Goal: Task Accomplishment & Management: Use online tool/utility

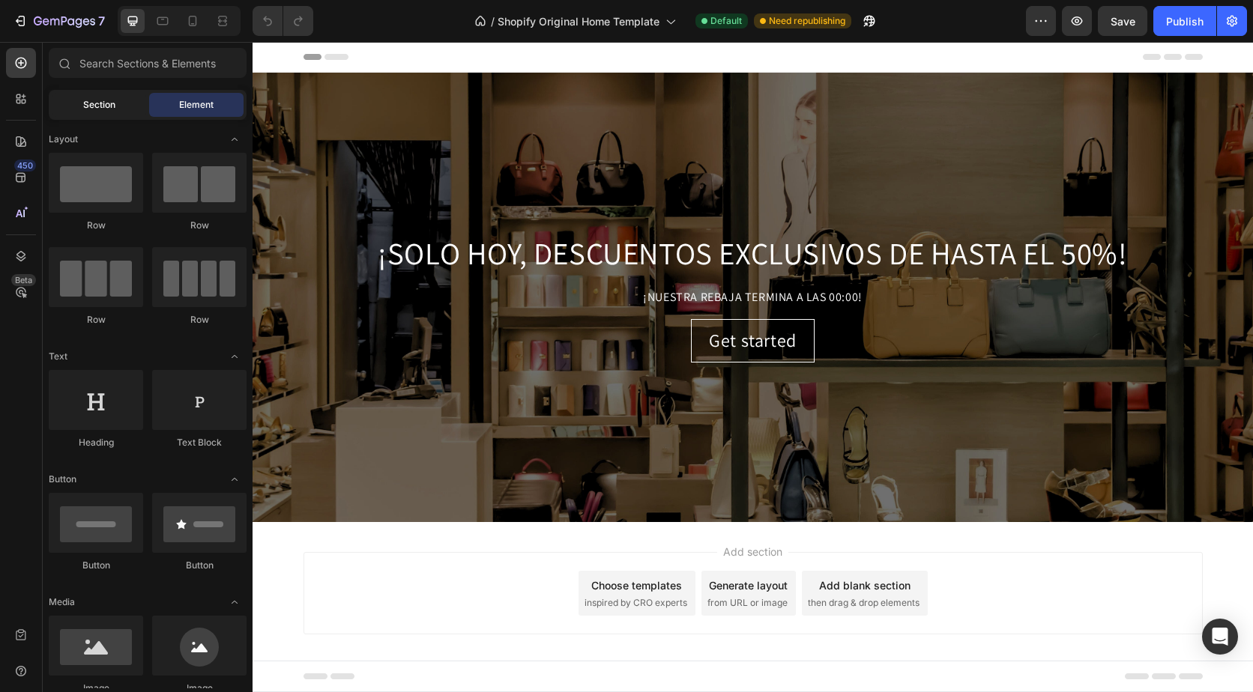
click at [124, 100] on div "Section" at bounding box center [99, 105] width 94 height 24
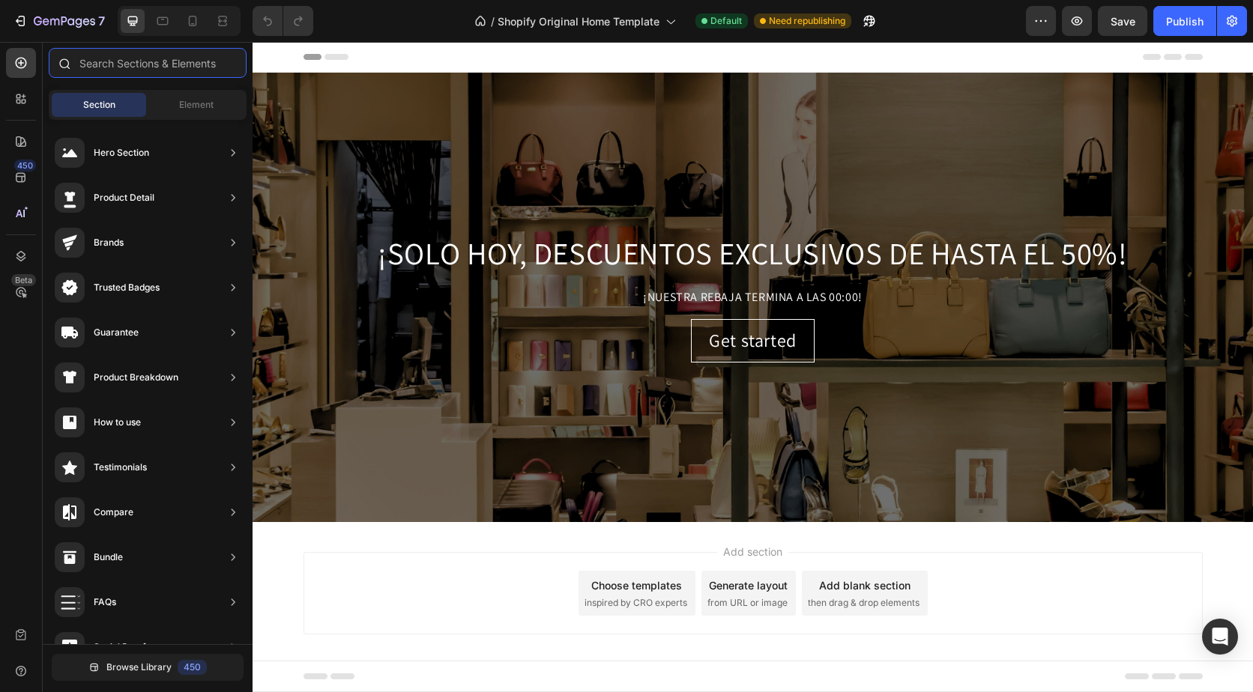
click at [148, 71] on input "text" at bounding box center [148, 63] width 198 height 30
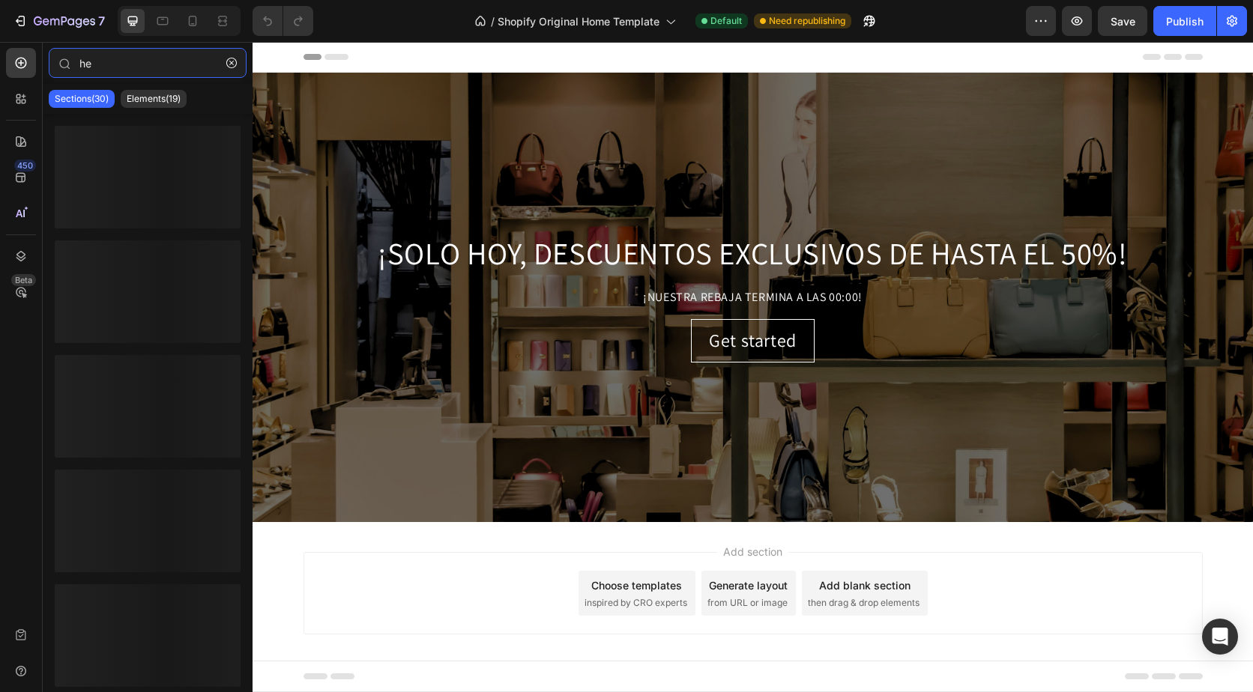
type input "h"
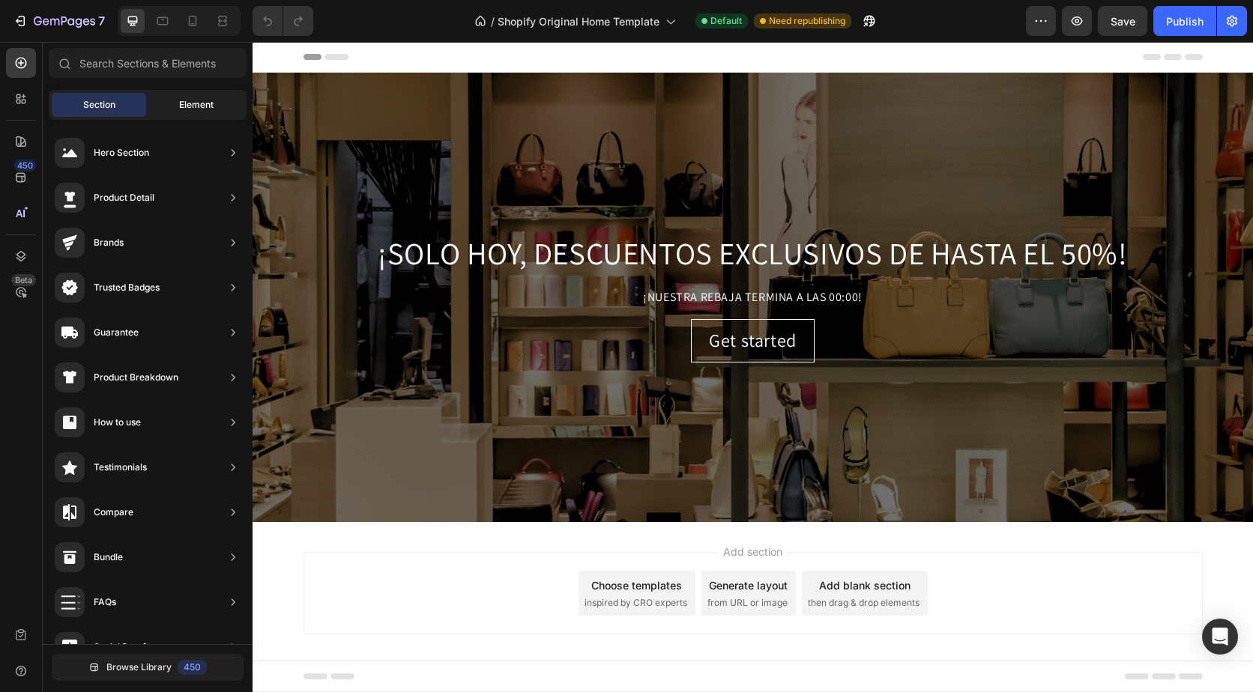
click at [169, 102] on div "Element" at bounding box center [196, 105] width 94 height 24
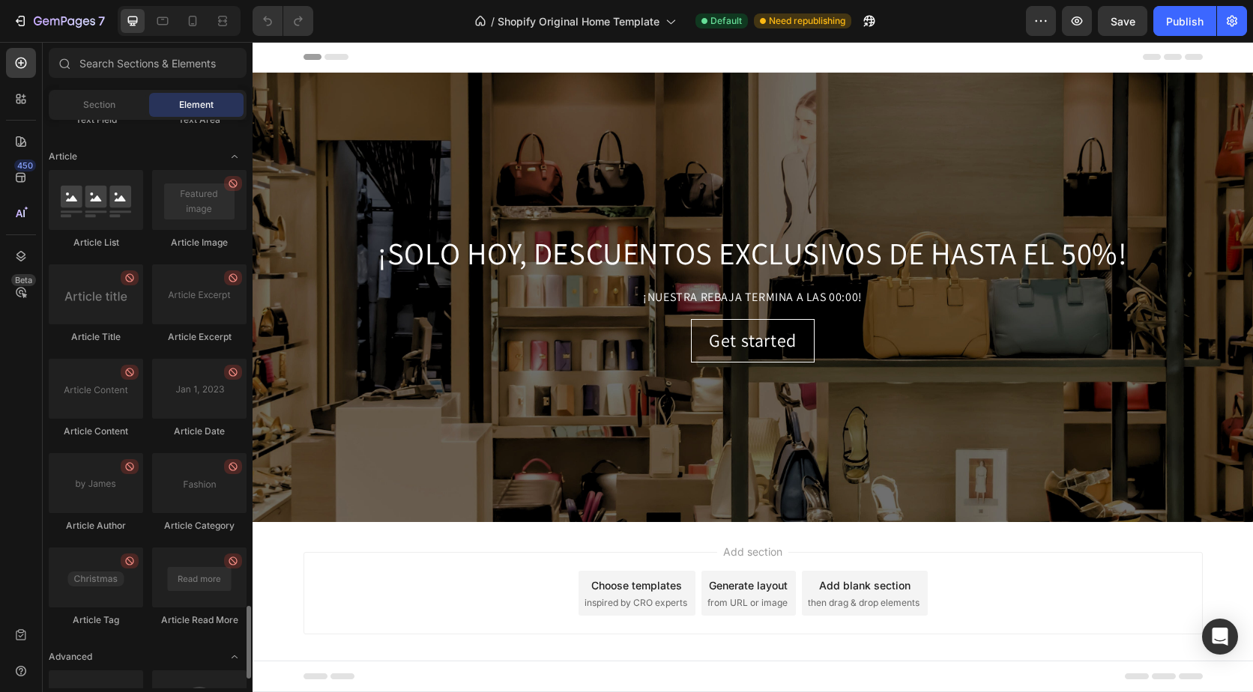
scroll to position [3871, 0]
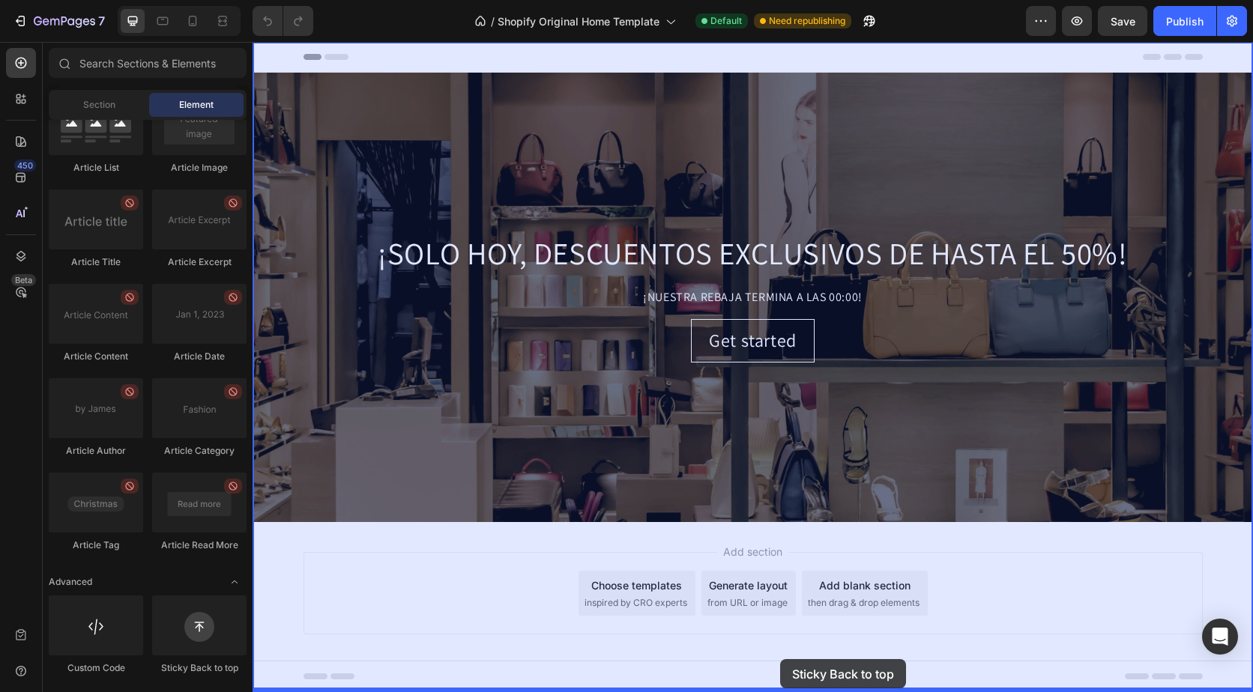
drag, startPoint x: 434, startPoint y: 673, endPoint x: 780, endPoint y: 659, distance: 346.4
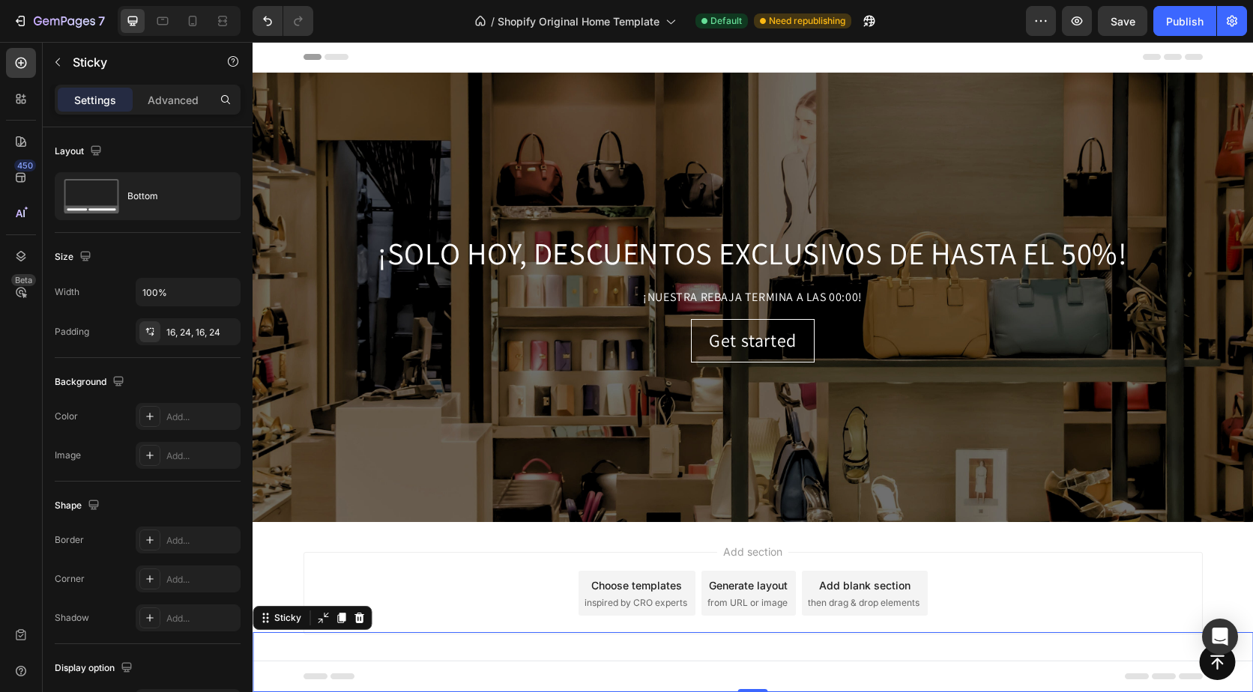
click at [712, 652] on div "Button" at bounding box center [752, 662] width 964 height 36
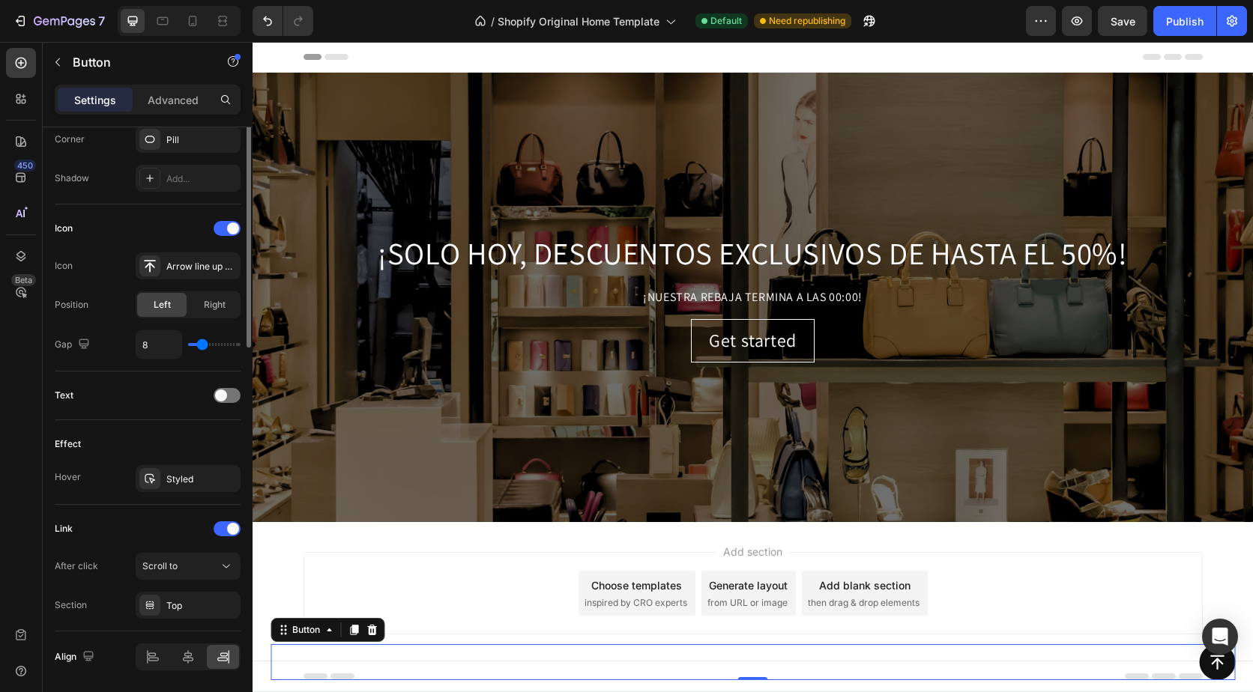
scroll to position [425, 0]
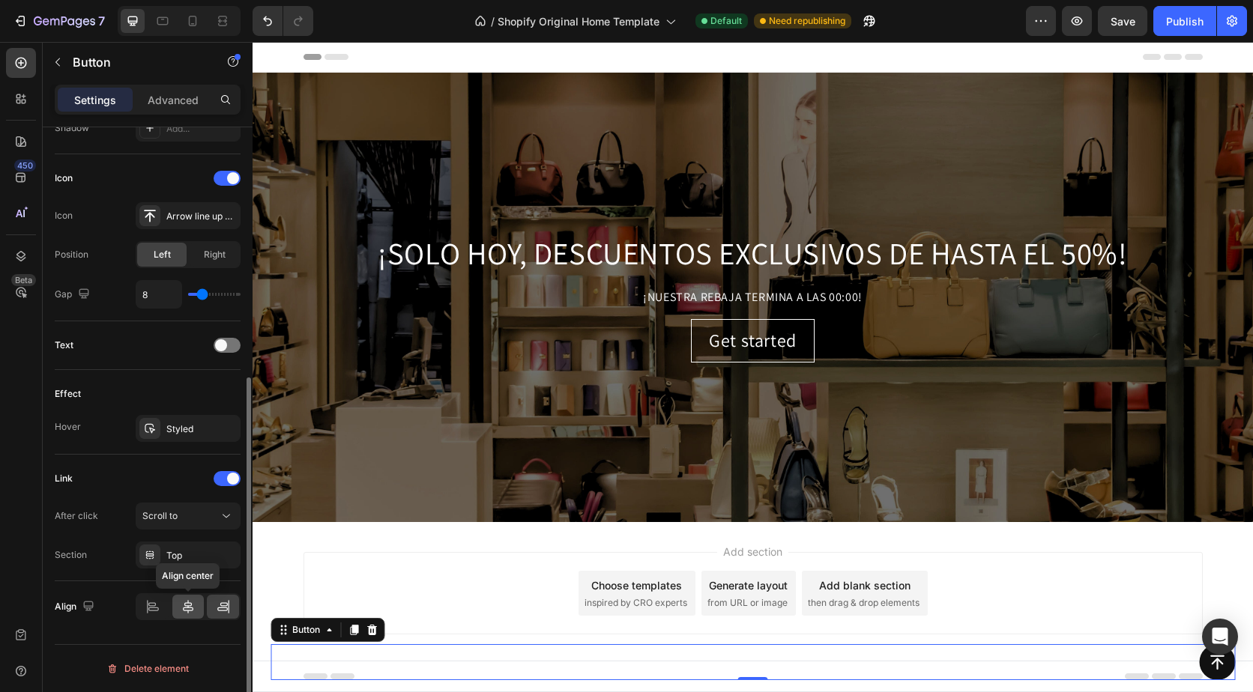
click at [191, 609] on icon at bounding box center [188, 606] width 15 height 15
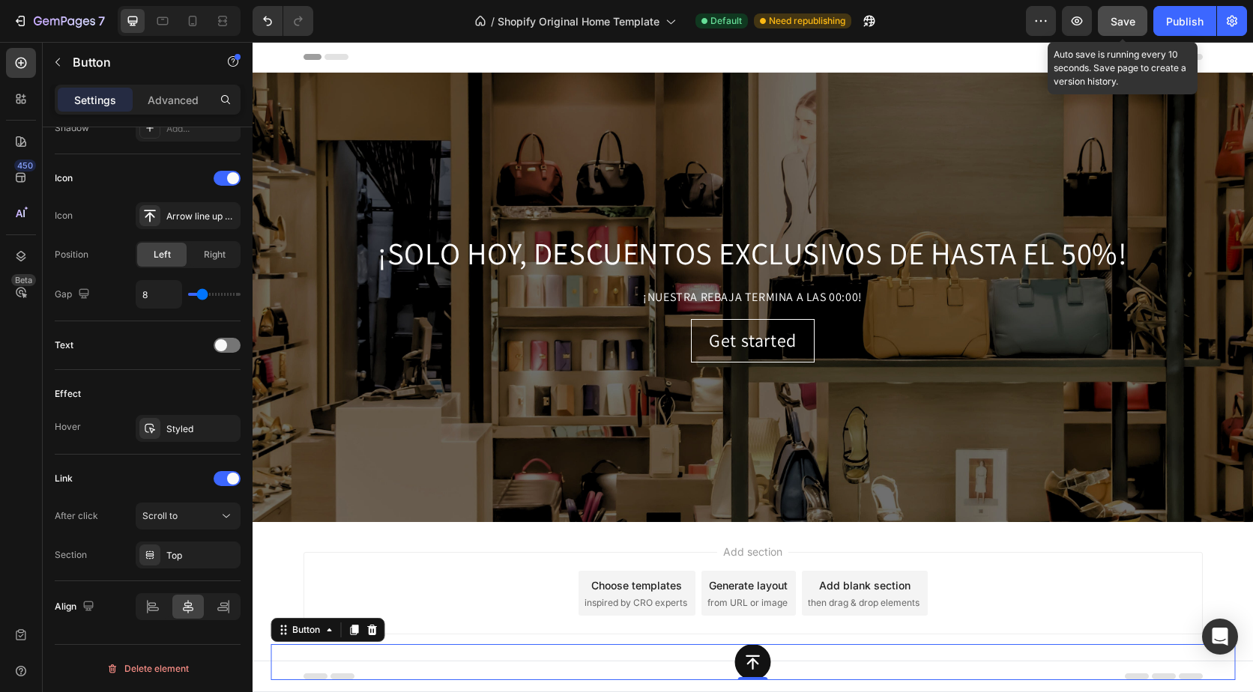
click at [1127, 25] on span "Save" at bounding box center [1122, 21] width 25 height 13
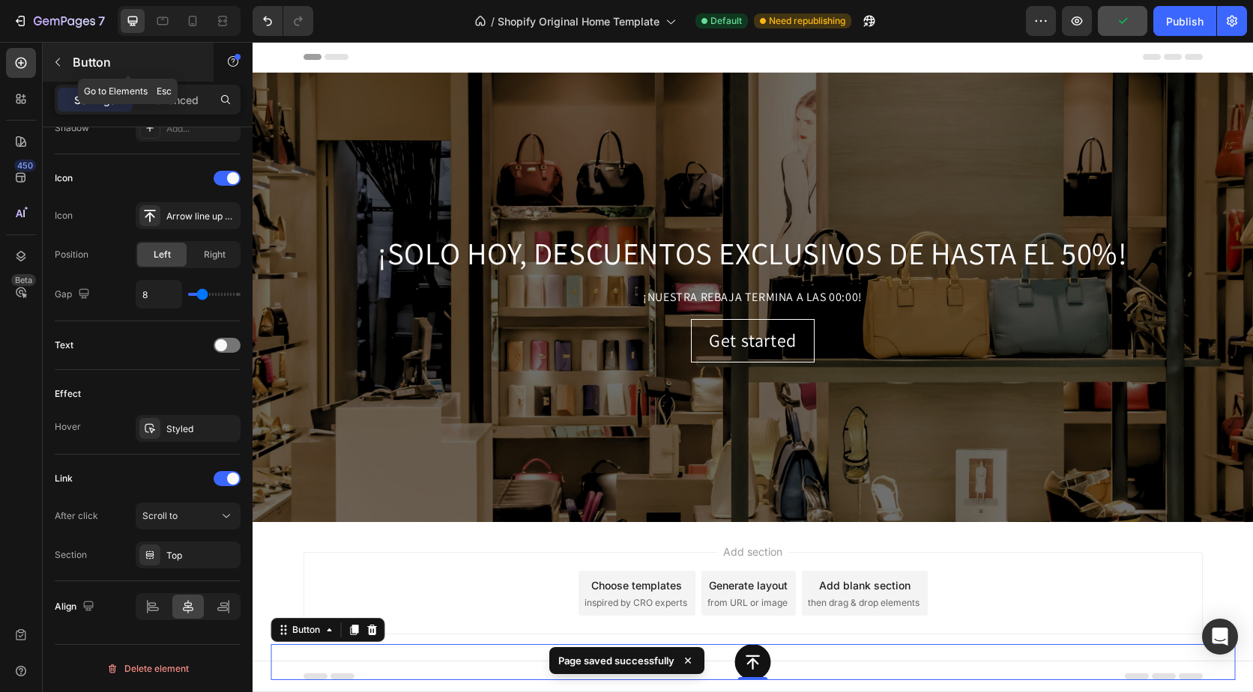
click at [66, 63] on button "button" at bounding box center [58, 62] width 24 height 24
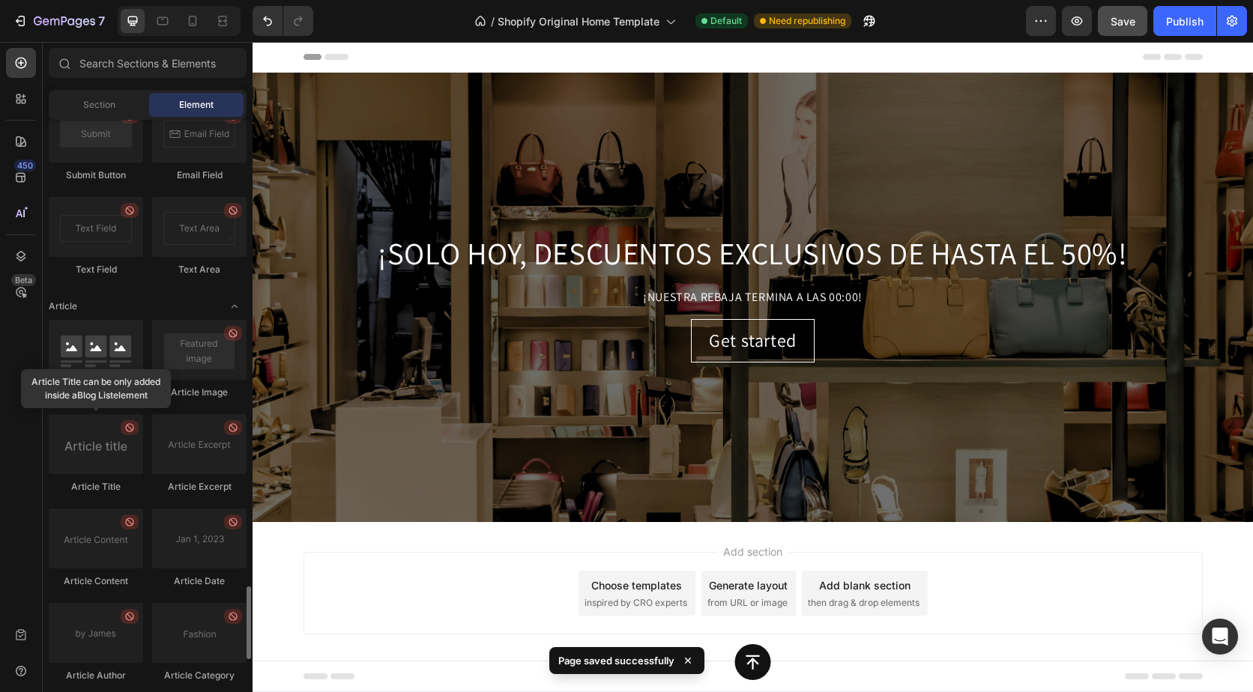
scroll to position [3871, 0]
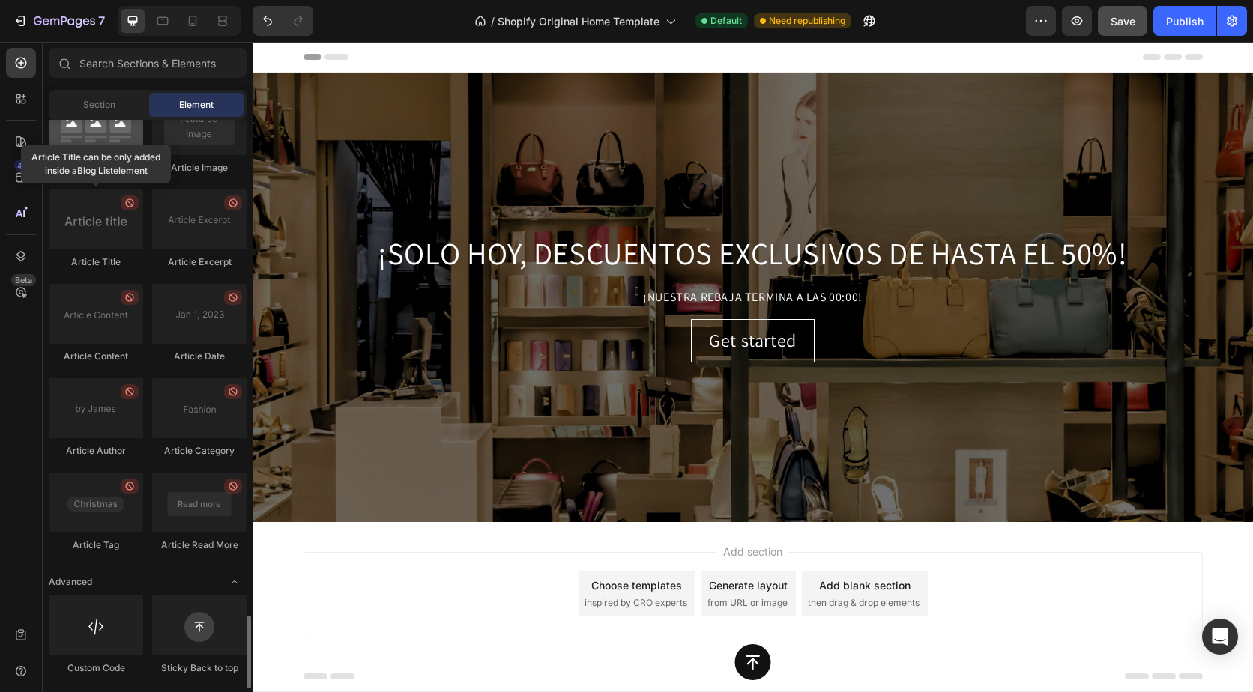
click at [128, 135] on div at bounding box center [96, 125] width 94 height 60
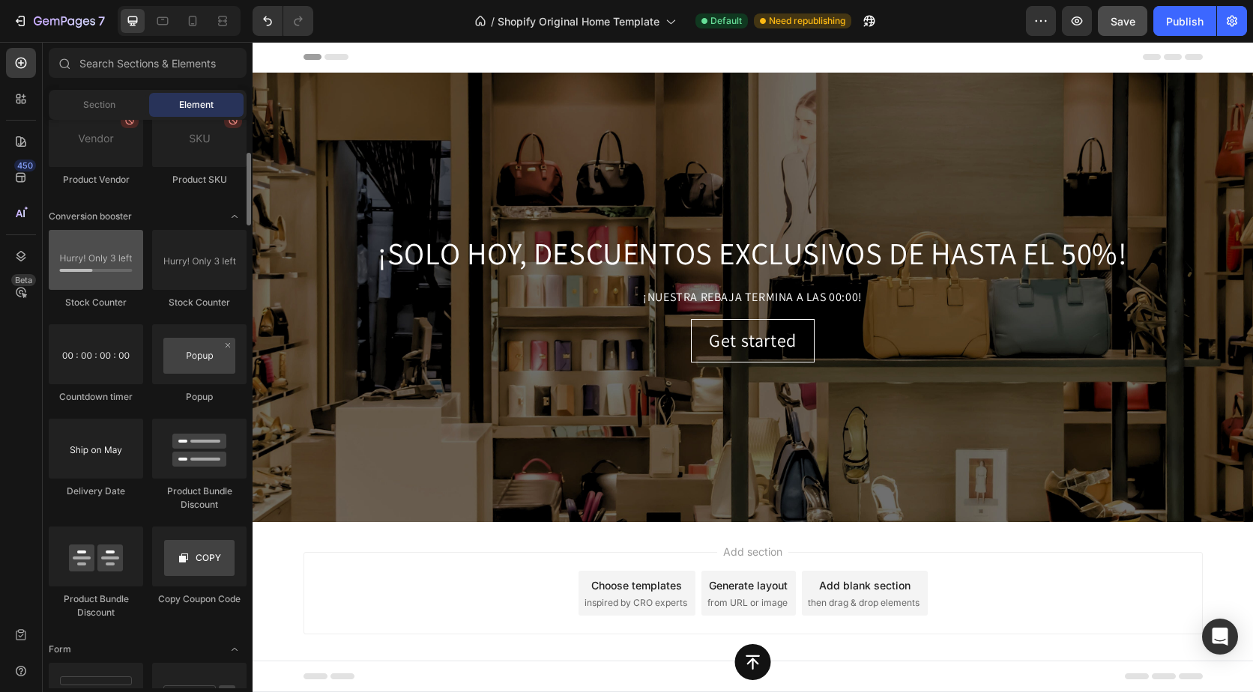
scroll to position [2448, 0]
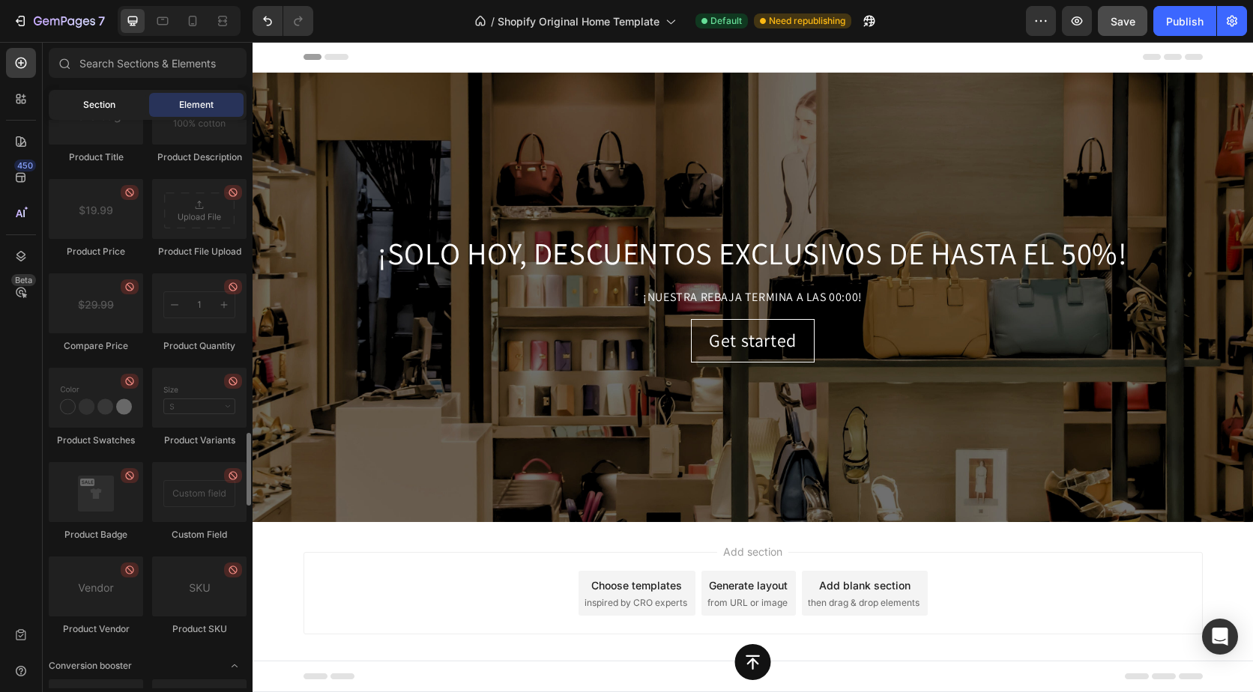
click at [116, 102] on div "Section" at bounding box center [99, 105] width 94 height 24
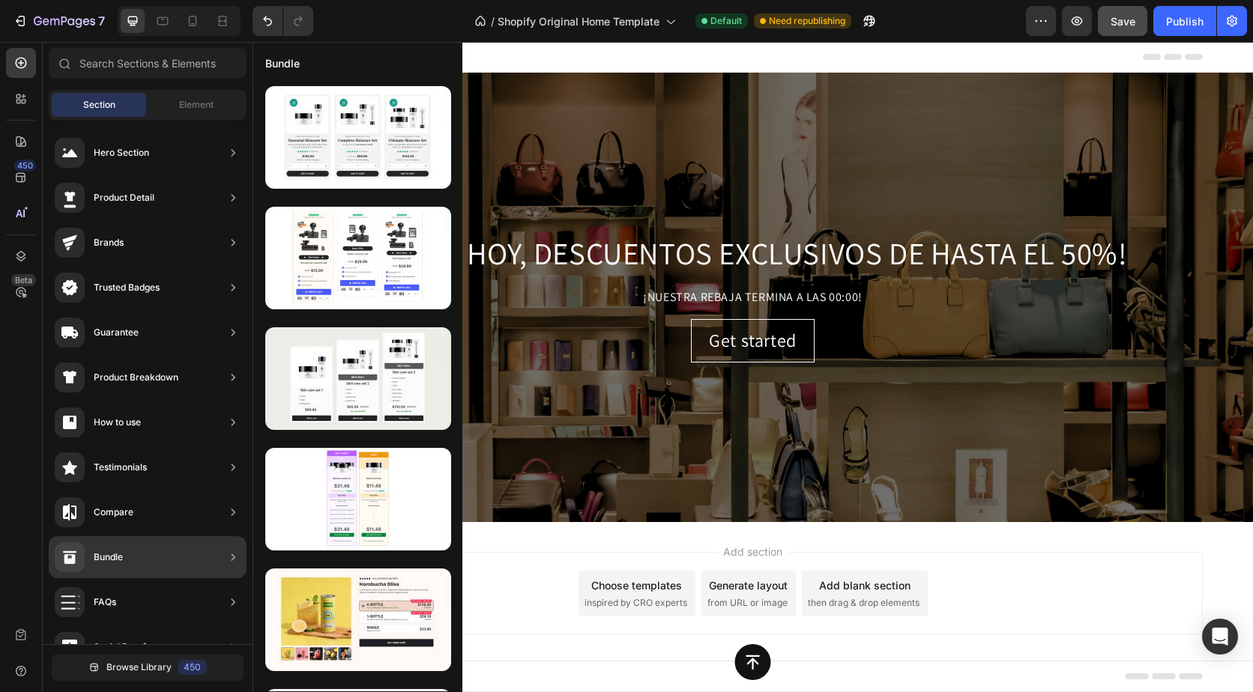
scroll to position [345, 0]
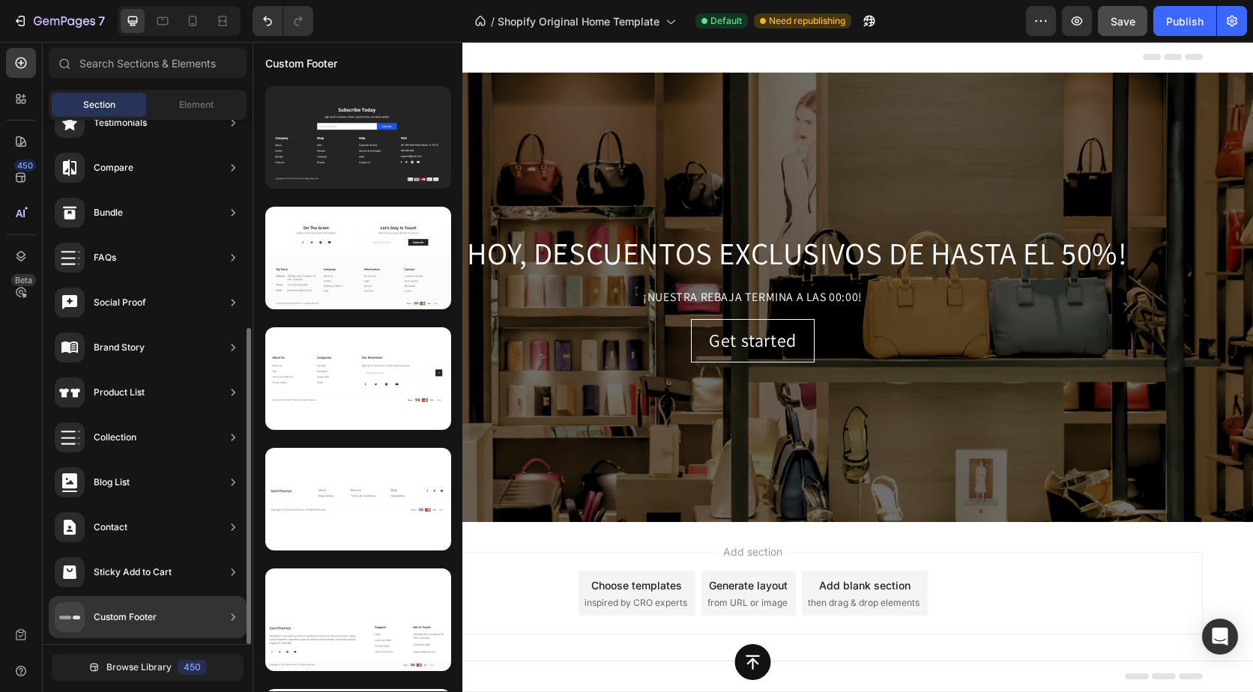
click at [166, 608] on div "Custom Footer" at bounding box center [148, 617] width 198 height 42
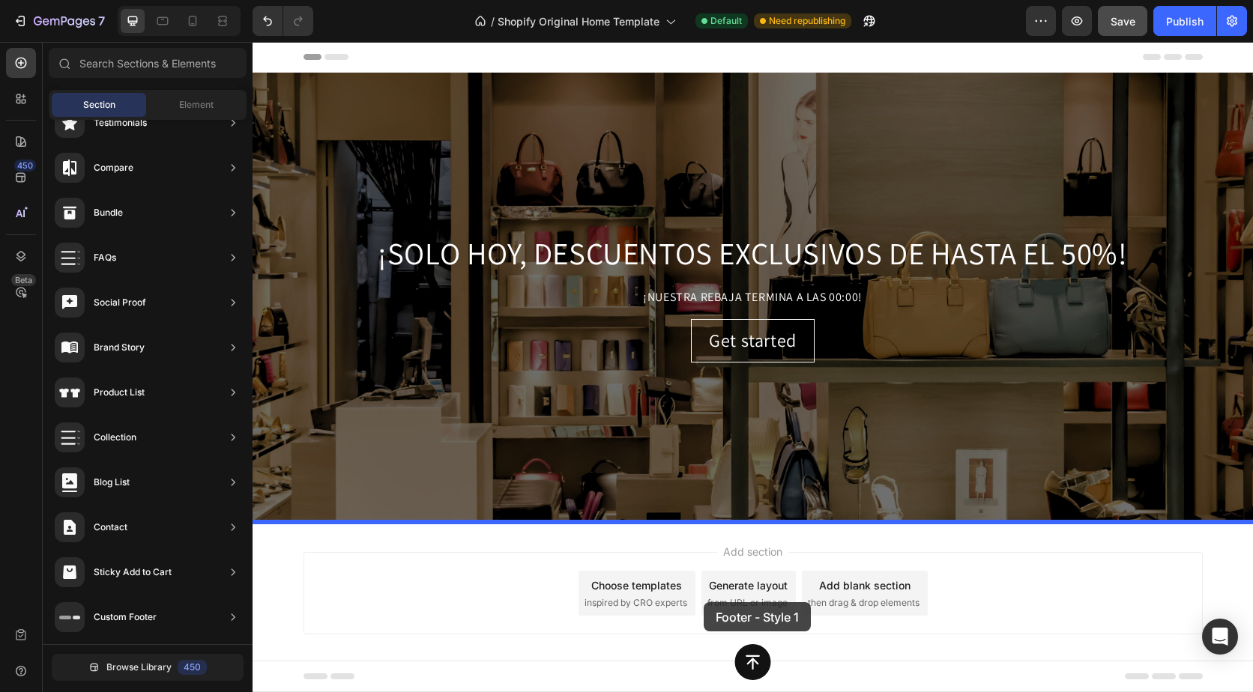
drag, startPoint x: 643, startPoint y: 194, endPoint x: 703, endPoint y: 602, distance: 412.0
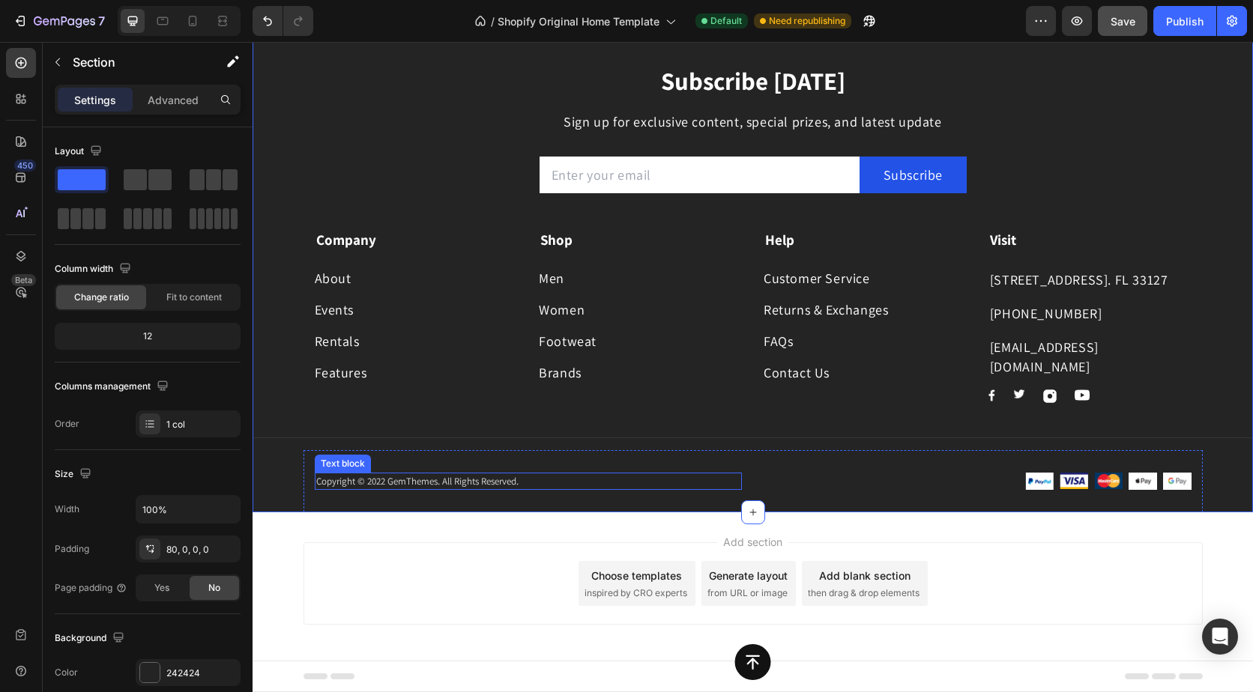
scroll to position [444, 0]
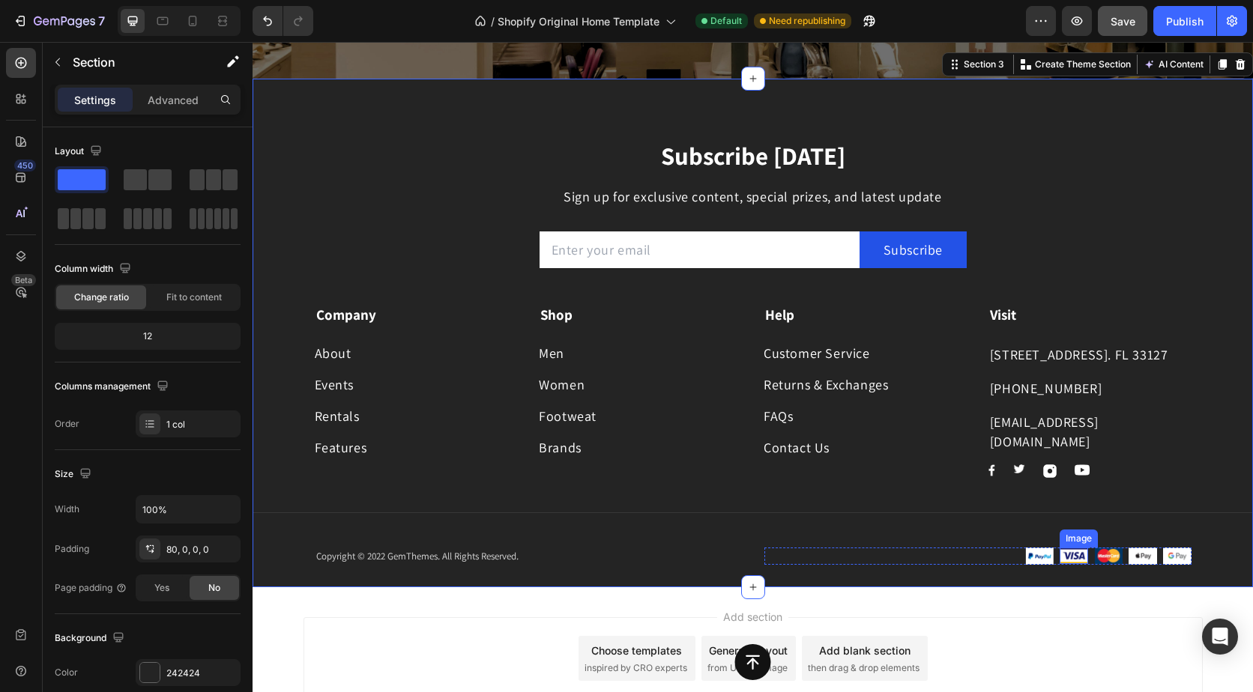
click at [1059, 556] on img at bounding box center [1073, 556] width 28 height 16
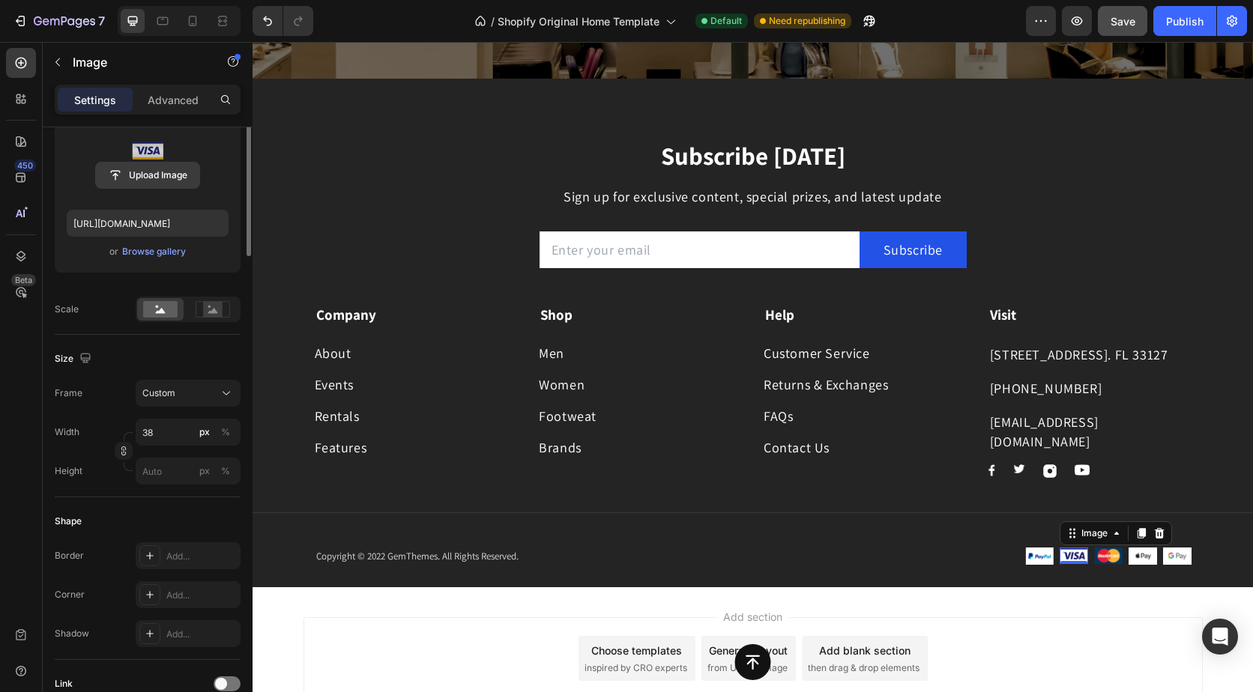
scroll to position [0, 0]
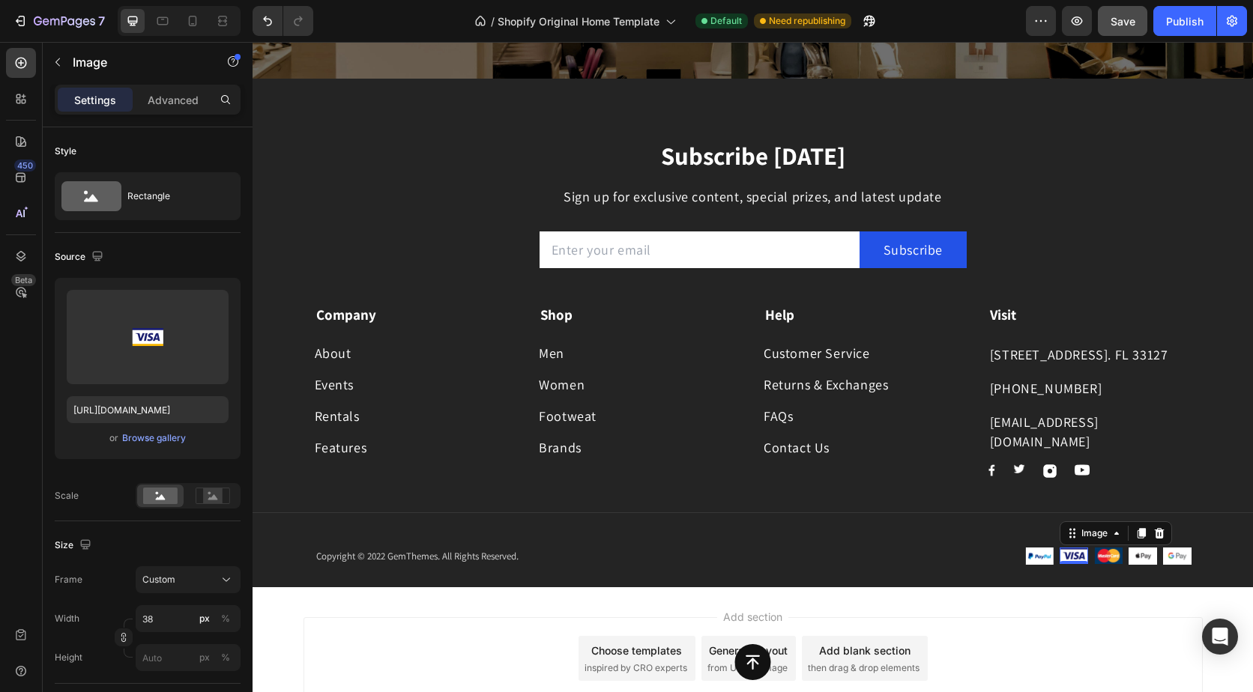
click at [1067, 554] on img at bounding box center [1073, 556] width 28 height 16
click at [1068, 555] on img at bounding box center [1073, 556] width 28 height 16
click at [1037, 557] on img at bounding box center [1039, 556] width 28 height 17
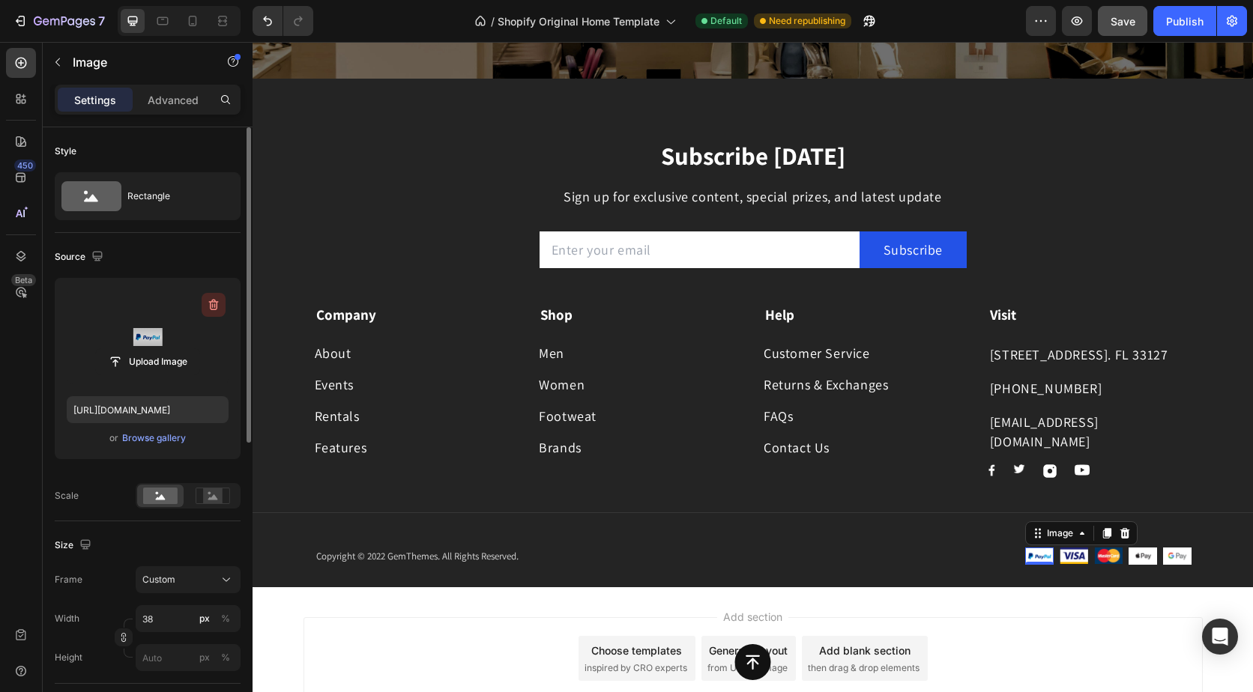
click at [208, 308] on icon "button" at bounding box center [213, 304] width 15 height 15
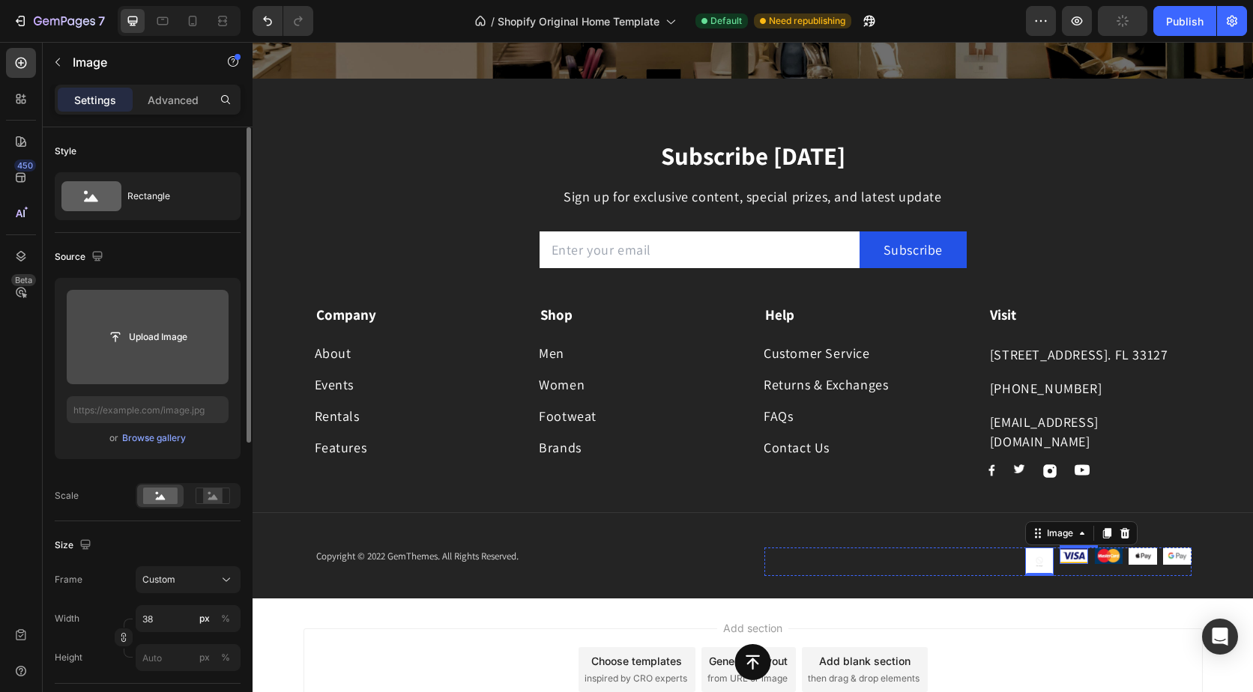
click at [1071, 556] on img at bounding box center [1073, 556] width 28 height 16
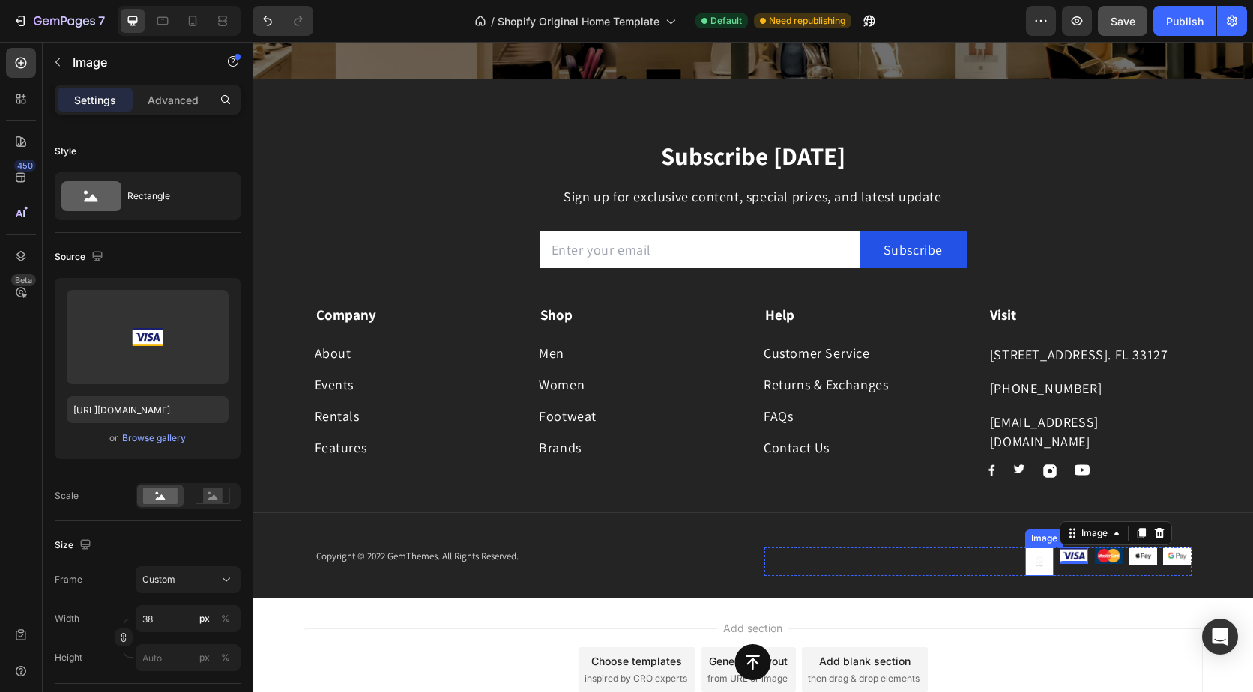
click at [1029, 561] on img at bounding box center [1039, 562] width 28 height 28
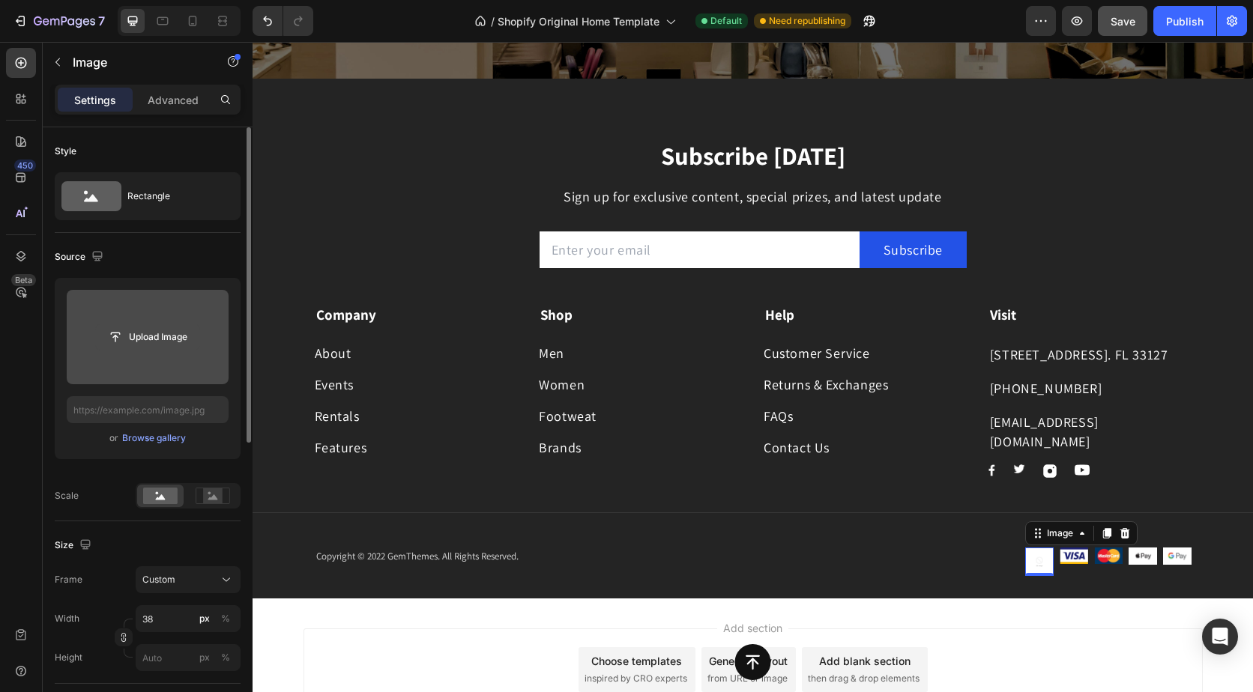
click at [194, 335] on input "file" at bounding box center [147, 336] width 103 height 25
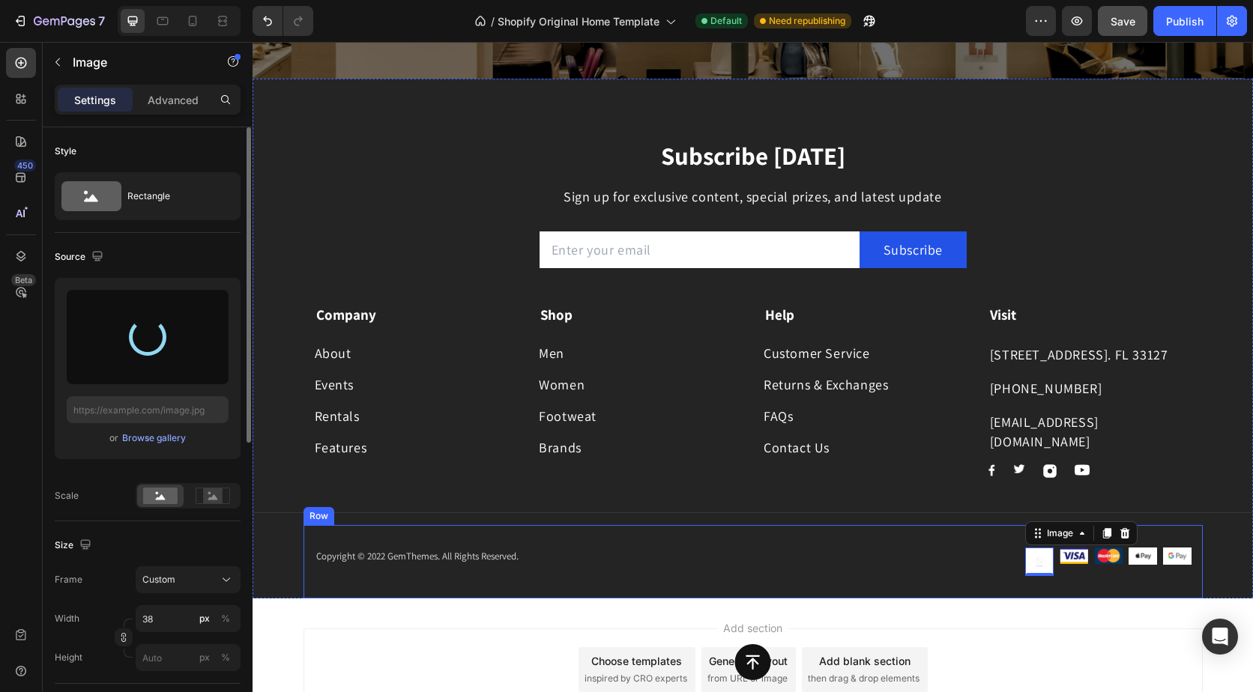
type input "[URL][DOMAIN_NAME]"
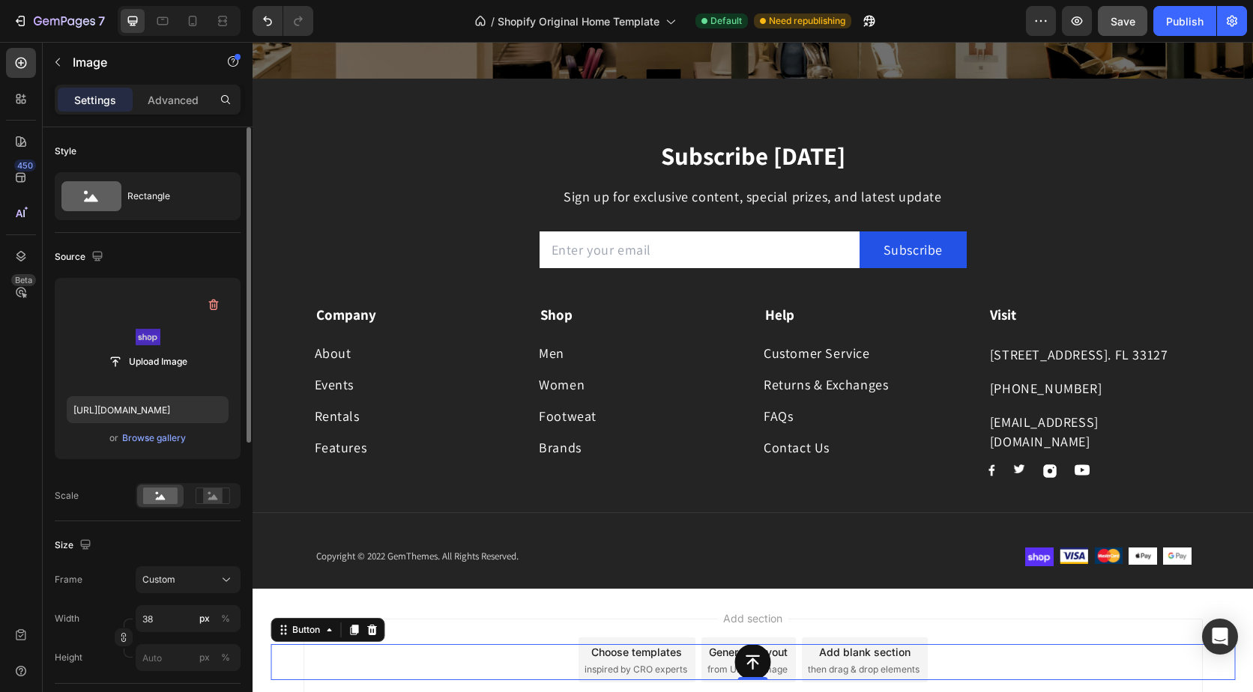
click at [1011, 659] on div "Button 0" at bounding box center [752, 662] width 964 height 36
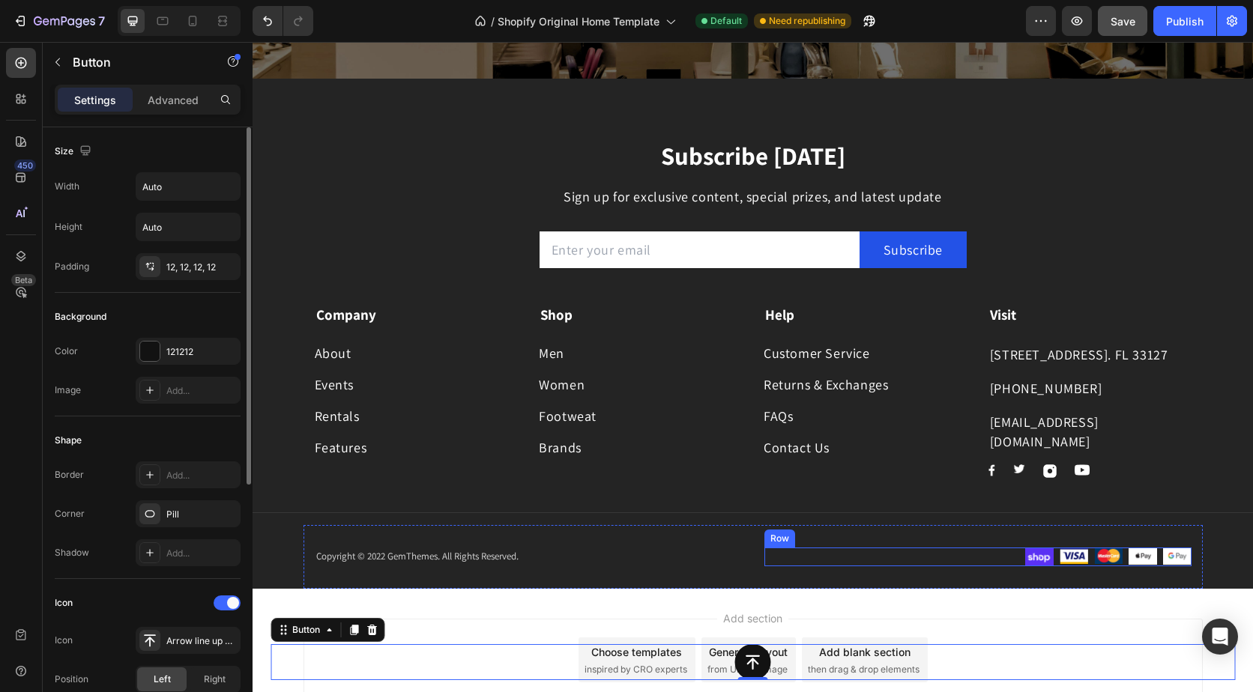
click at [1015, 559] on div "Image Image Image Image Image Row" at bounding box center [977, 557] width 427 height 19
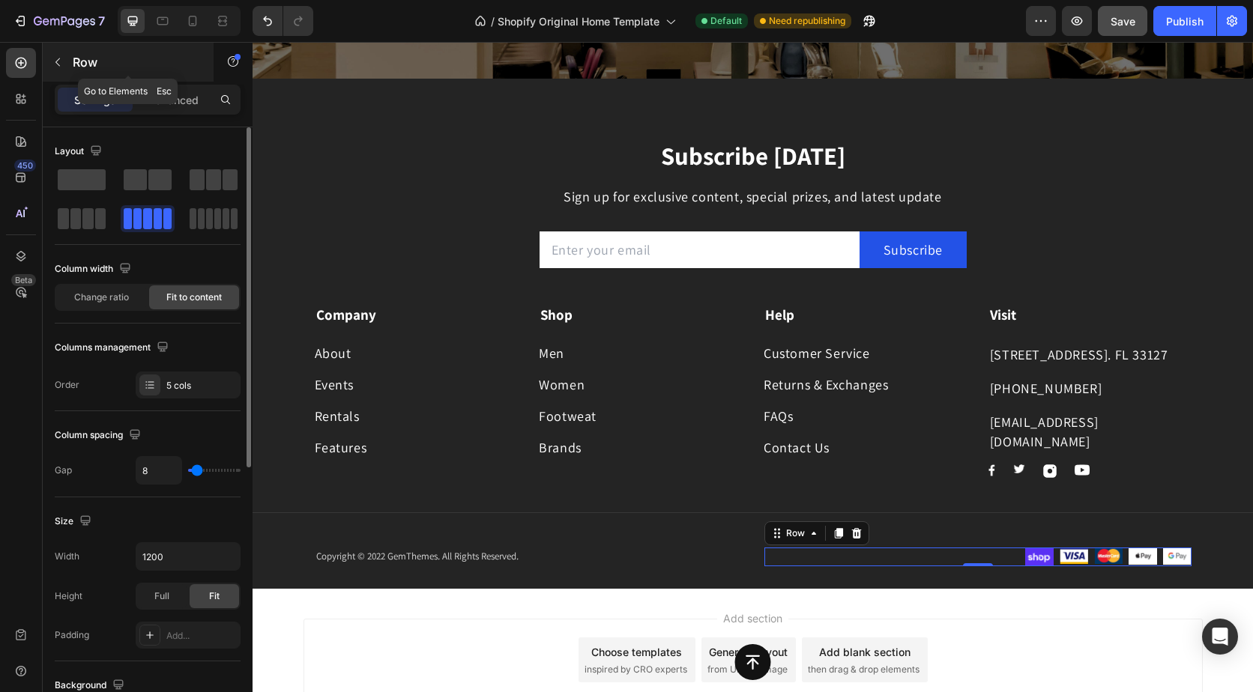
click at [75, 59] on p "Row" at bounding box center [136, 62] width 127 height 18
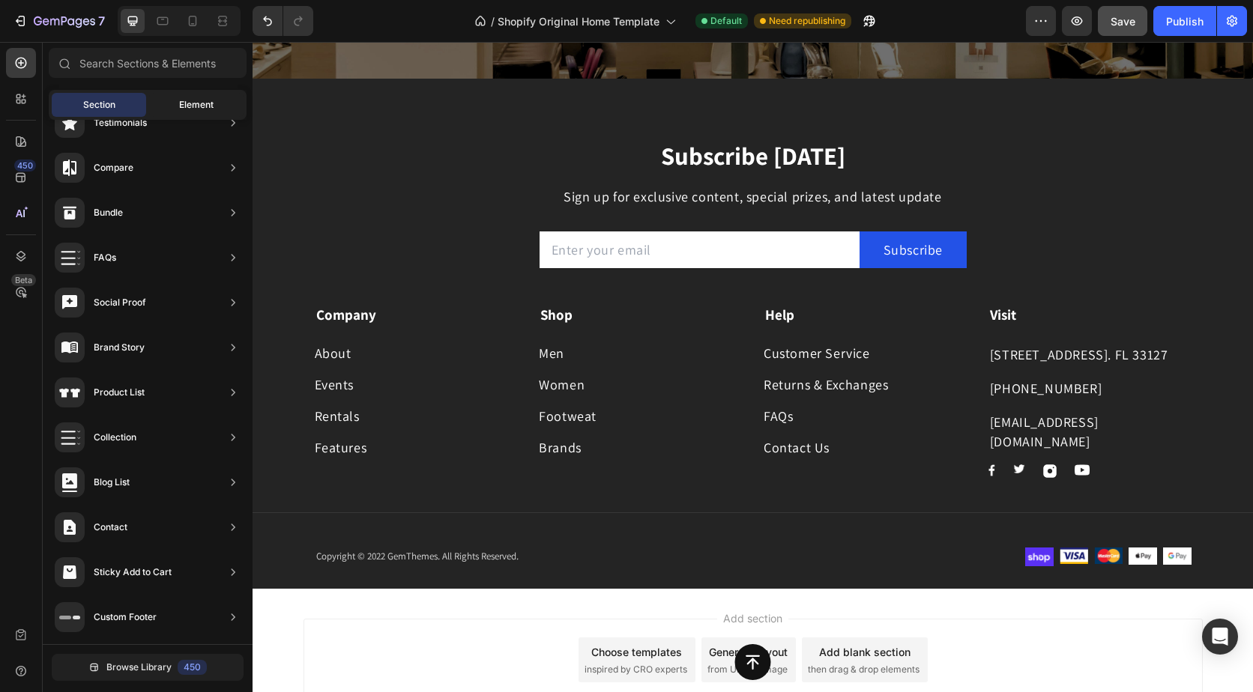
click at [172, 106] on div "Element" at bounding box center [196, 105] width 94 height 24
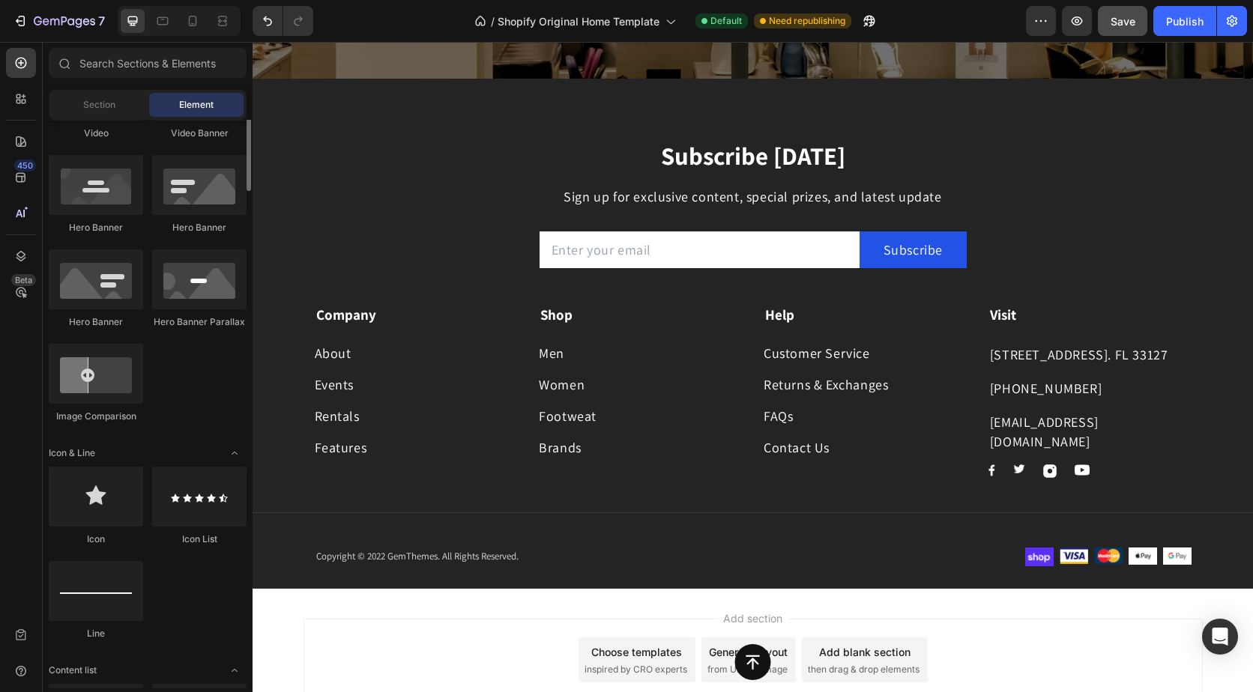
scroll to position [575, 0]
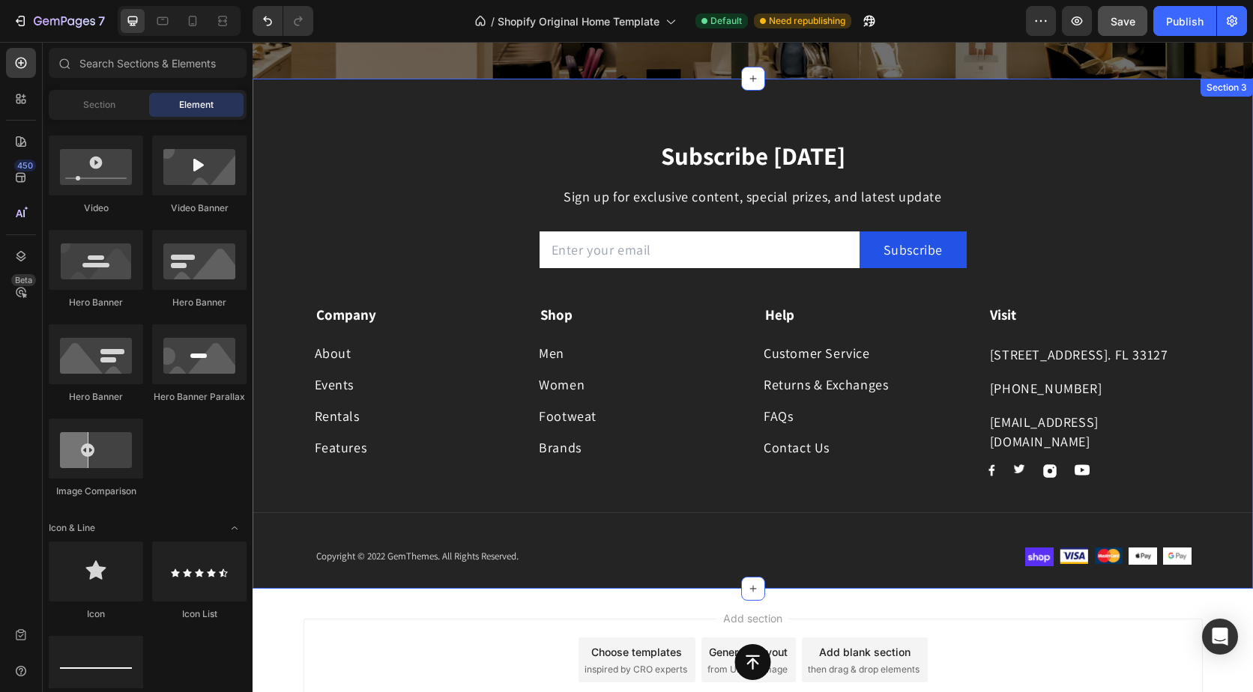
click at [1000, 135] on div "Subscribe [DATE] Heading Sign up for exclusive content, special prizes, and lat…" at bounding box center [752, 334] width 1000 height 510
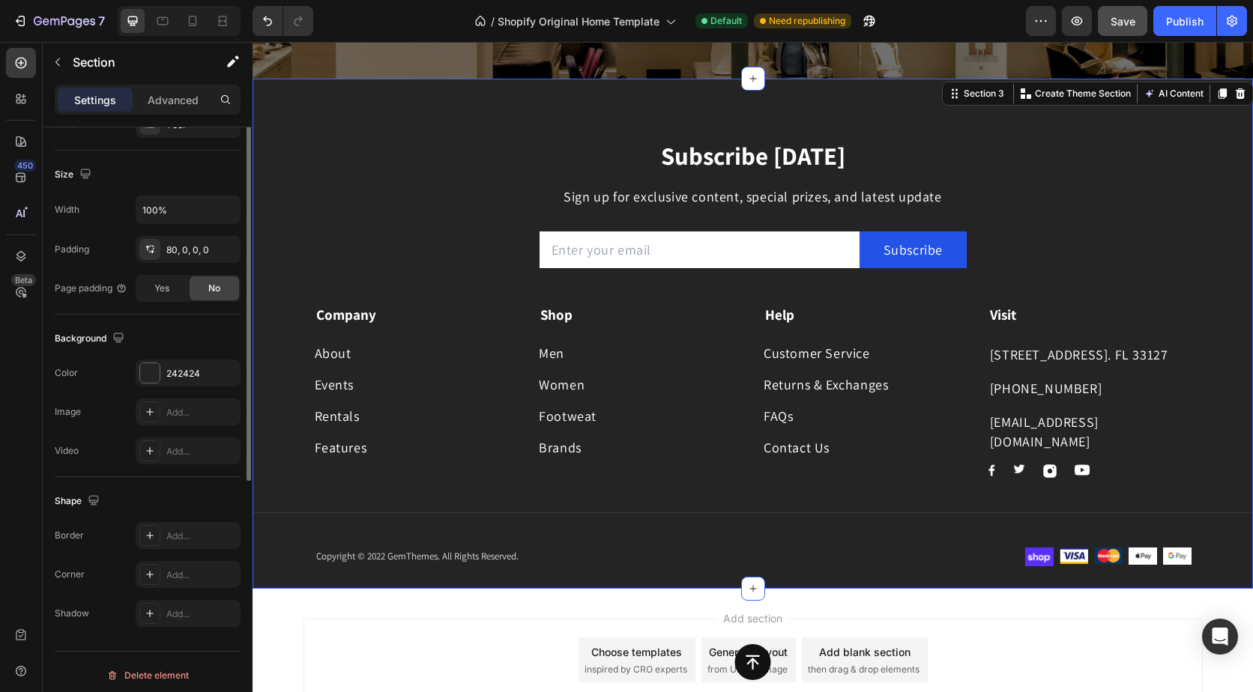
scroll to position [306, 0]
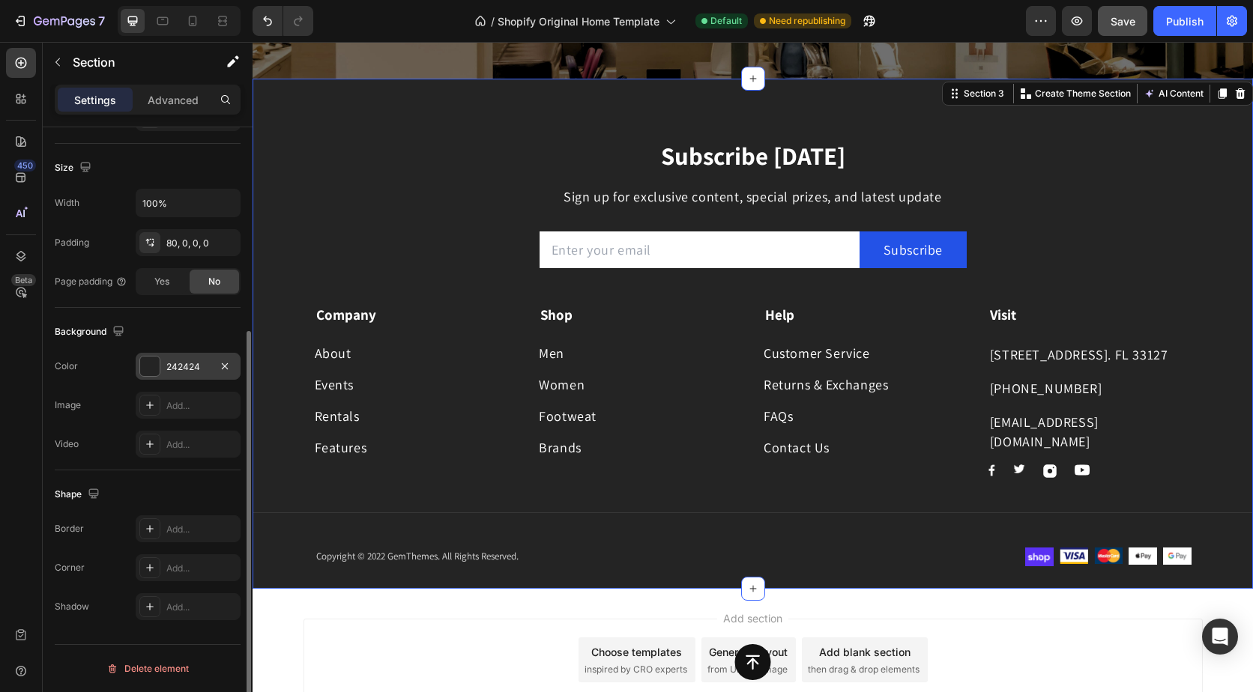
click at [175, 371] on div "242424" at bounding box center [187, 366] width 43 height 13
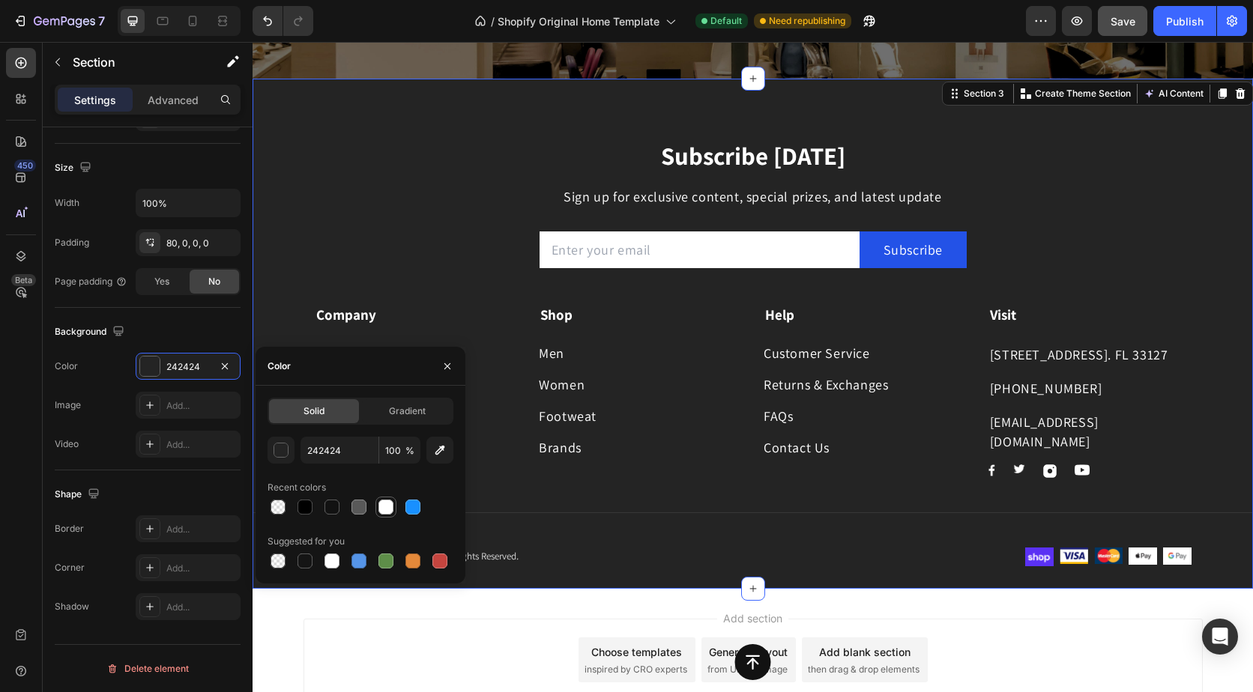
click at [389, 510] on div at bounding box center [385, 507] width 15 height 15
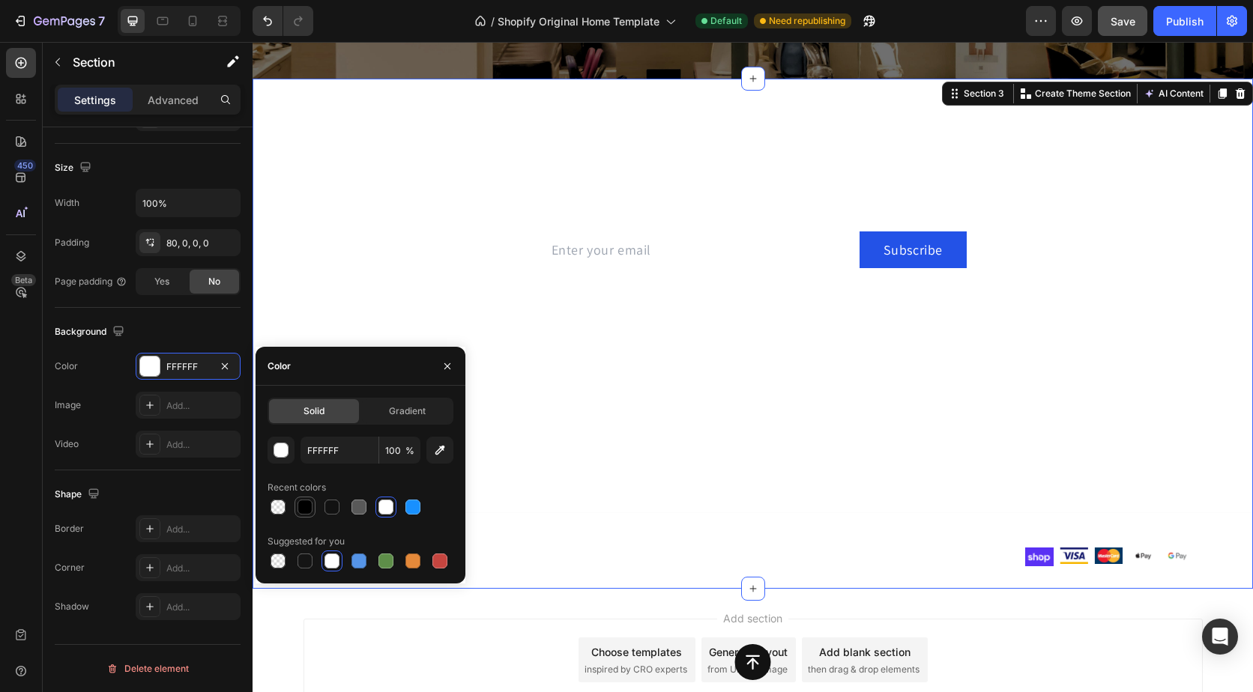
click at [309, 506] on div at bounding box center [304, 507] width 15 height 15
type input "000000"
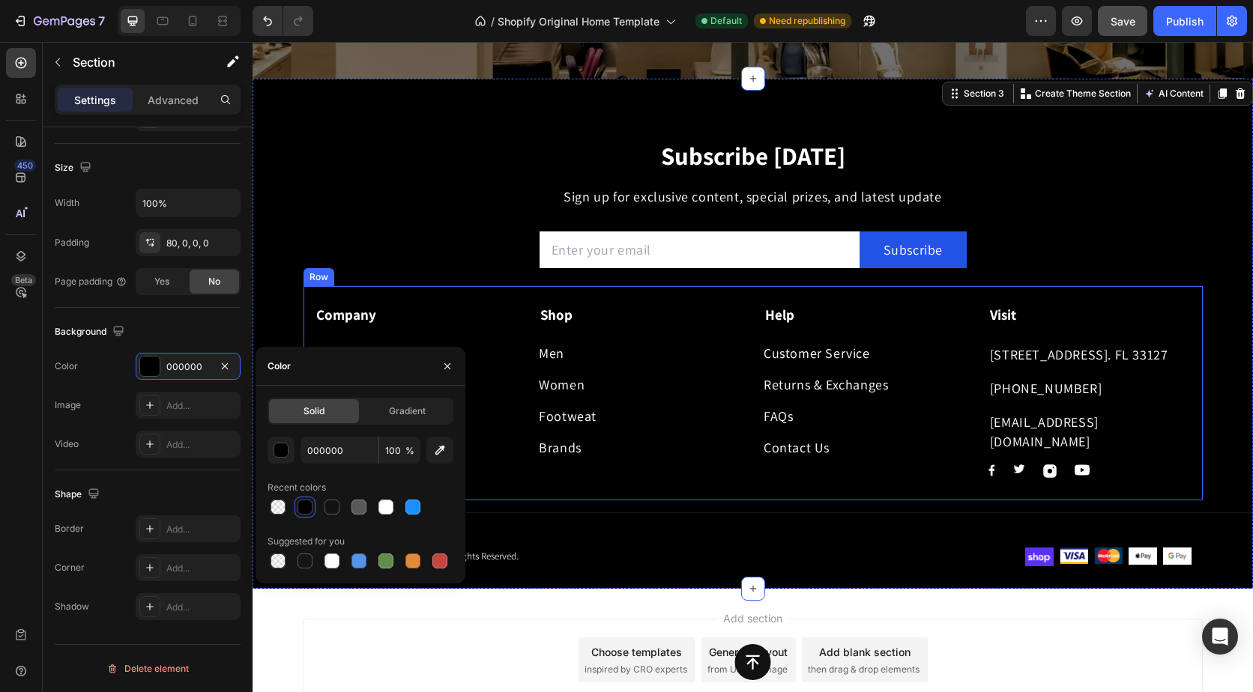
click at [397, 297] on div "Company Text block About Button Events Button Rentals Button Features Button Sh…" at bounding box center [752, 393] width 899 height 214
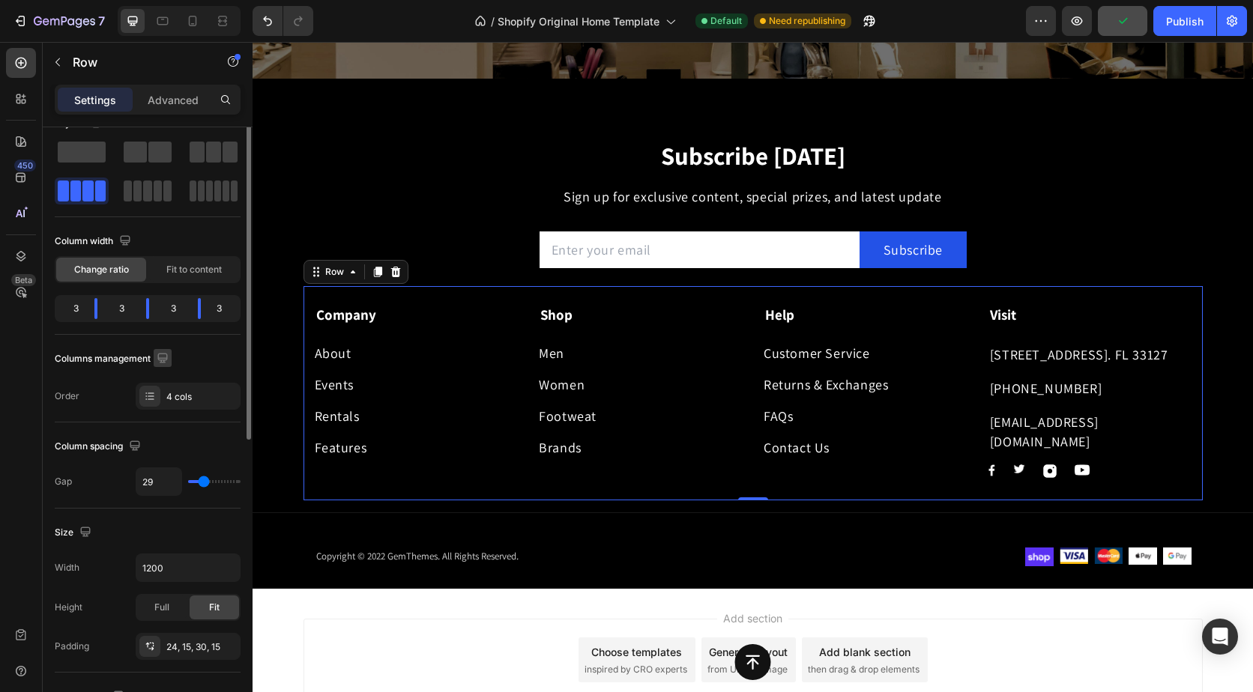
scroll to position [0, 0]
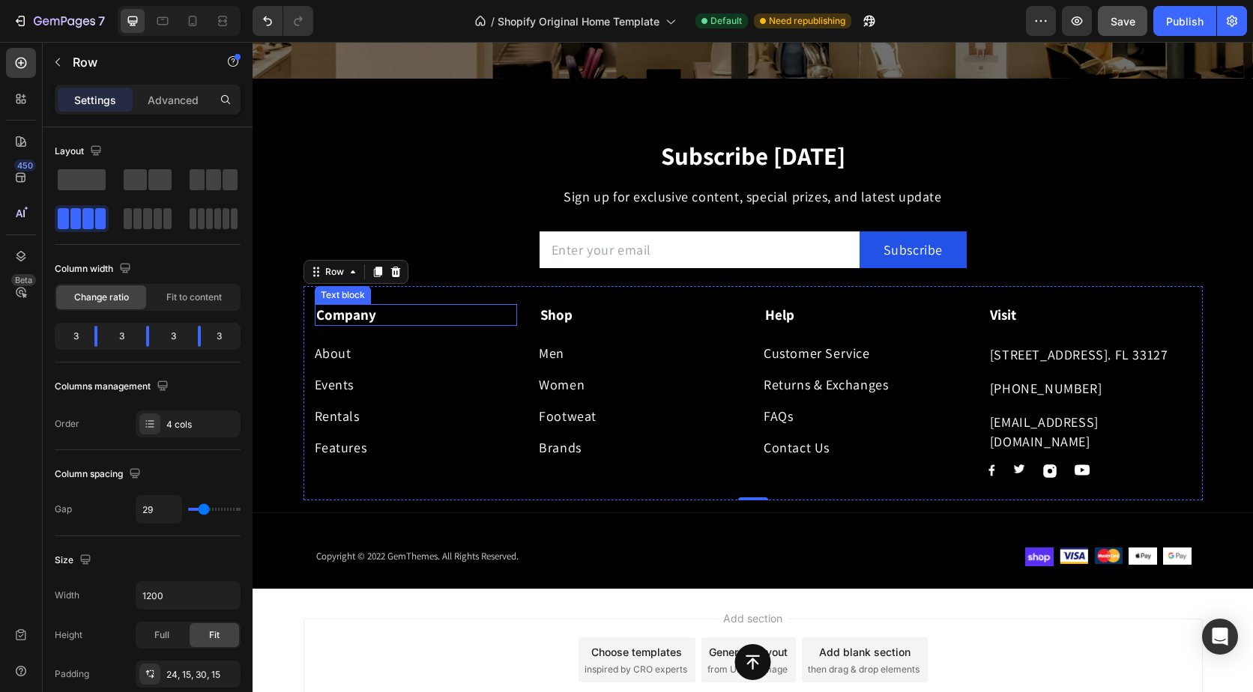
click at [380, 319] on p "Company" at bounding box center [416, 315] width 200 height 19
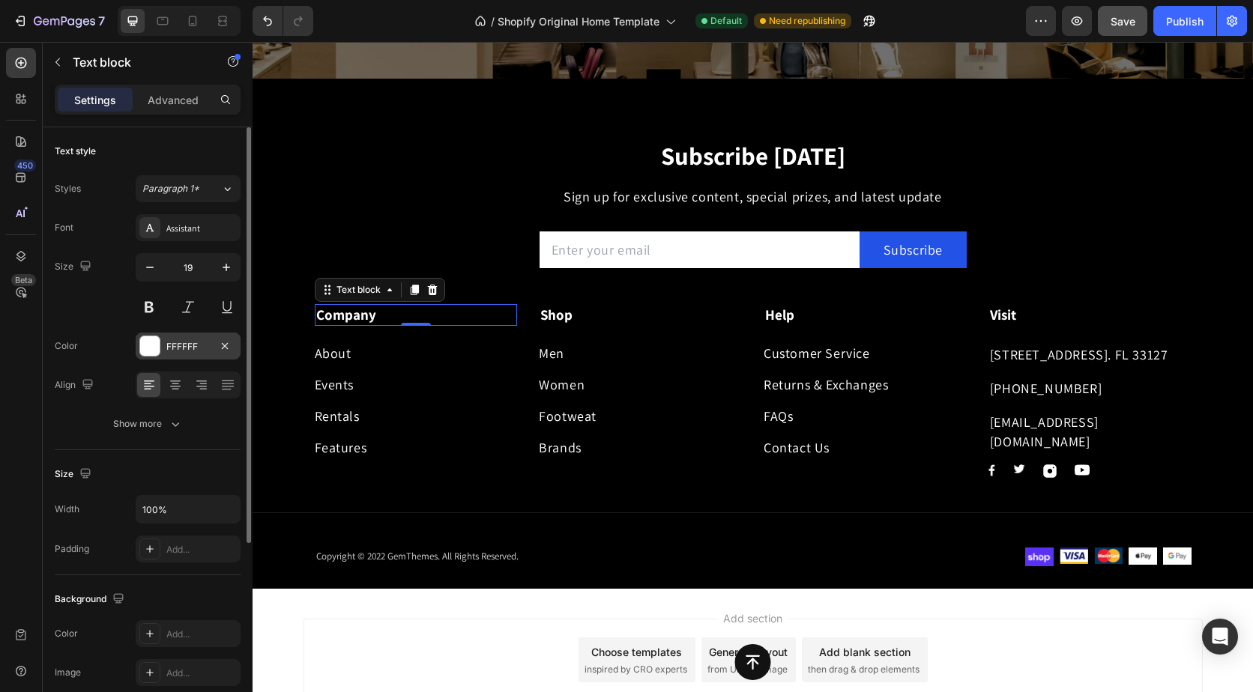
click at [204, 348] on div "FFFFFF" at bounding box center [187, 346] width 43 height 13
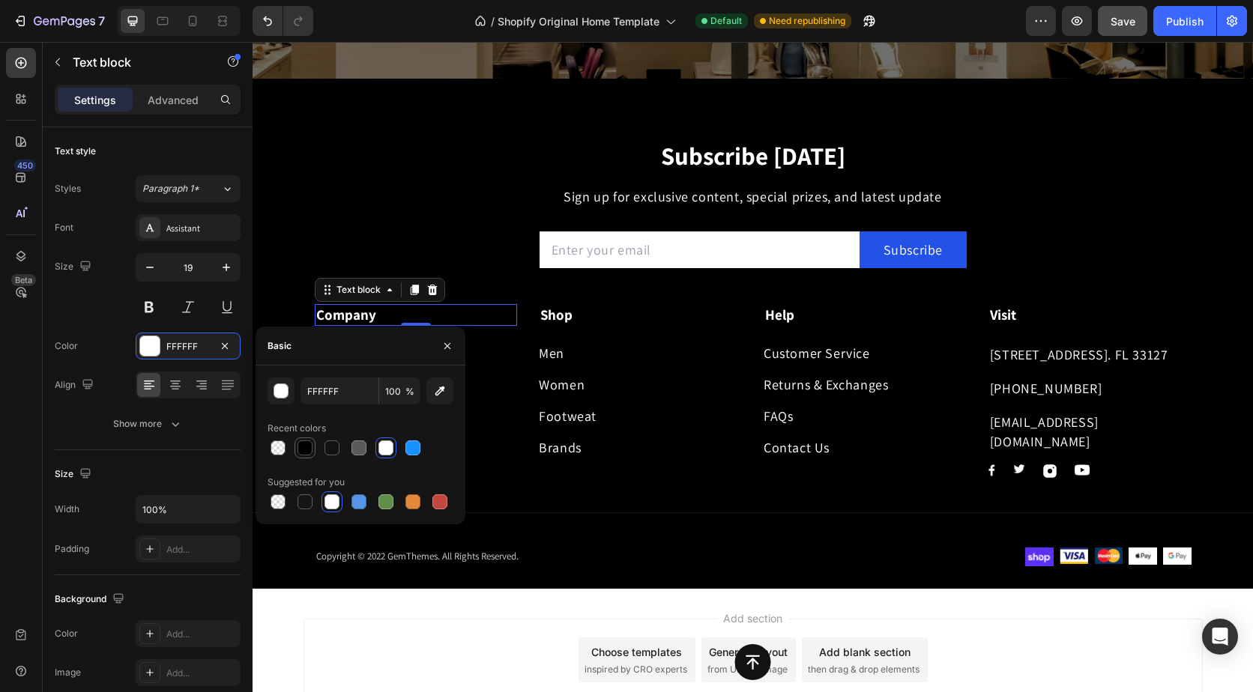
click at [306, 448] on div at bounding box center [304, 448] width 15 height 15
type input "000000"
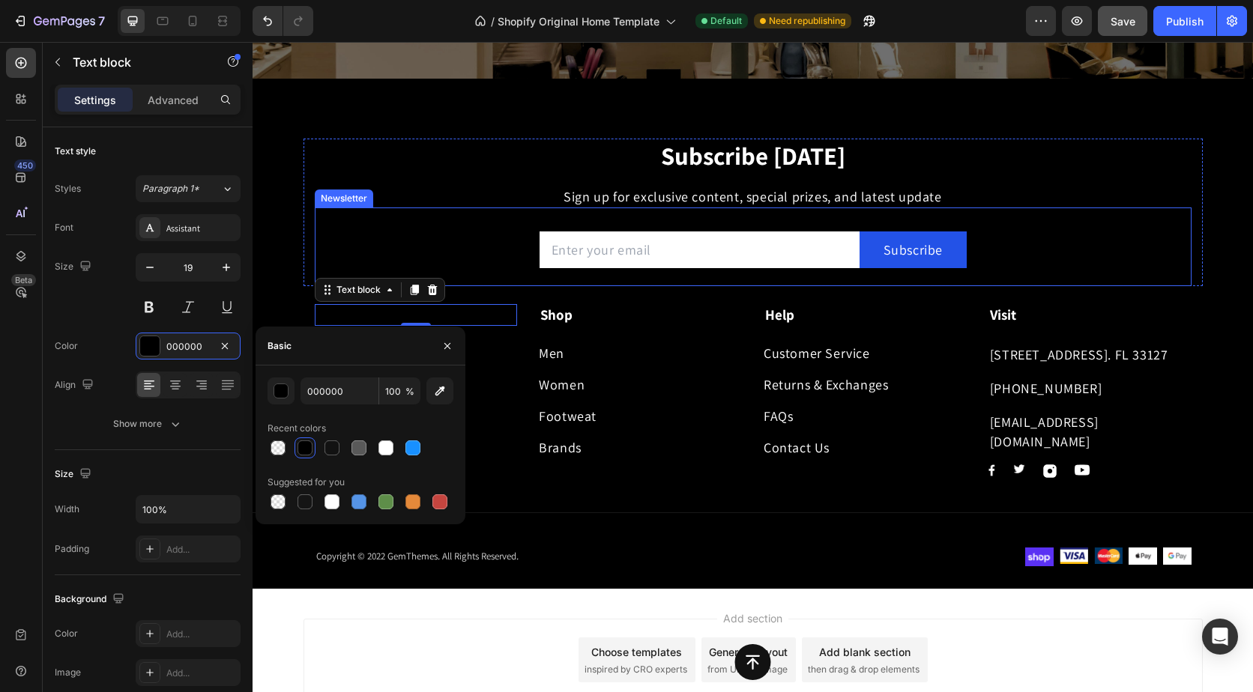
click at [380, 246] on div "Email Field Subscribe Submit Button Row Newsletter" at bounding box center [753, 247] width 877 height 79
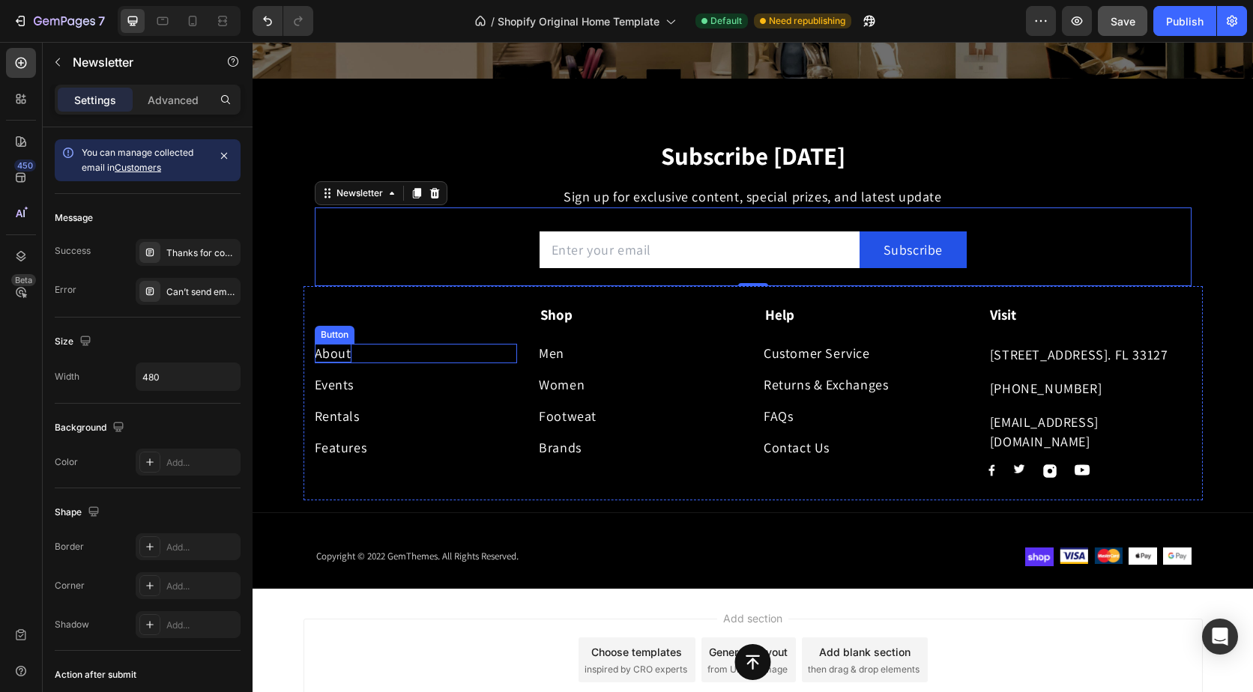
click at [335, 349] on div "About" at bounding box center [333, 353] width 37 height 19
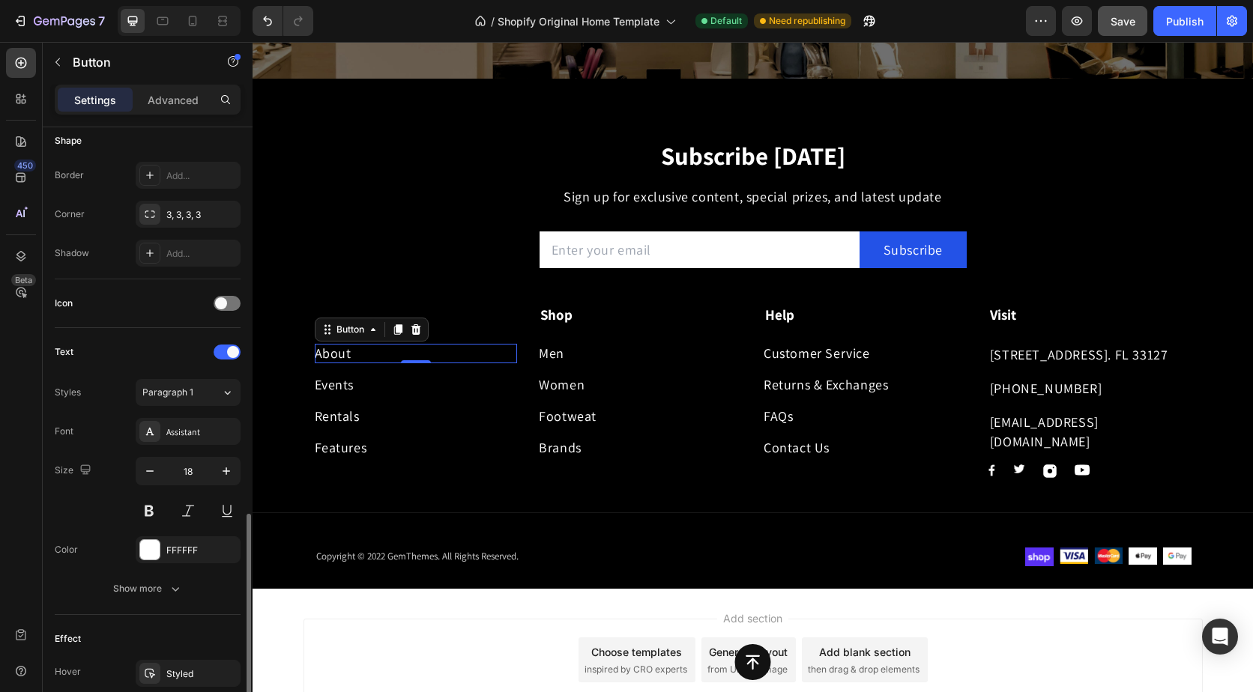
scroll to position [524, 0]
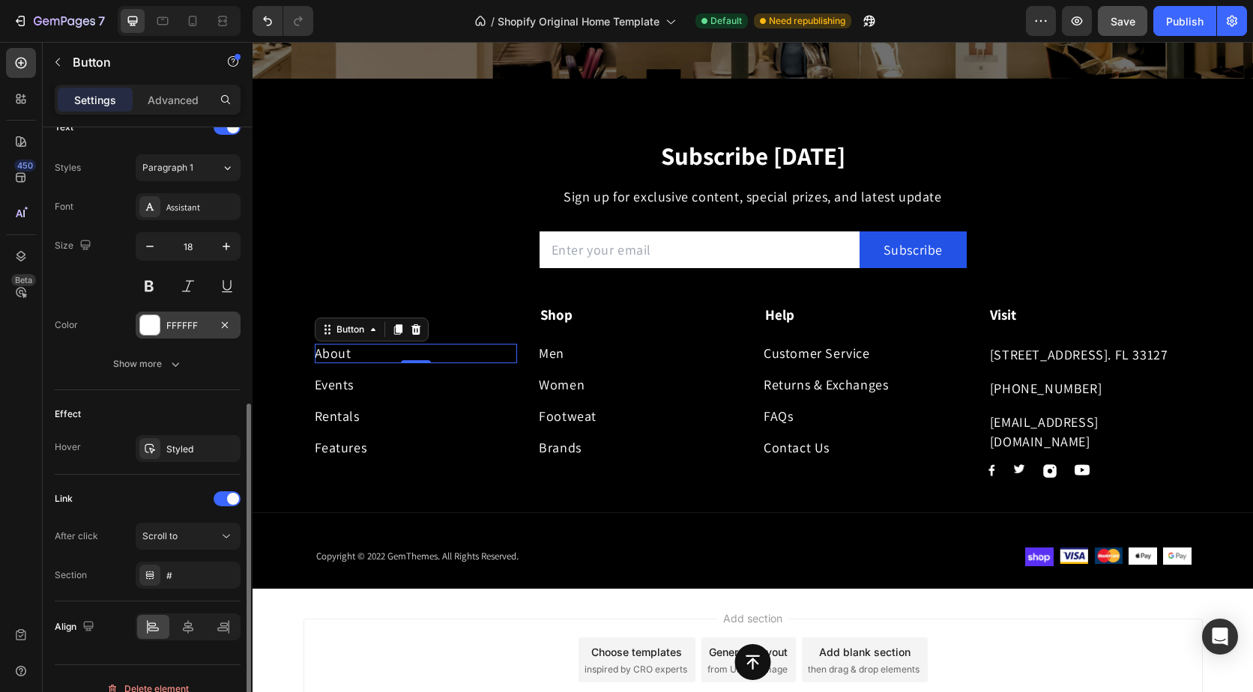
click at [202, 327] on div "FFFFFF" at bounding box center [187, 325] width 43 height 13
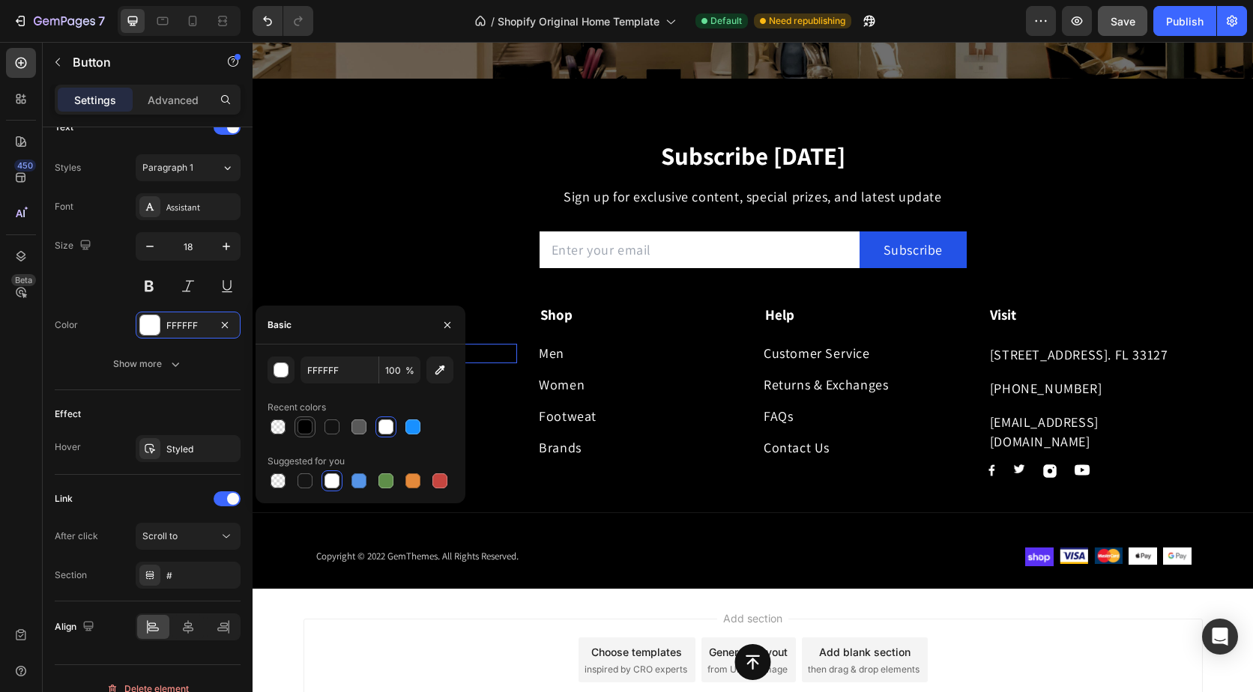
click at [294, 423] on div at bounding box center [304, 427] width 21 height 21
type input "000000"
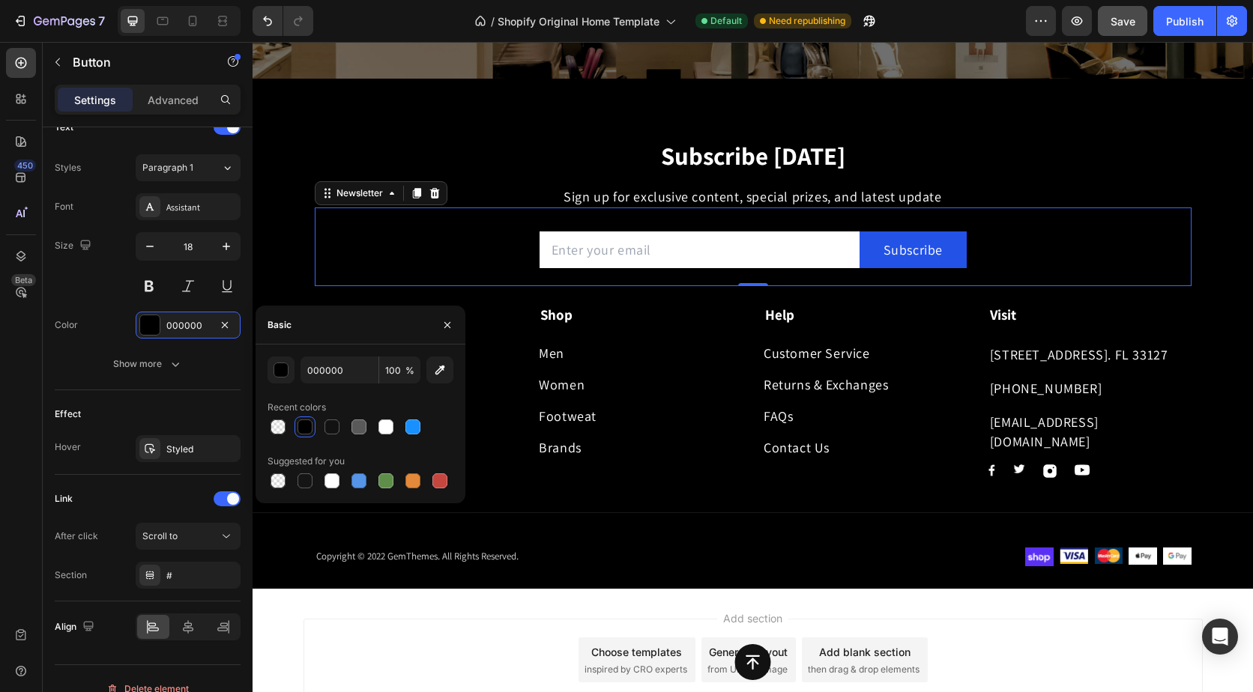
click at [345, 258] on div "Email Field Subscribe Submit Button Row Newsletter 0" at bounding box center [753, 247] width 877 height 79
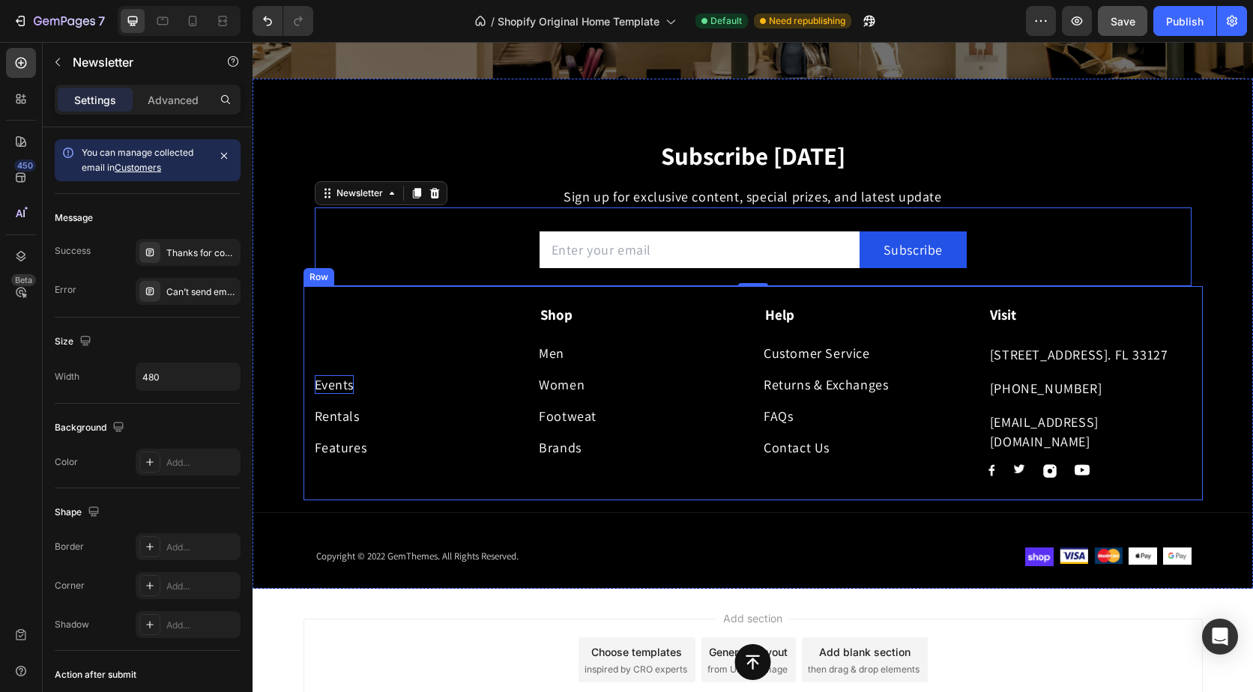
click at [339, 390] on div "Events" at bounding box center [335, 384] width 40 height 19
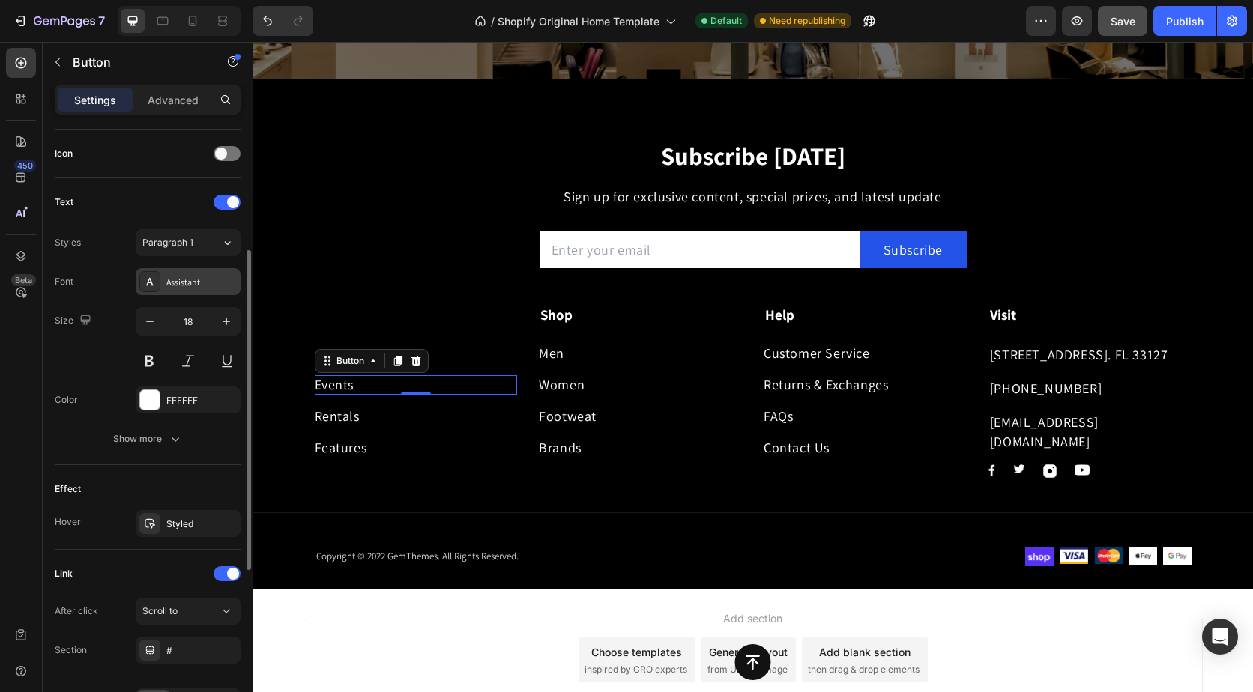
scroll to position [524, 0]
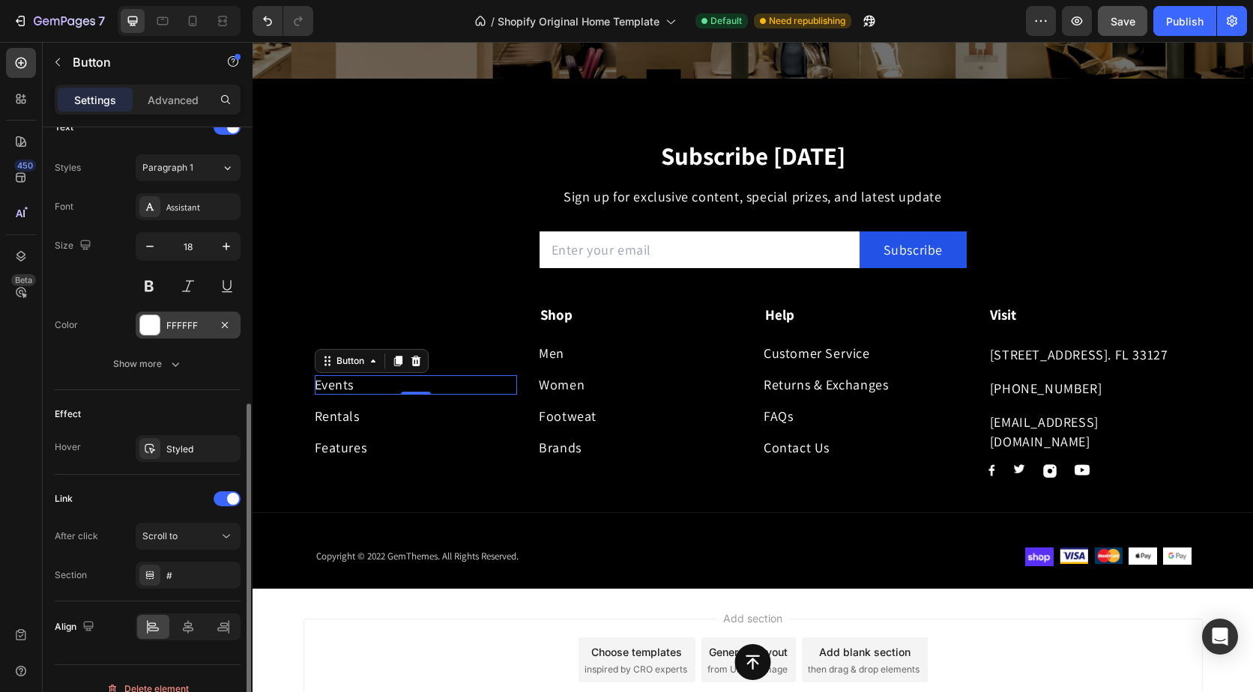
click at [205, 330] on div "FFFFFF" at bounding box center [187, 325] width 43 height 13
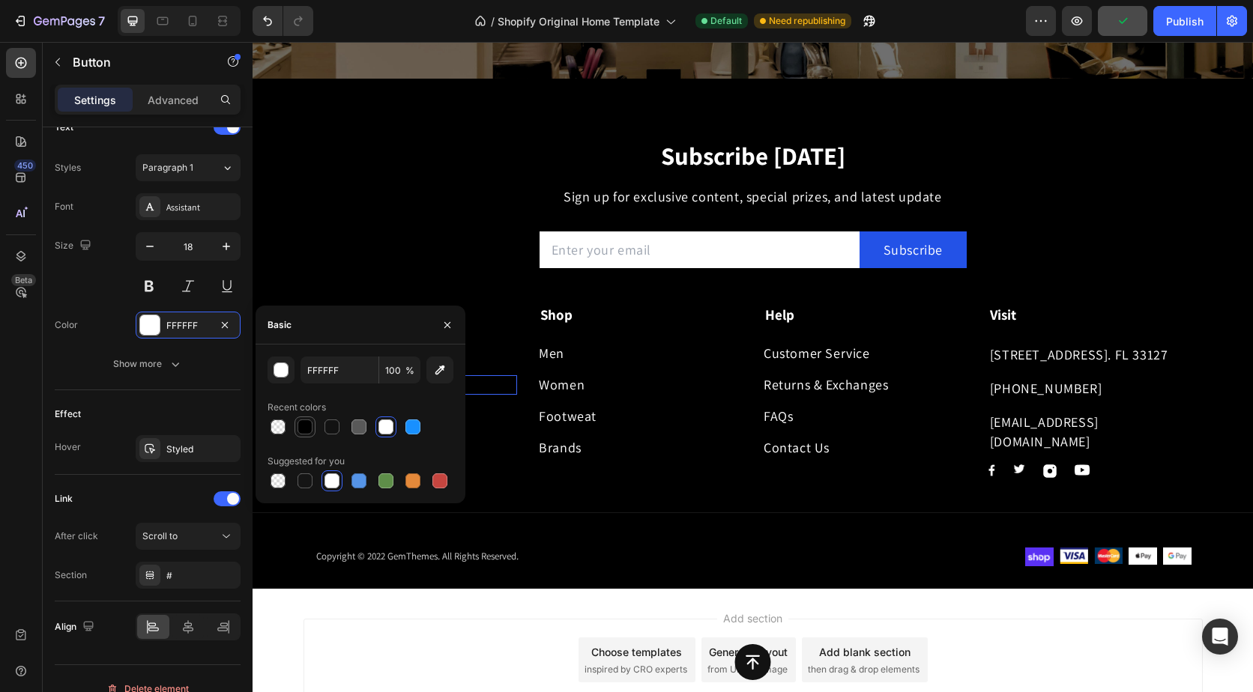
click at [313, 431] on div at bounding box center [305, 427] width 18 height 18
type input "000000"
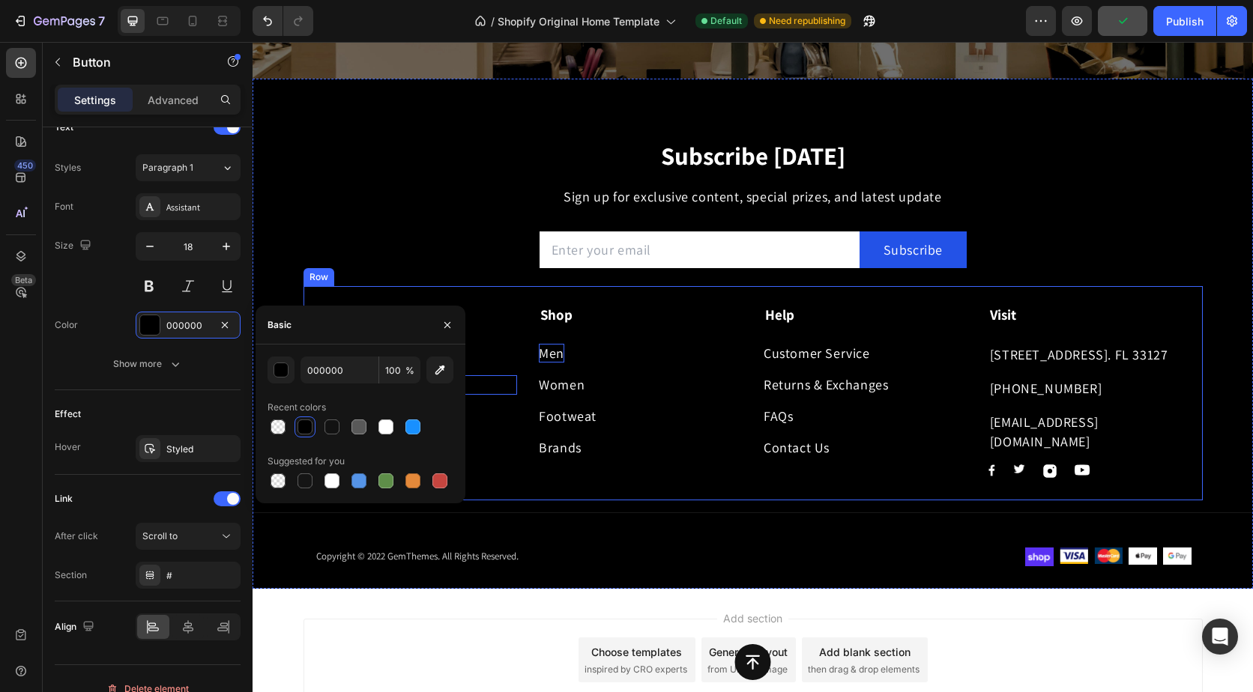
click at [541, 357] on div "Men" at bounding box center [551, 353] width 25 height 19
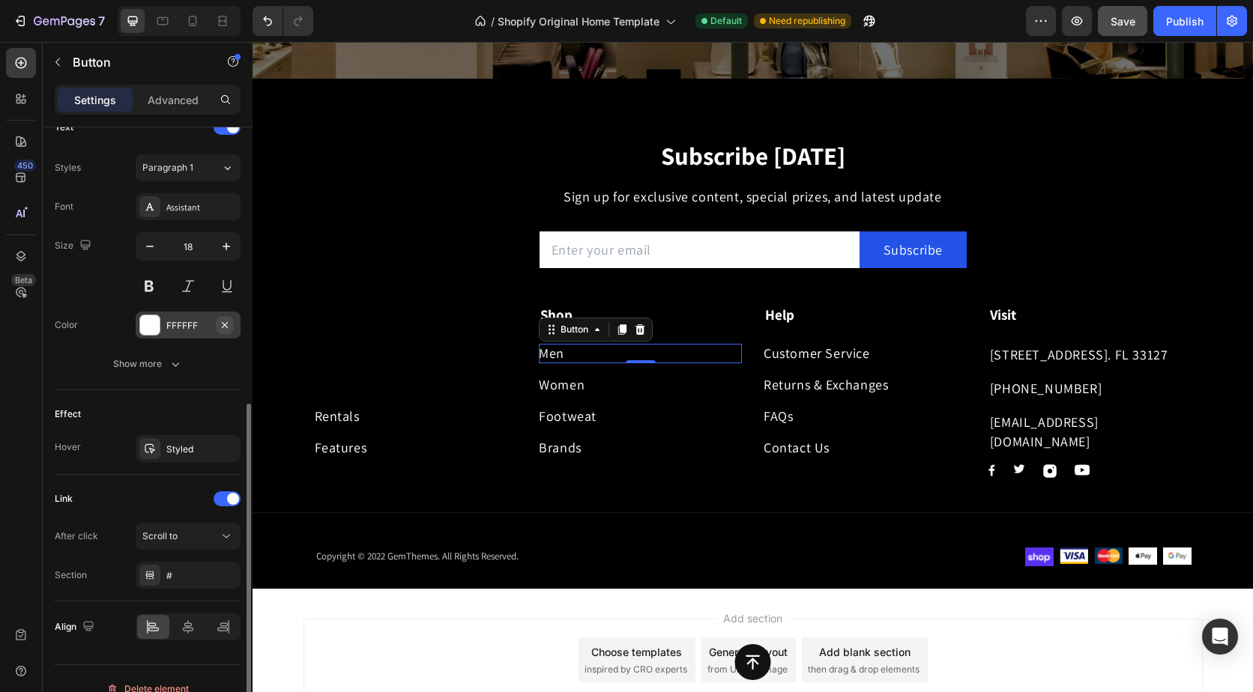
click at [216, 328] on button "button" at bounding box center [225, 325] width 18 height 18
click at [184, 320] on div "Add..." at bounding box center [201, 325] width 70 height 13
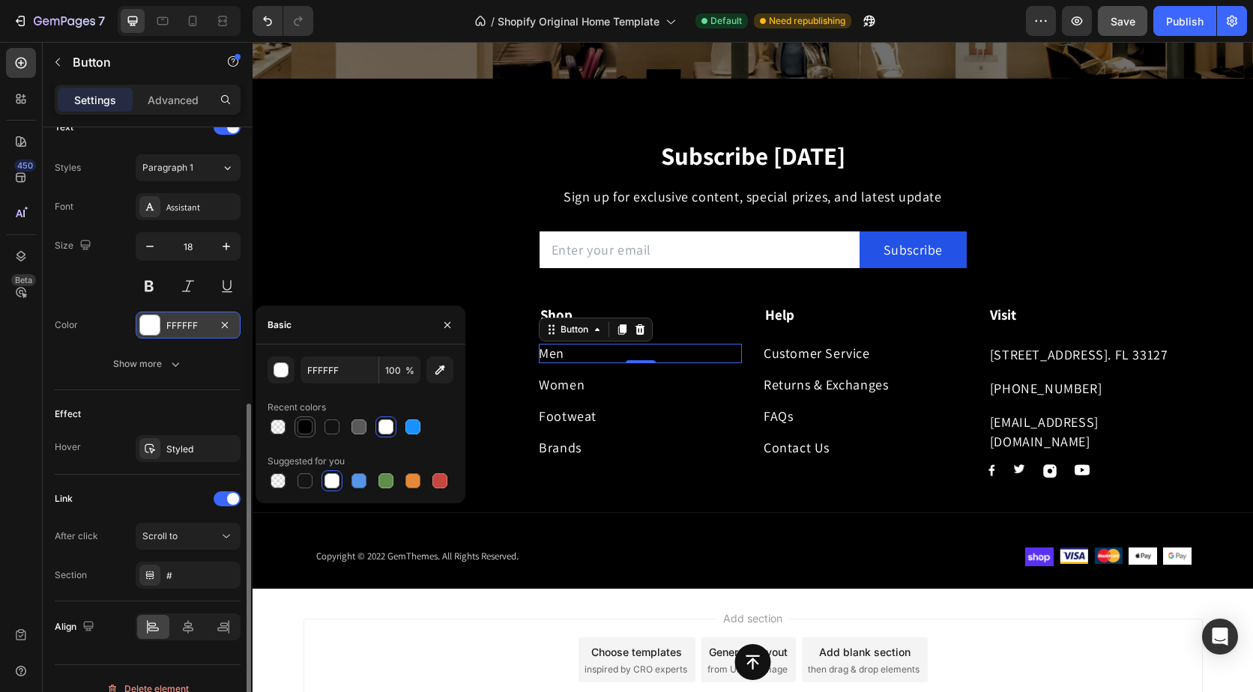
click at [312, 429] on div at bounding box center [304, 427] width 15 height 15
type input "000000"
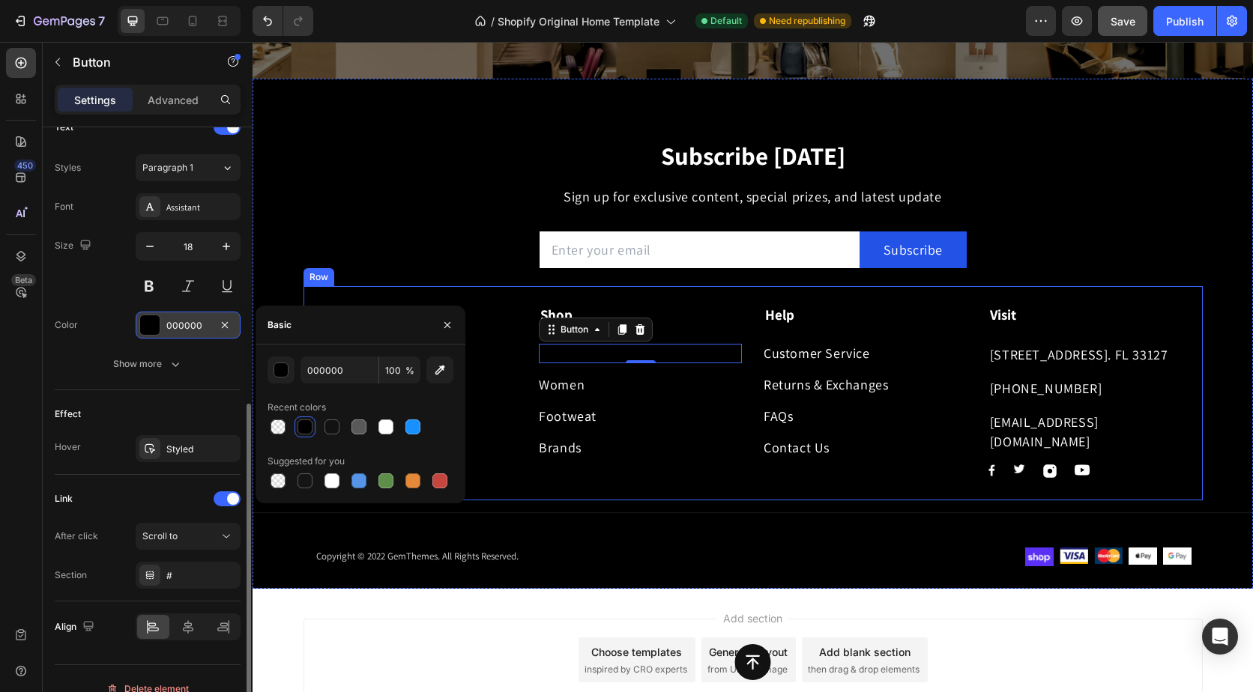
click at [549, 398] on div "Footweat Button" at bounding box center [640, 410] width 203 height 31
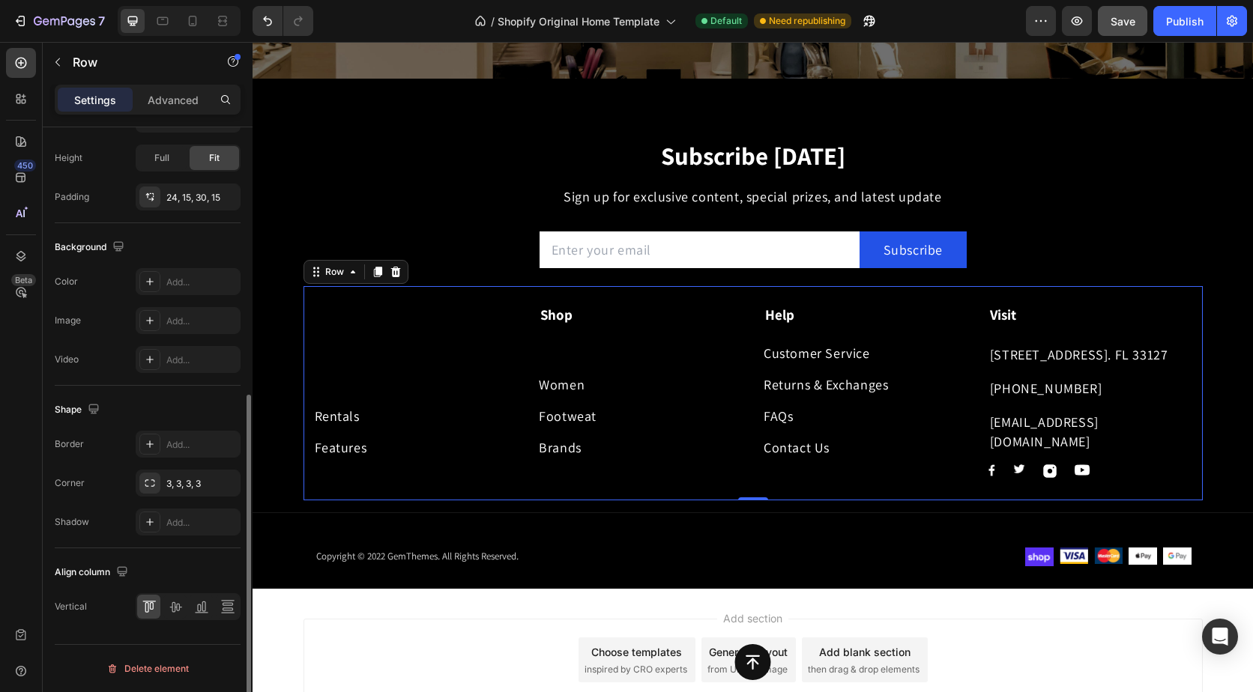
scroll to position [0, 0]
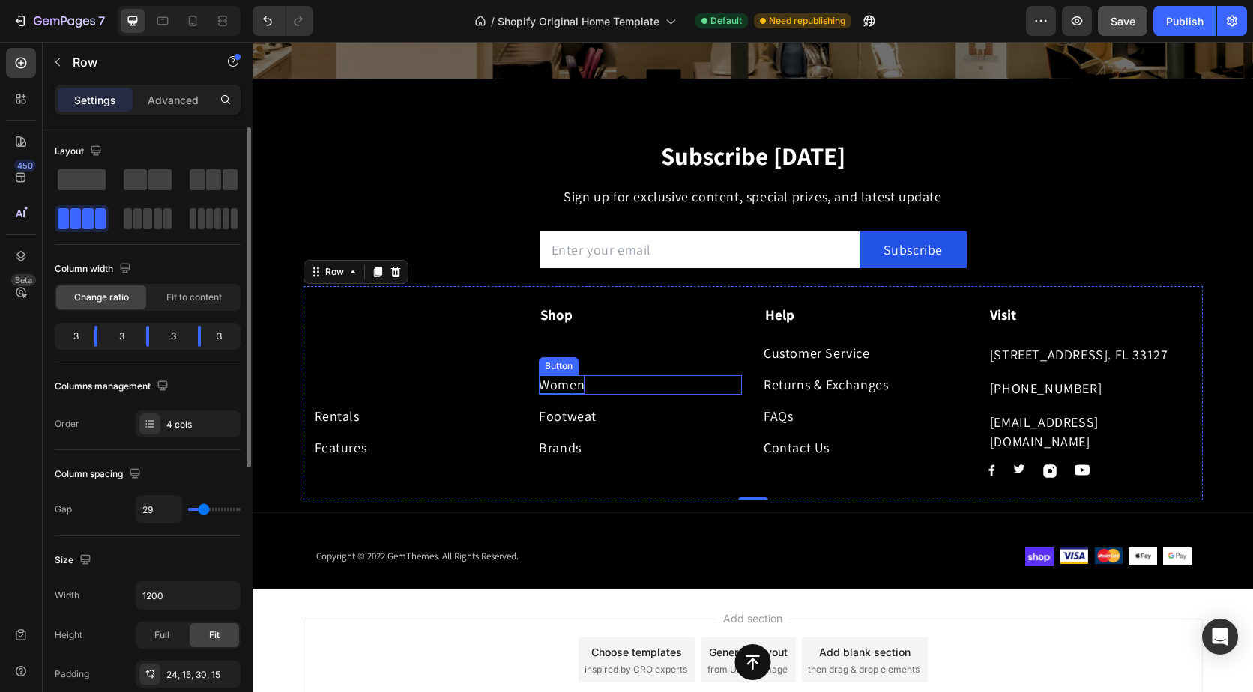
click at [551, 389] on div "Women" at bounding box center [562, 384] width 46 height 19
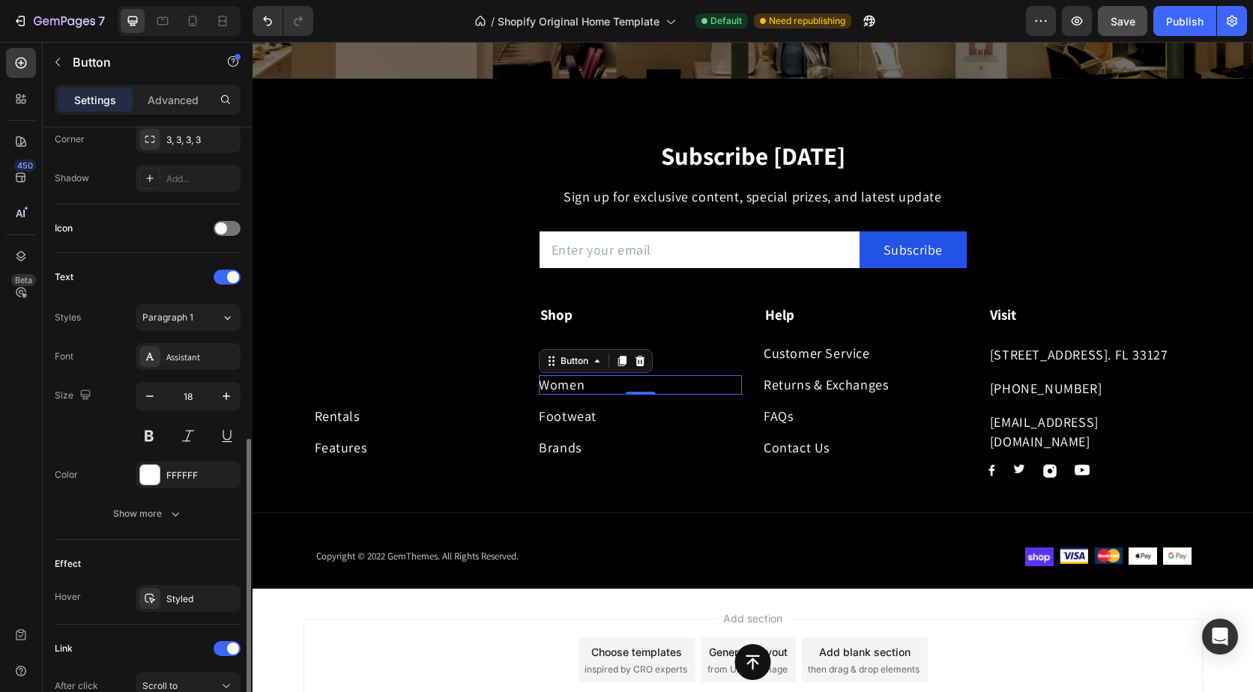
scroll to position [449, 0]
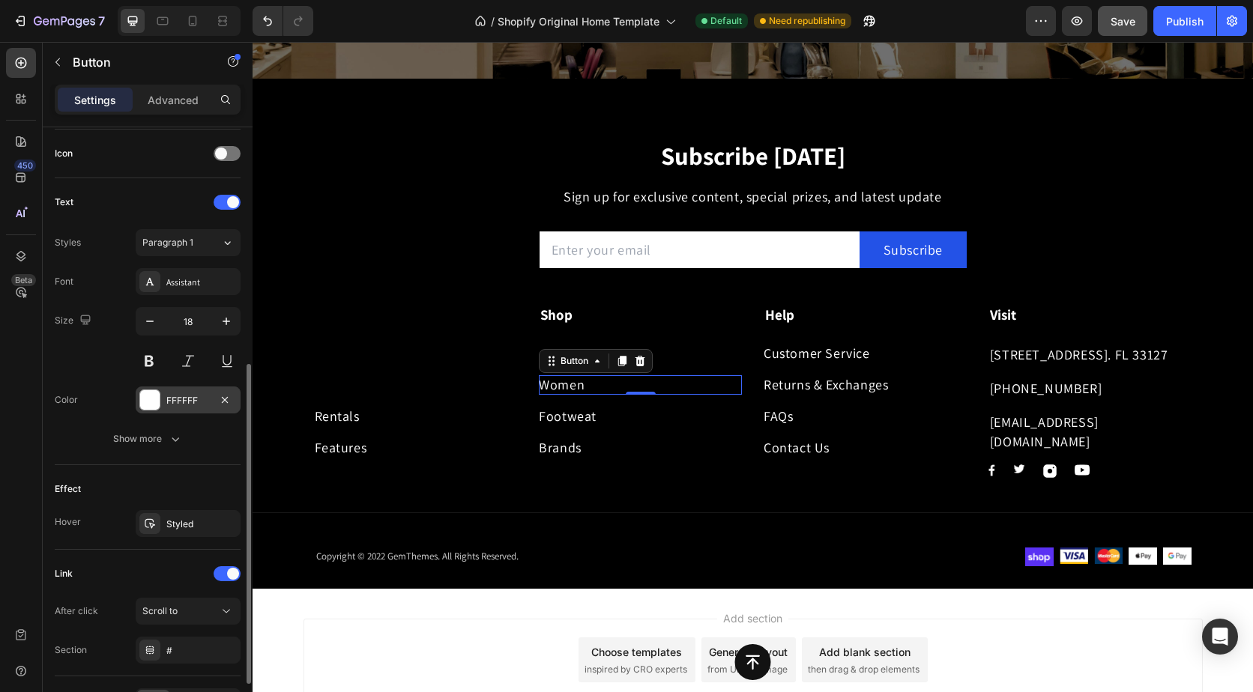
click at [207, 401] on div "FFFFFF" at bounding box center [187, 400] width 43 height 13
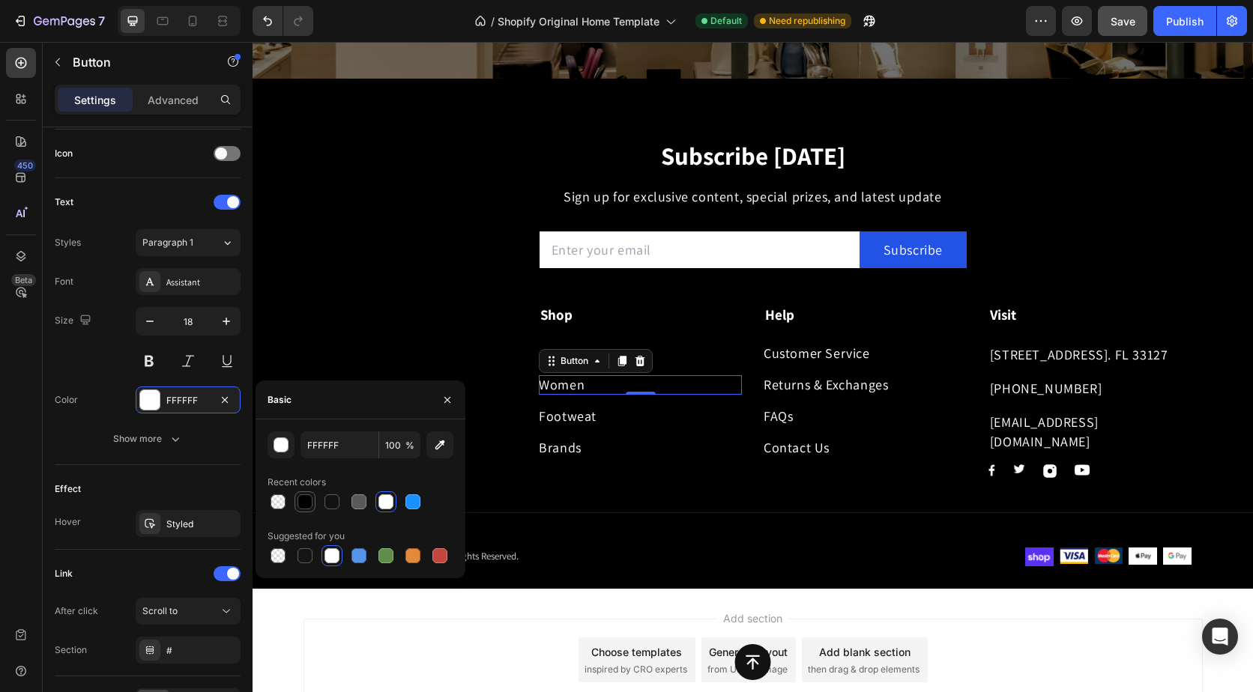
click at [315, 494] on div at bounding box center [304, 501] width 21 height 21
type input "000000"
click at [559, 423] on div "Footweat" at bounding box center [568, 416] width 58 height 19
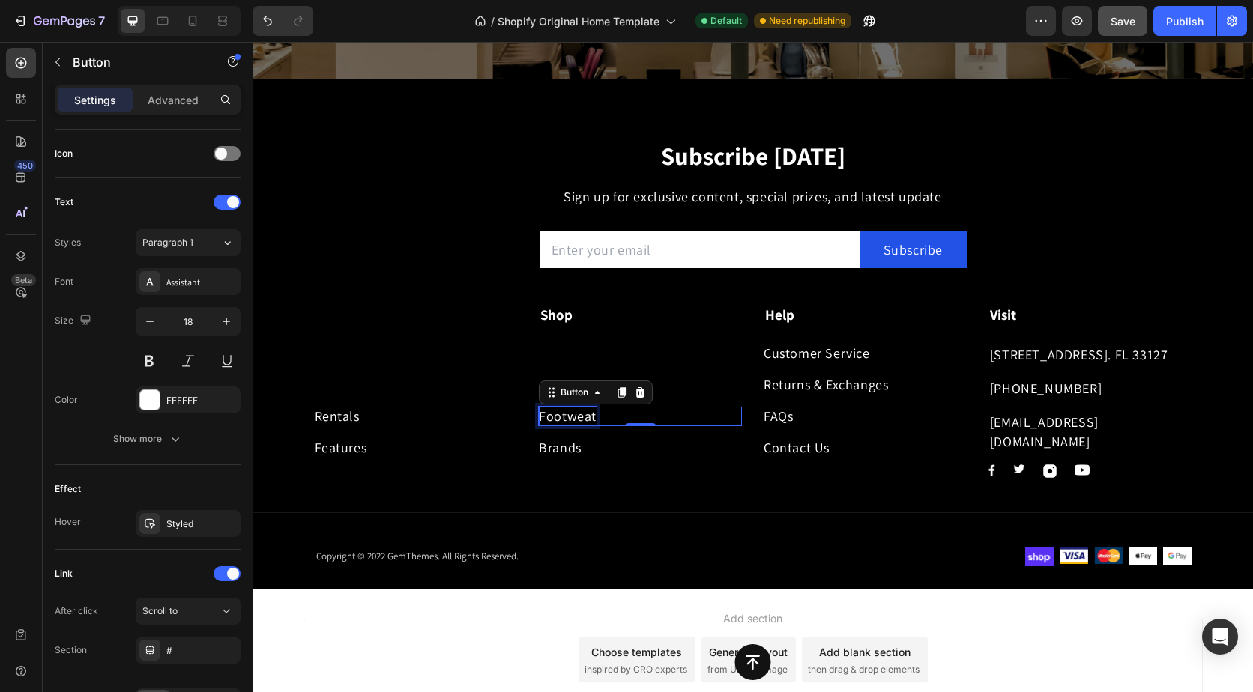
click at [559, 423] on div "Footweat" at bounding box center [568, 416] width 58 height 19
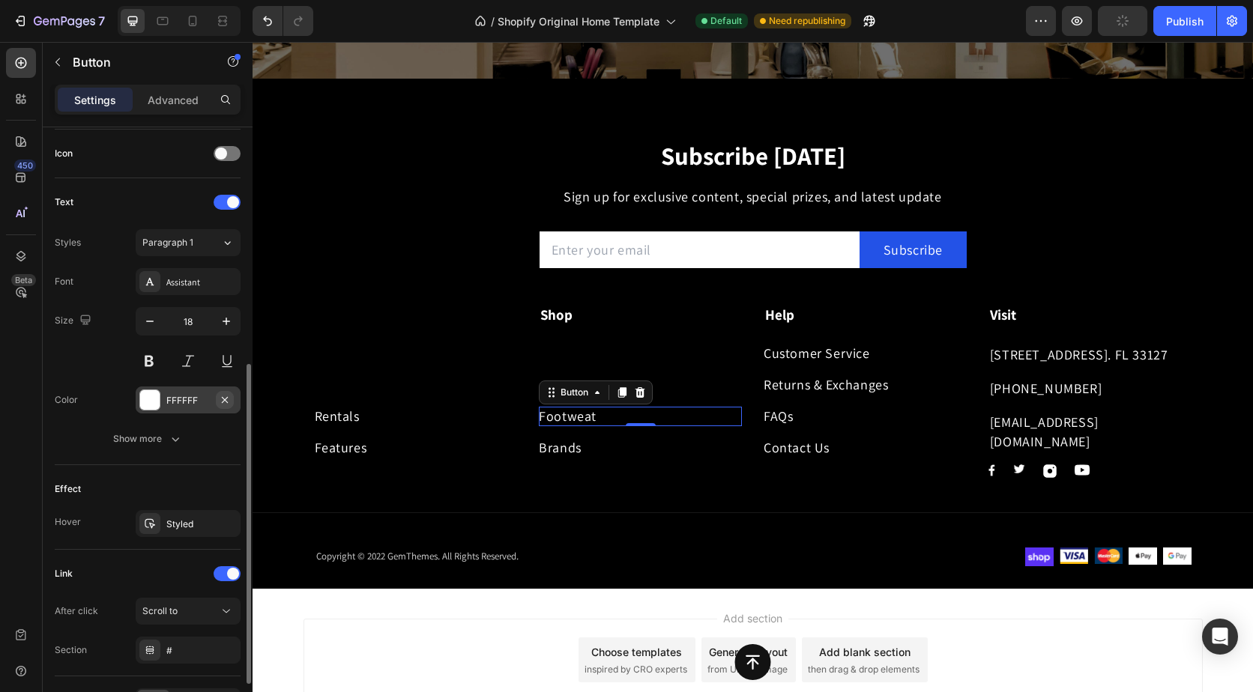
click at [218, 402] on button "button" at bounding box center [225, 400] width 18 height 18
click at [212, 400] on div "Add..." at bounding box center [201, 400] width 70 height 13
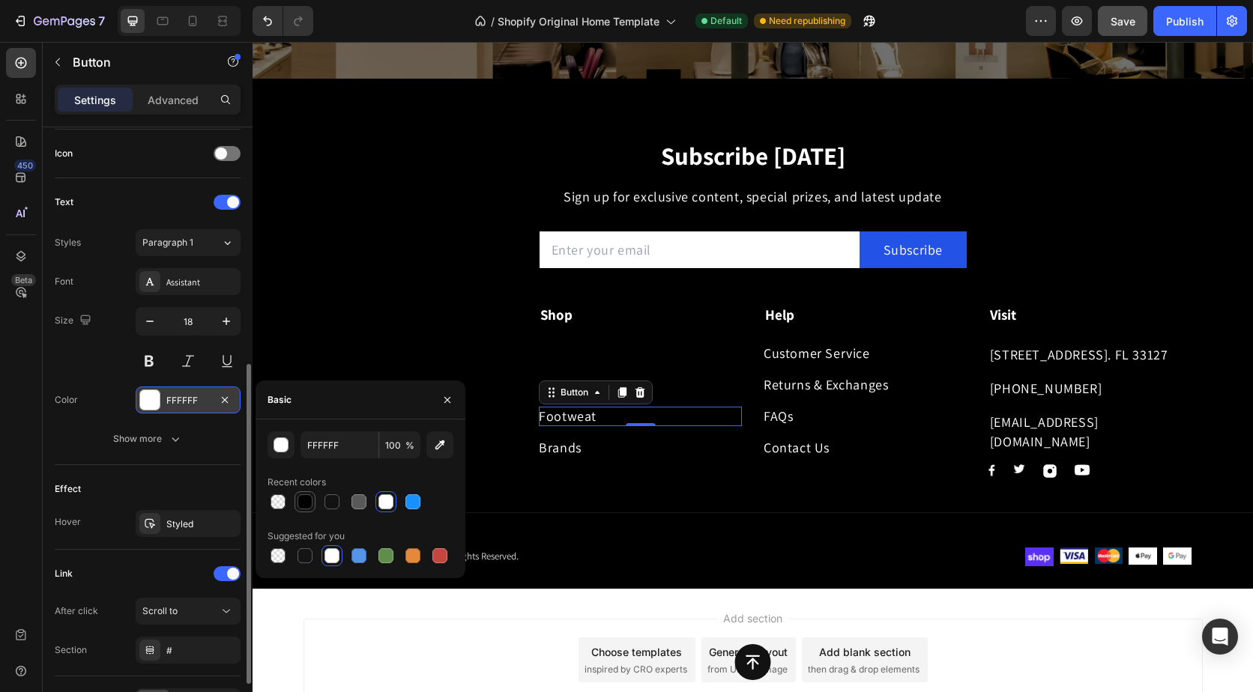
click at [304, 494] on div at bounding box center [304, 501] width 15 height 15
type input "000000"
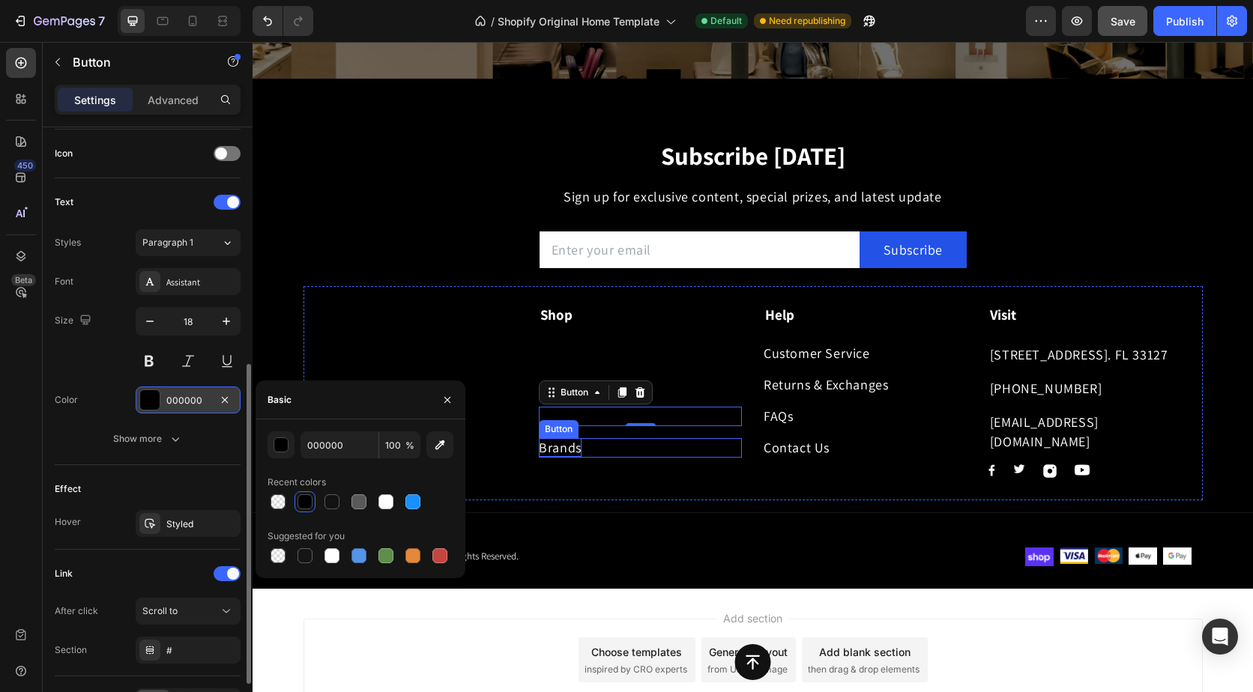
click at [551, 449] on div "Brands" at bounding box center [560, 447] width 43 height 19
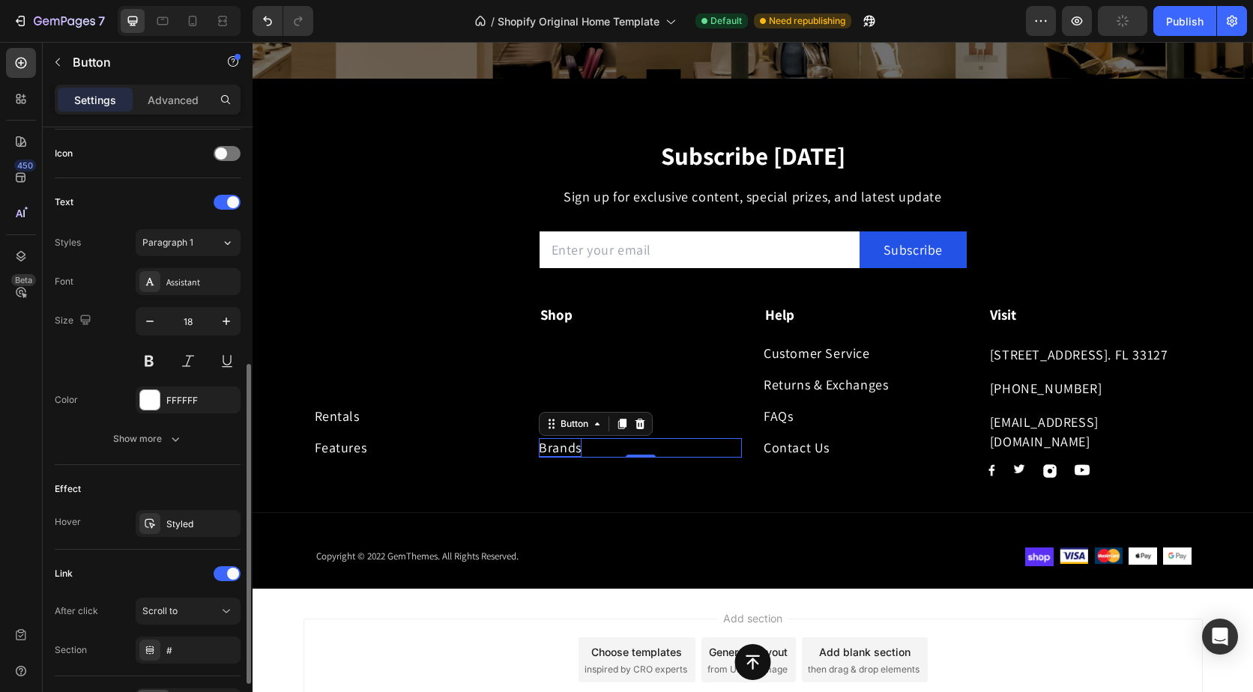
click at [551, 449] on div "Brands" at bounding box center [560, 447] width 43 height 19
click at [212, 402] on div "FFFFFF" at bounding box center [188, 400] width 105 height 27
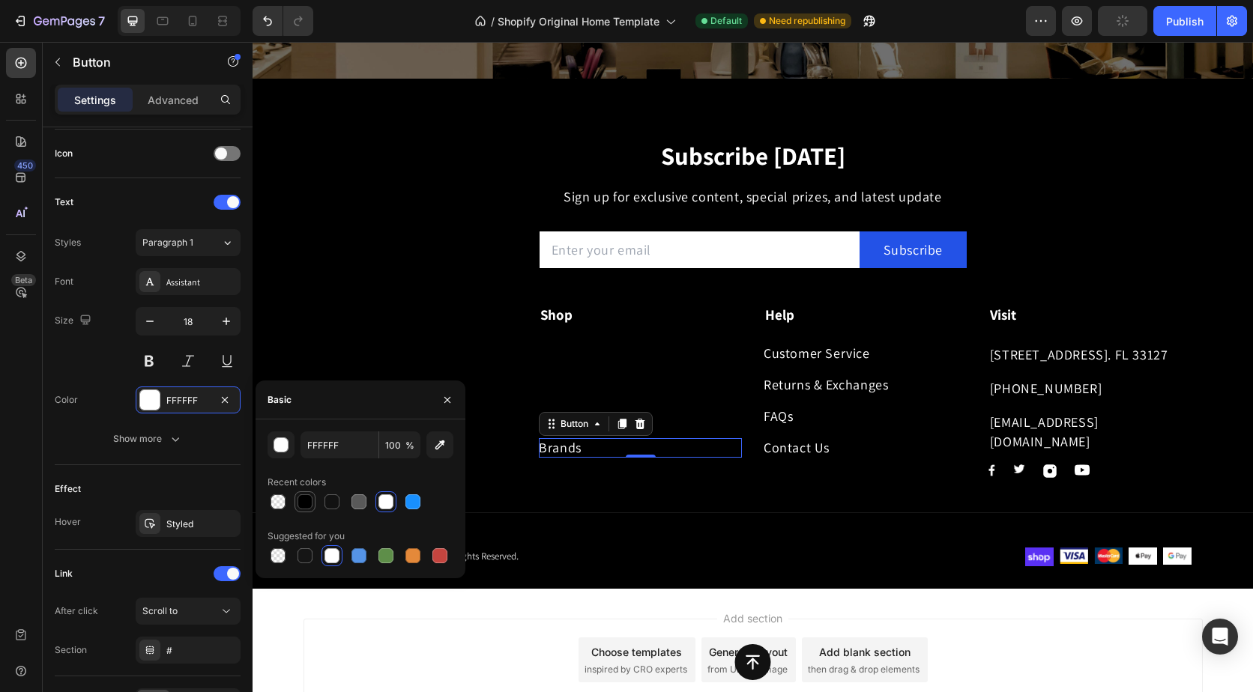
click at [310, 494] on div at bounding box center [304, 501] width 15 height 15
type input "000000"
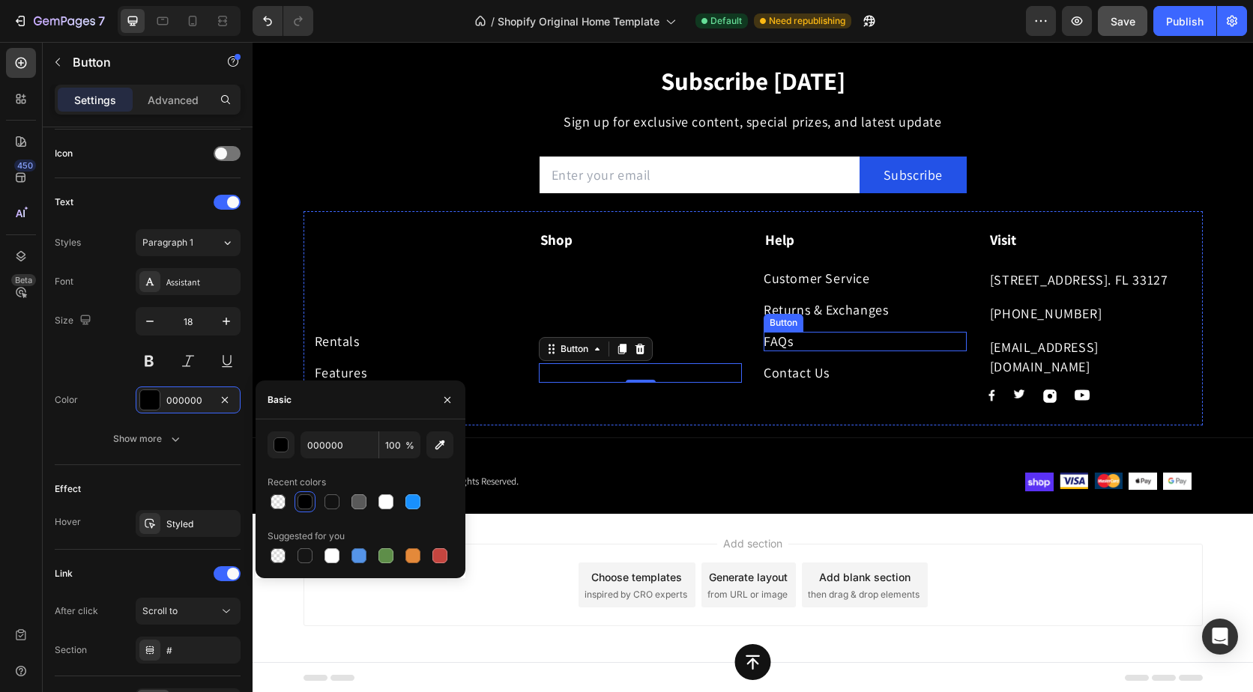
scroll to position [520, 0]
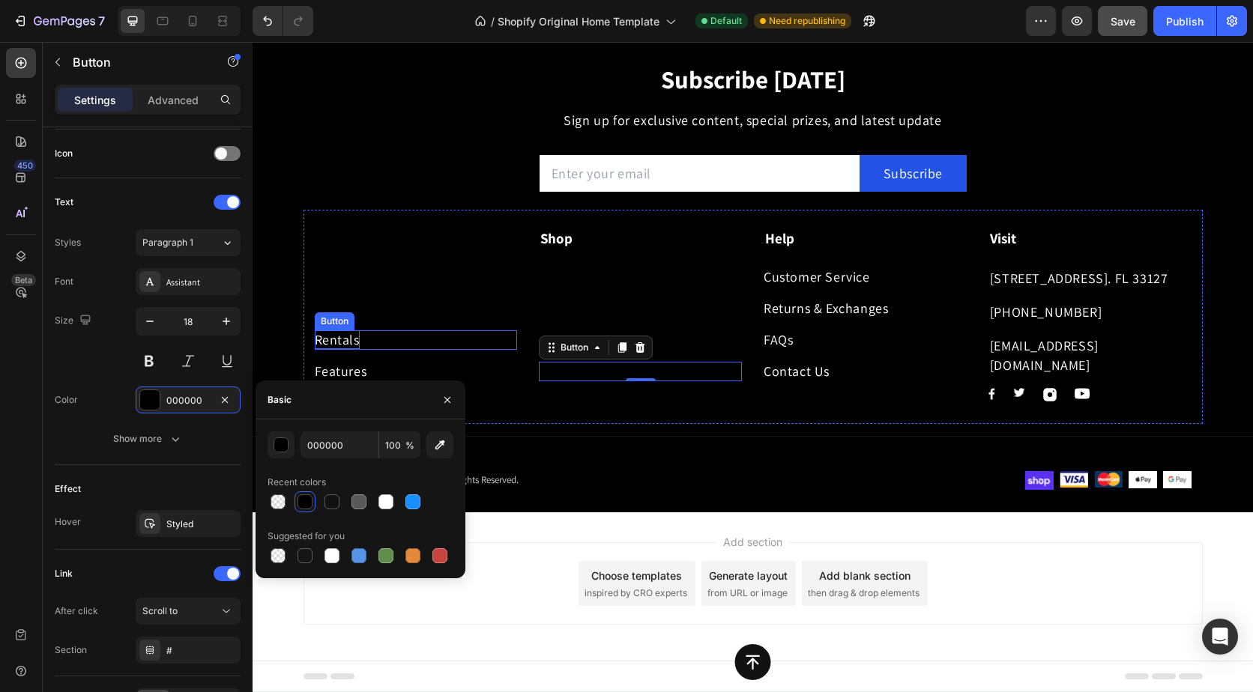
click at [328, 342] on div "Rentals" at bounding box center [337, 339] width 45 height 19
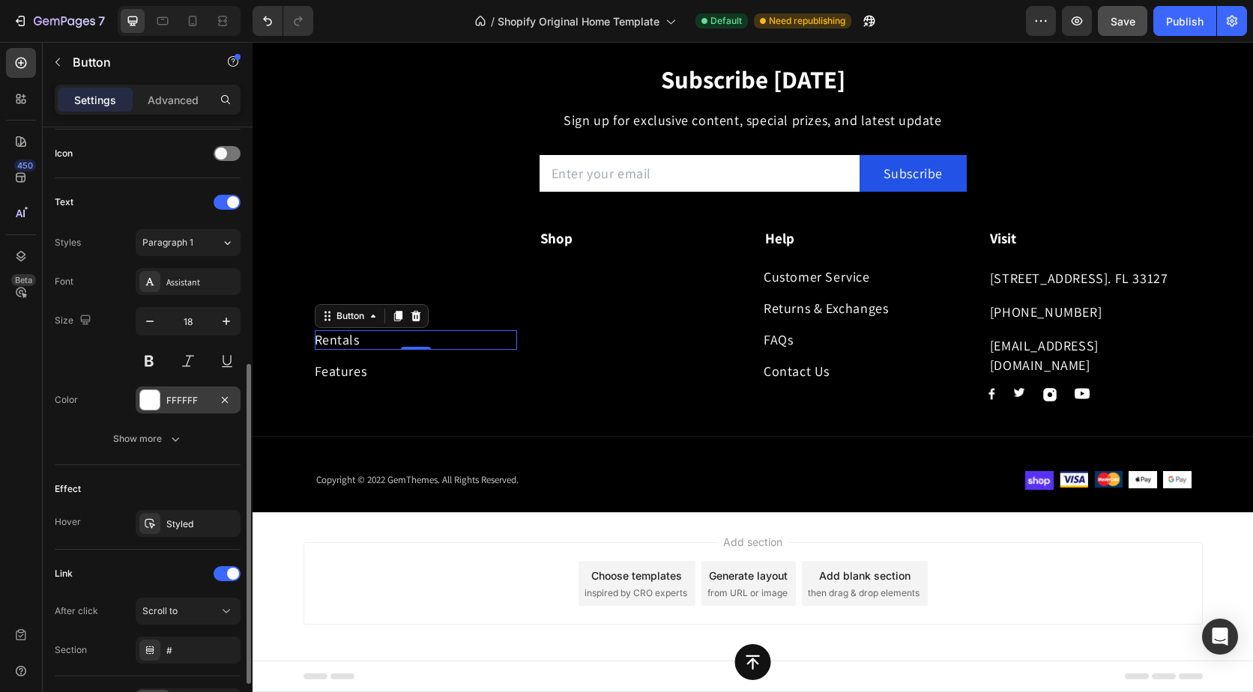
click at [189, 398] on div "FFFFFF" at bounding box center [187, 400] width 43 height 13
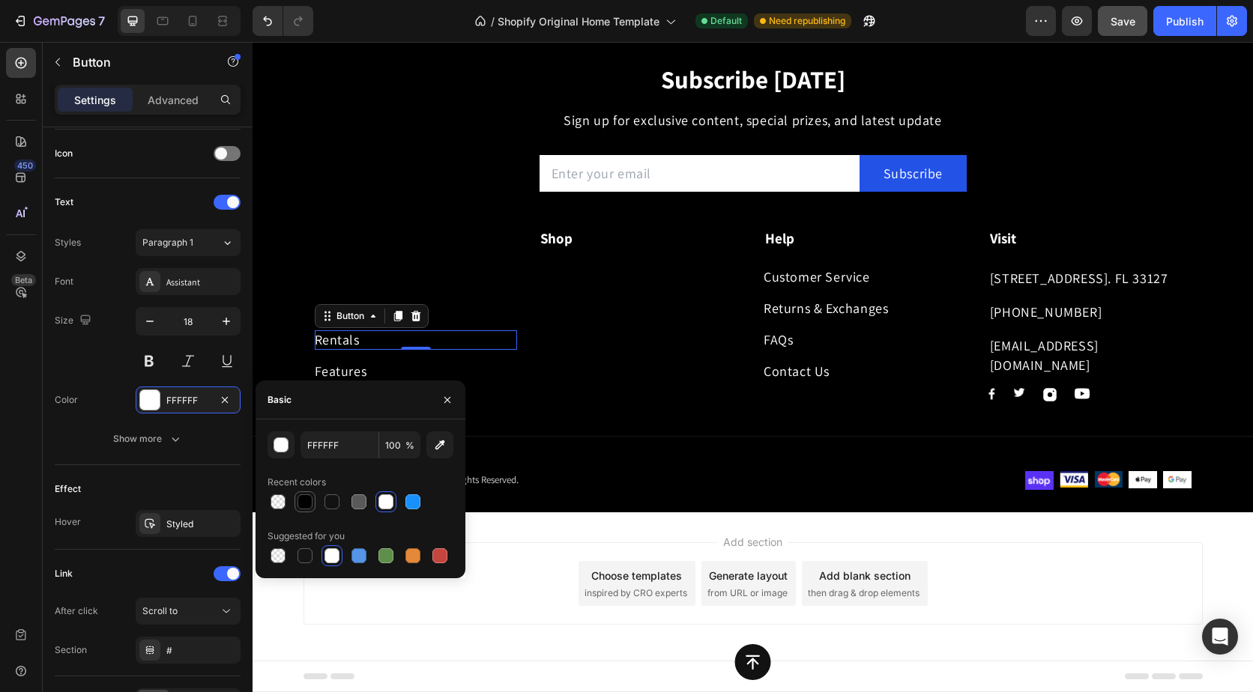
click at [308, 497] on div at bounding box center [304, 501] width 15 height 15
type input "000000"
click at [344, 368] on div "Features" at bounding box center [341, 371] width 52 height 19
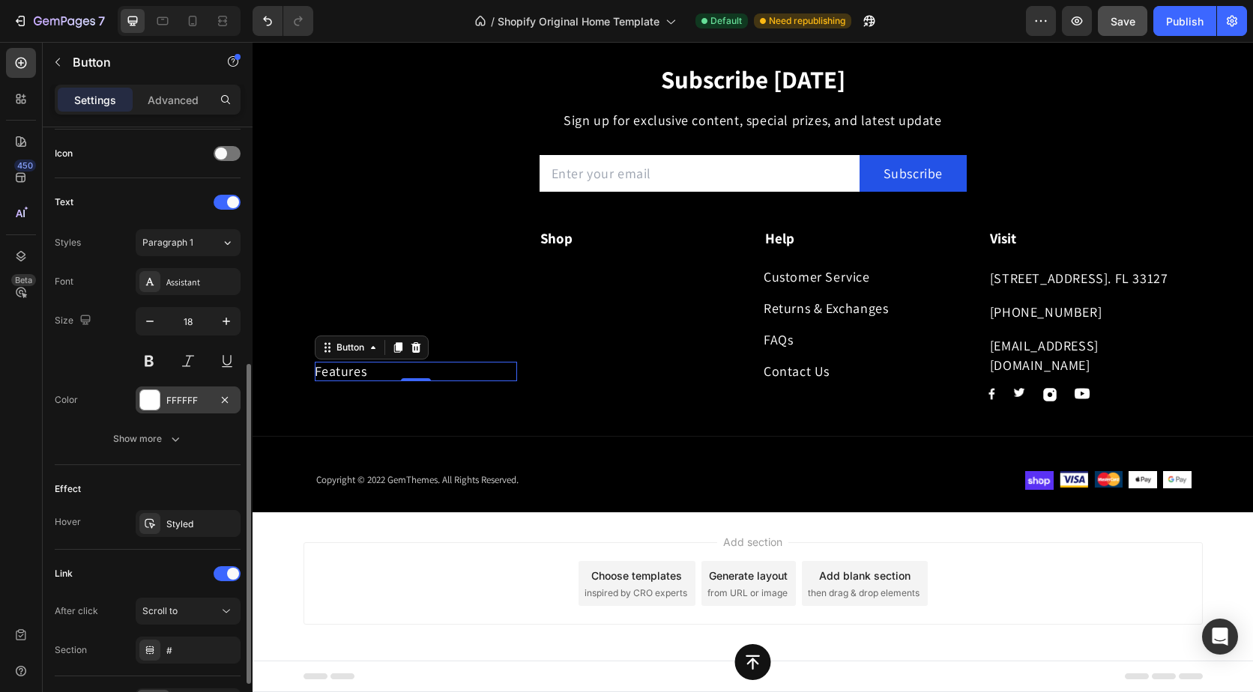
click at [203, 402] on div "FFFFFF" at bounding box center [187, 400] width 43 height 13
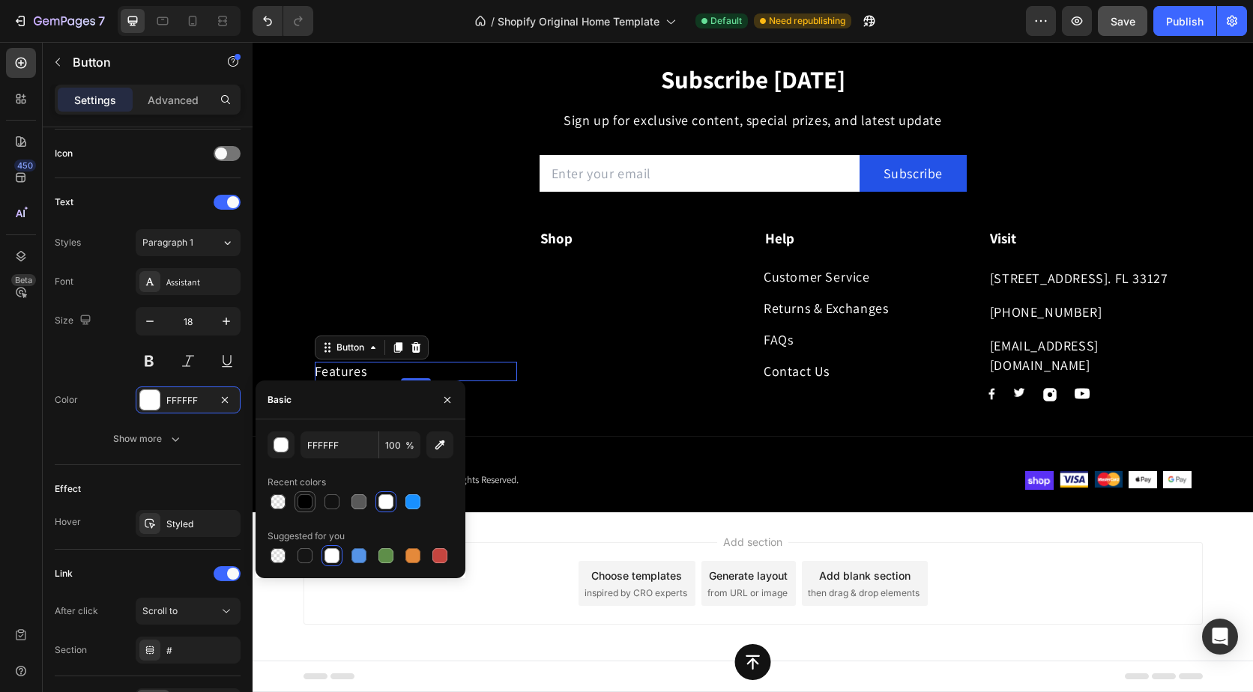
click at [299, 497] on div at bounding box center [304, 501] width 15 height 15
type input "000000"
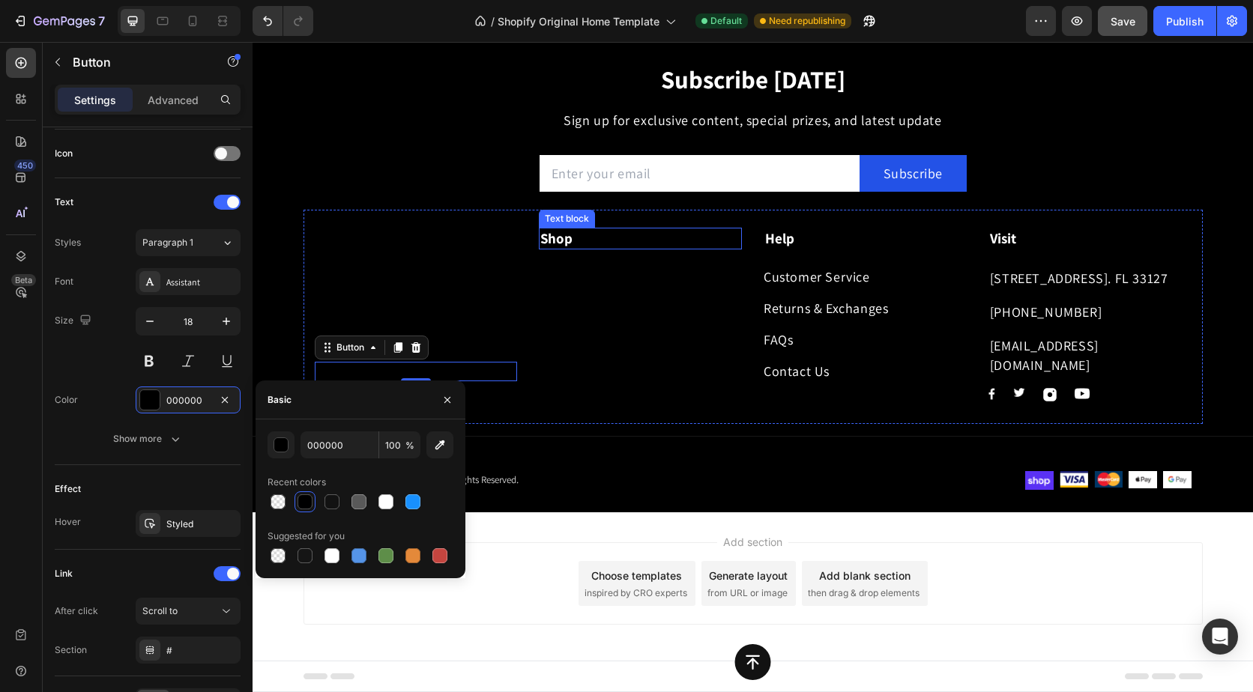
click at [557, 236] on strong "Shop" at bounding box center [556, 238] width 32 height 18
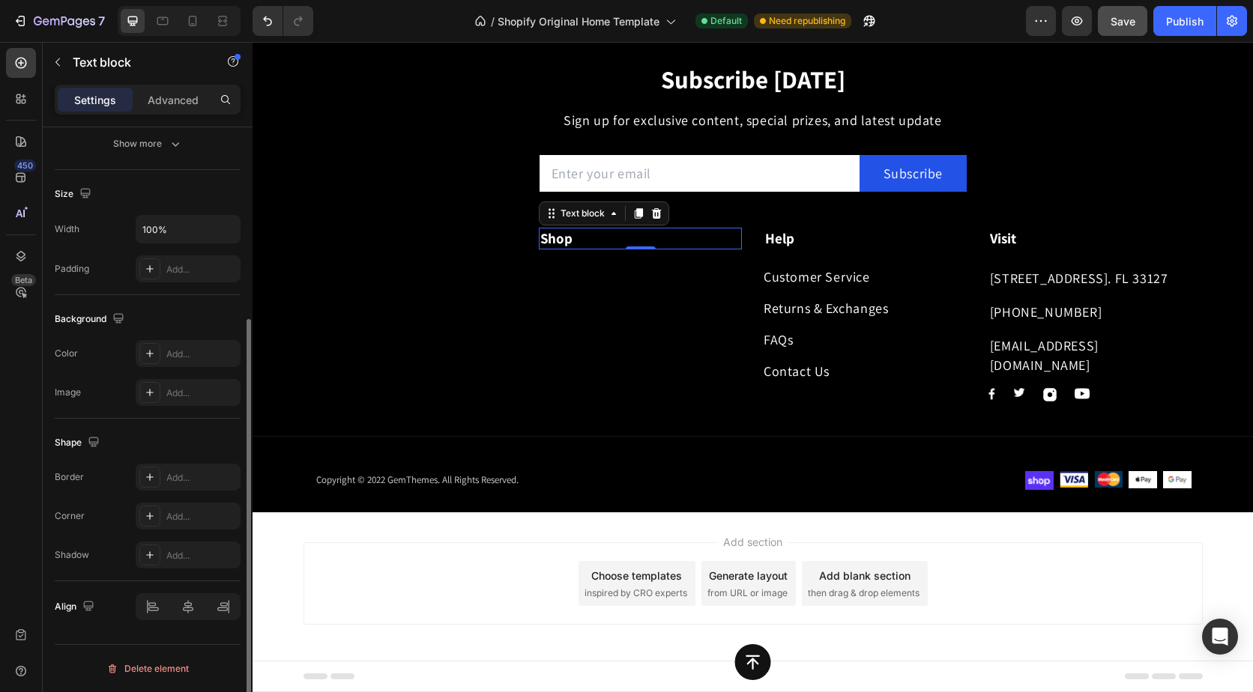
scroll to position [0, 0]
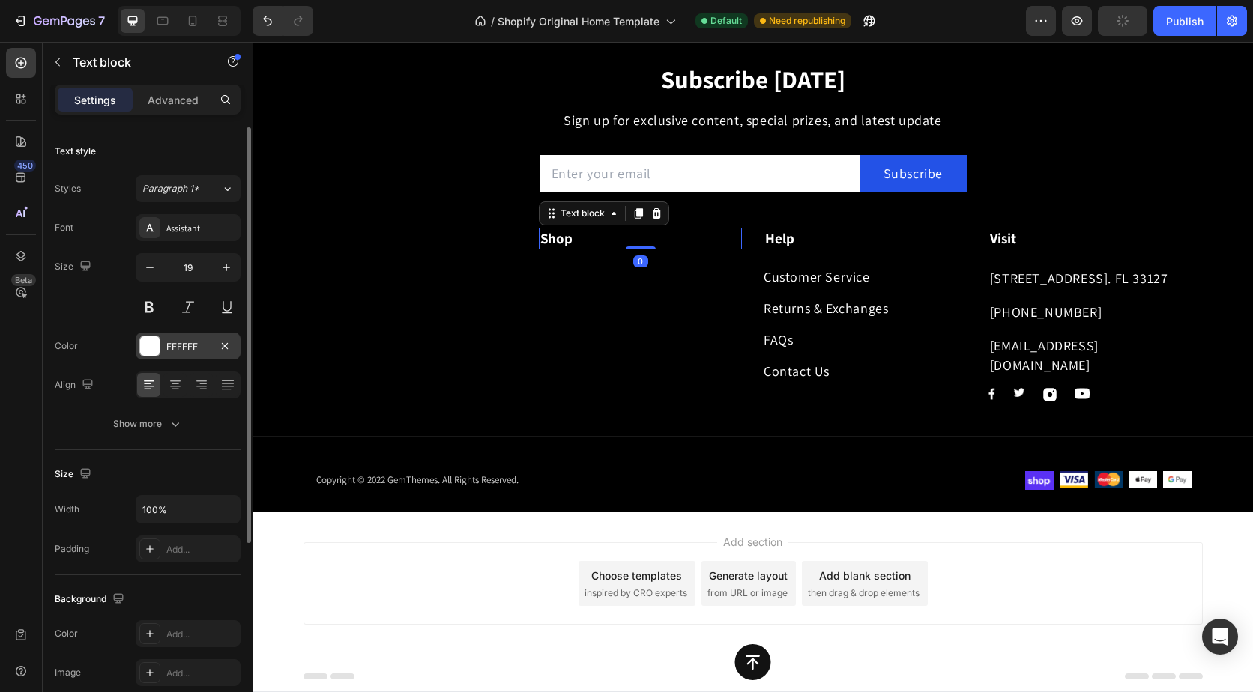
click at [191, 347] on div "FFFFFF" at bounding box center [187, 346] width 43 height 13
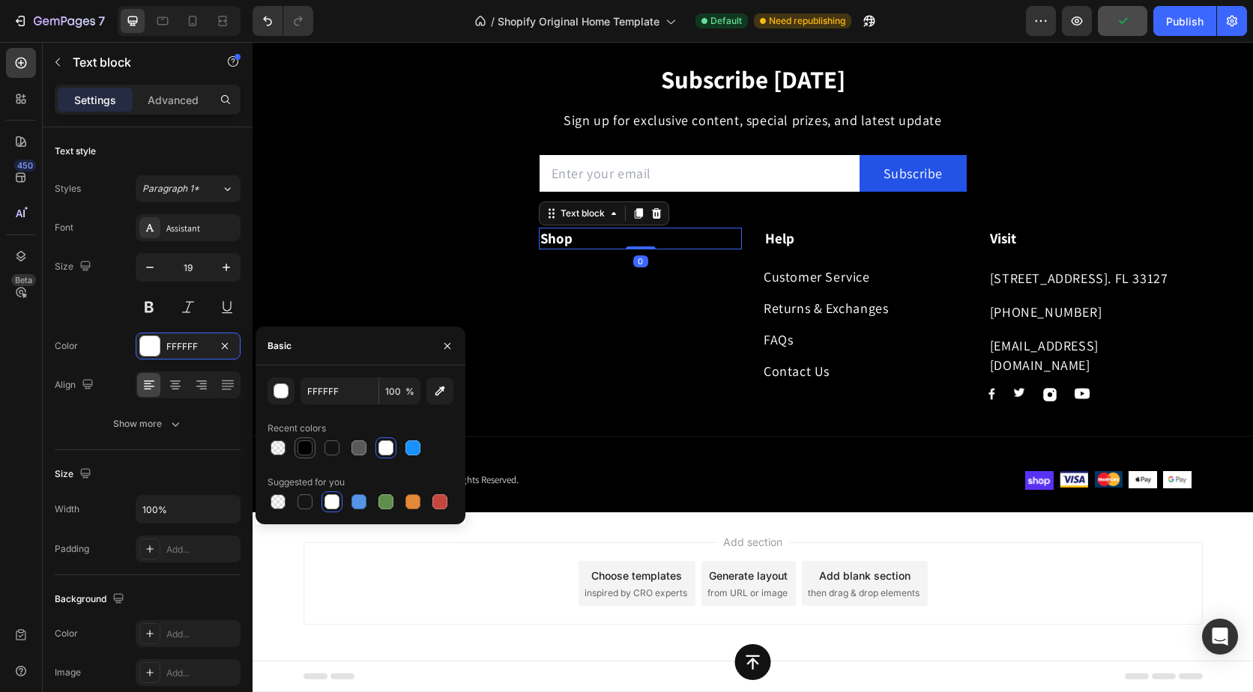
click at [301, 440] on div at bounding box center [305, 448] width 18 height 18
type input "000000"
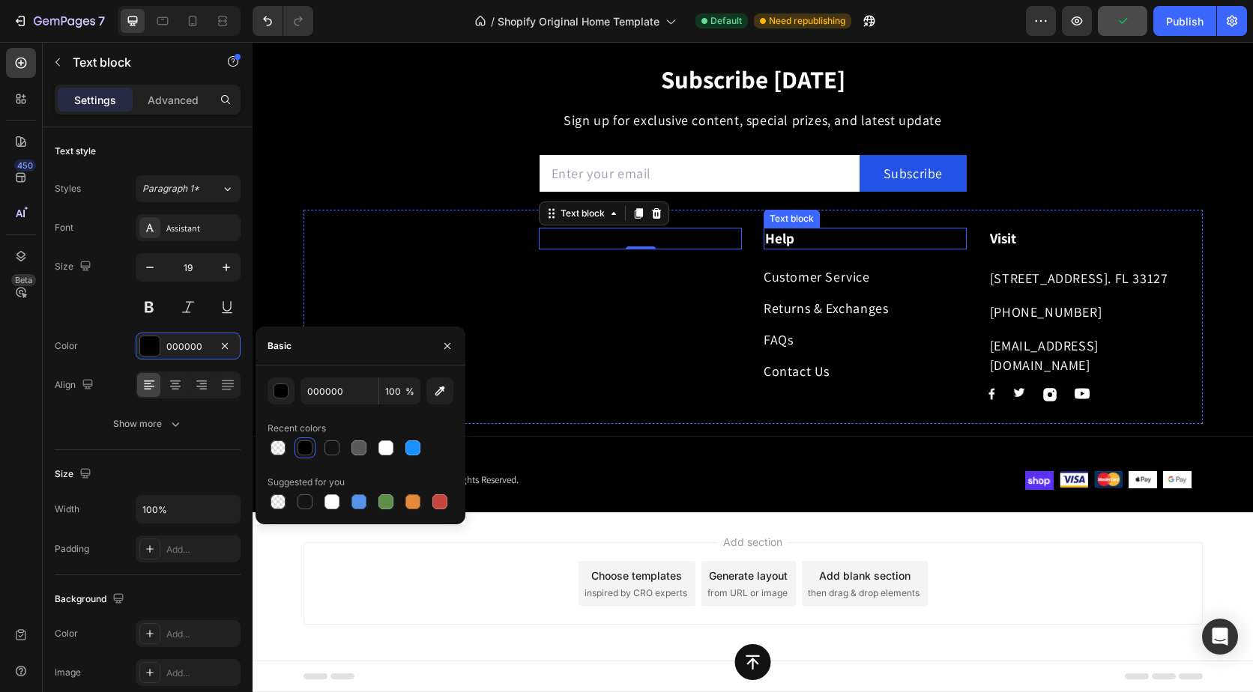
click at [770, 241] on strong "Help" at bounding box center [779, 238] width 29 height 18
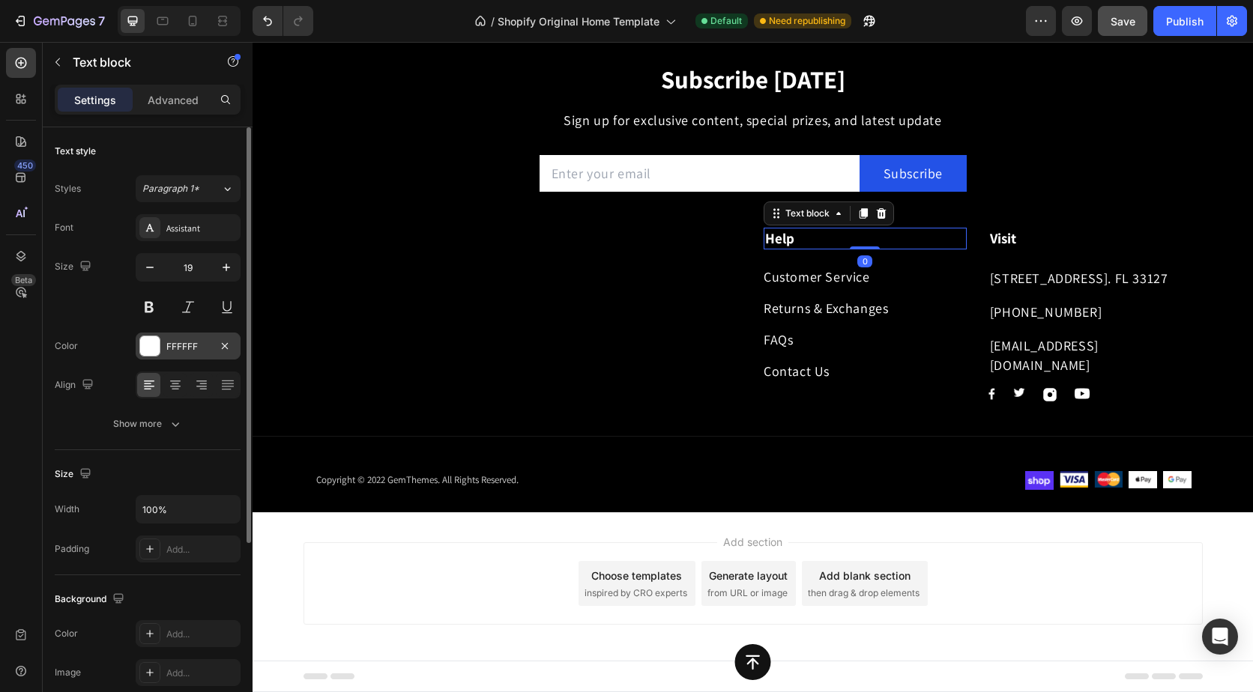
click at [199, 355] on div "FFFFFF" at bounding box center [188, 346] width 105 height 27
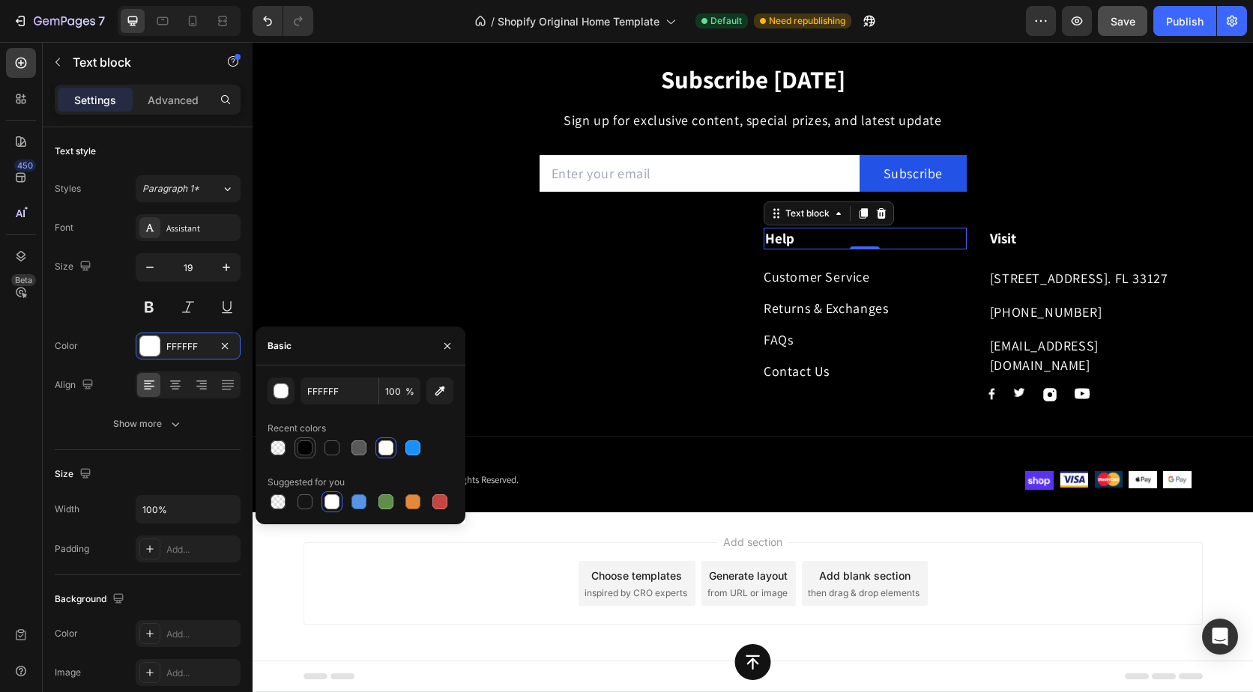
click at [307, 456] on div at bounding box center [305, 448] width 18 height 18
type input "000000"
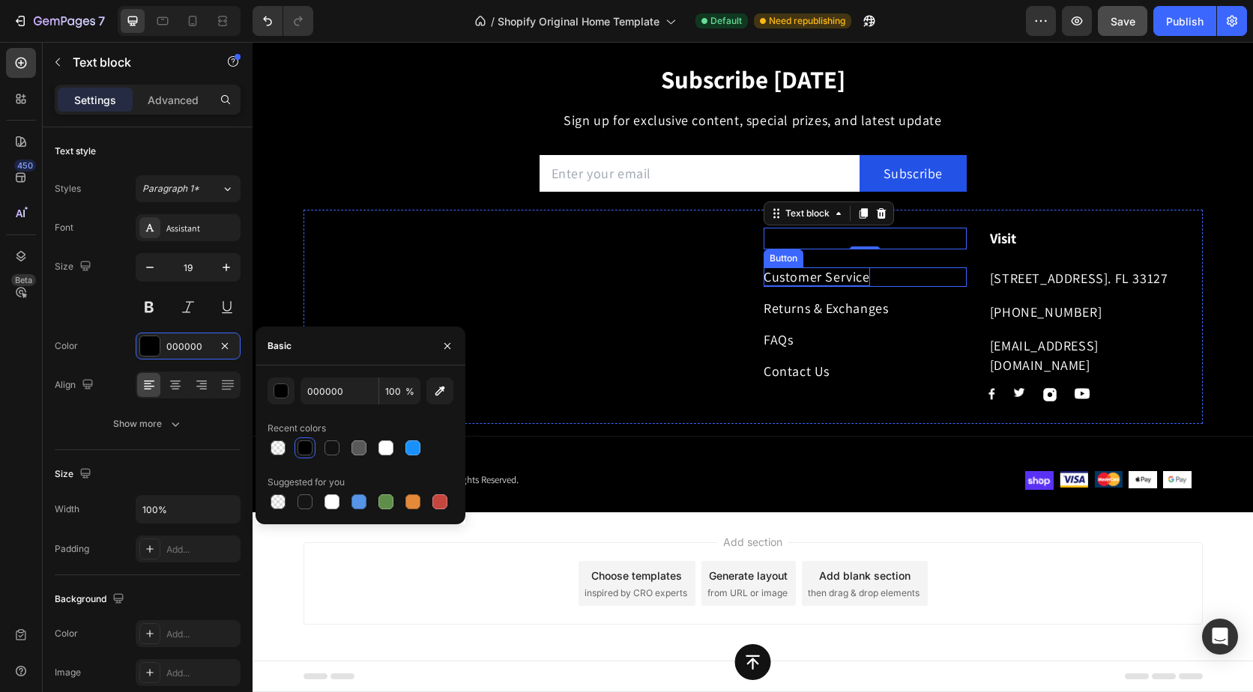
click at [774, 277] on div "Customer Service" at bounding box center [816, 276] width 106 height 19
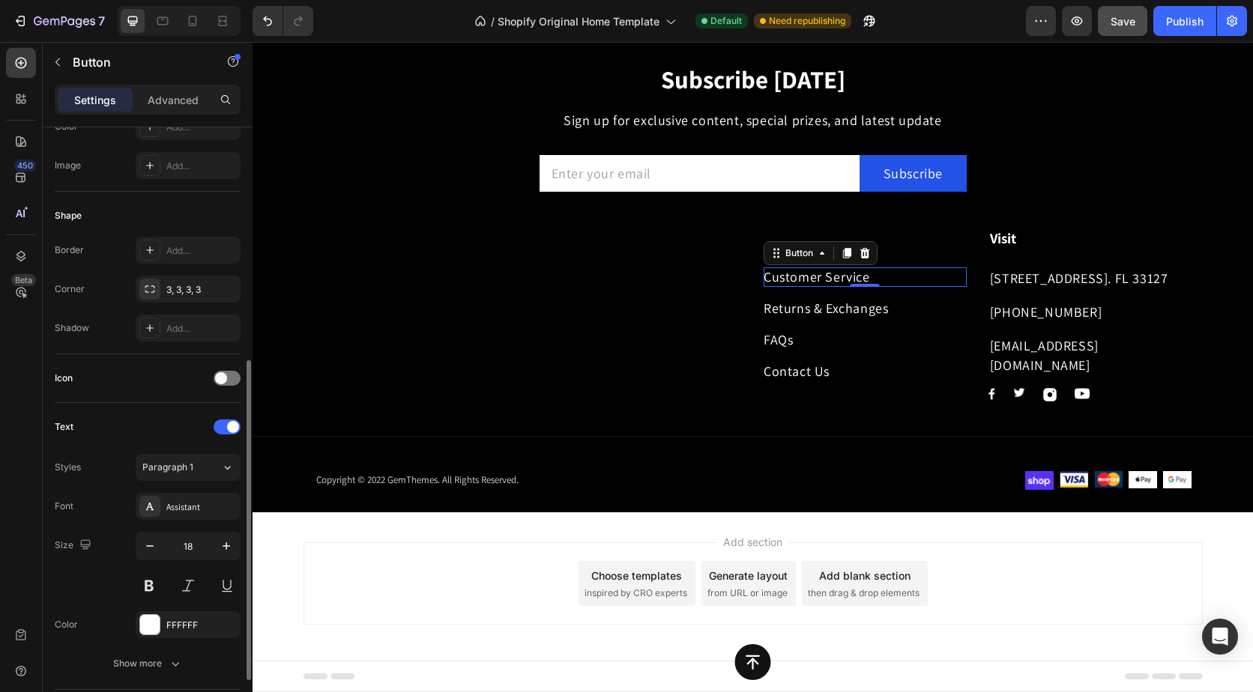
scroll to position [375, 0]
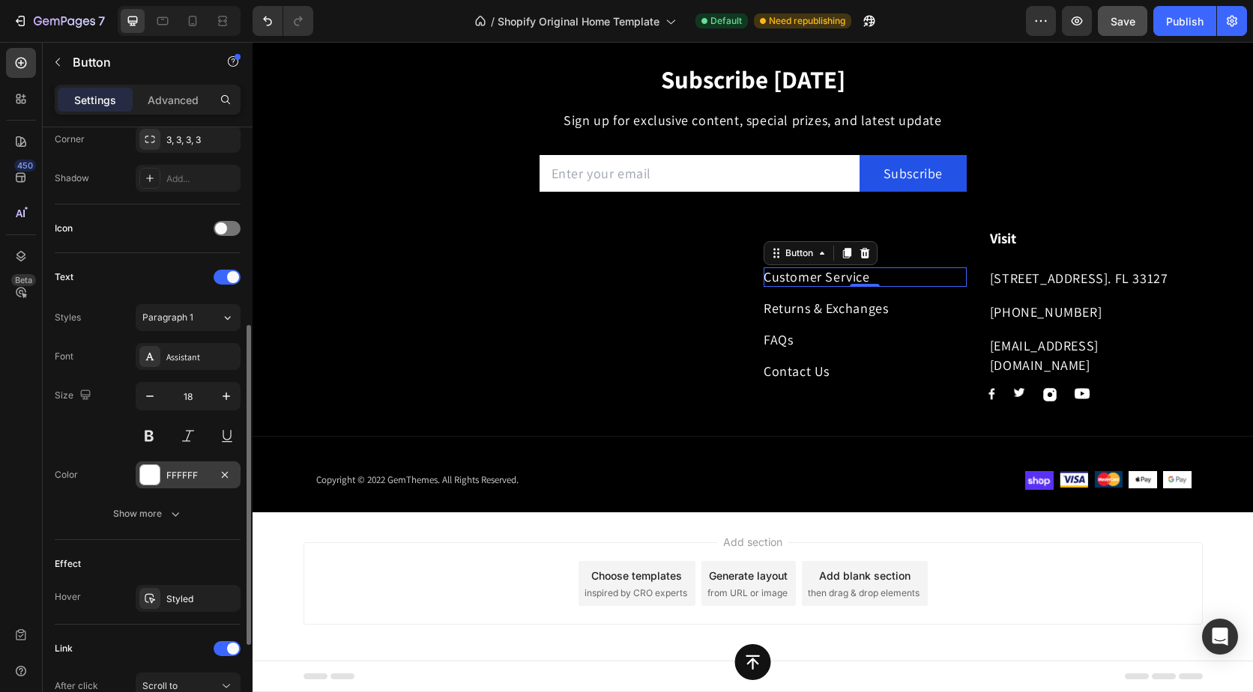
click at [190, 479] on div "FFFFFF" at bounding box center [187, 475] width 43 height 13
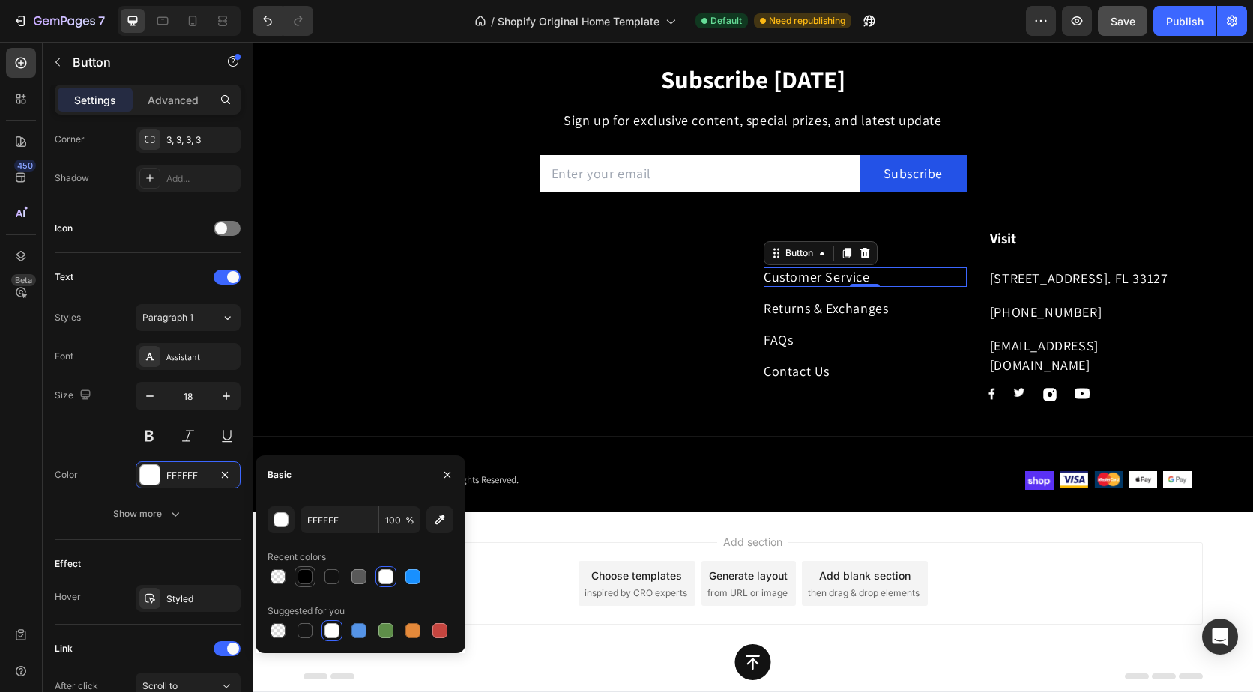
click at [309, 575] on div at bounding box center [304, 576] width 15 height 15
type input "000000"
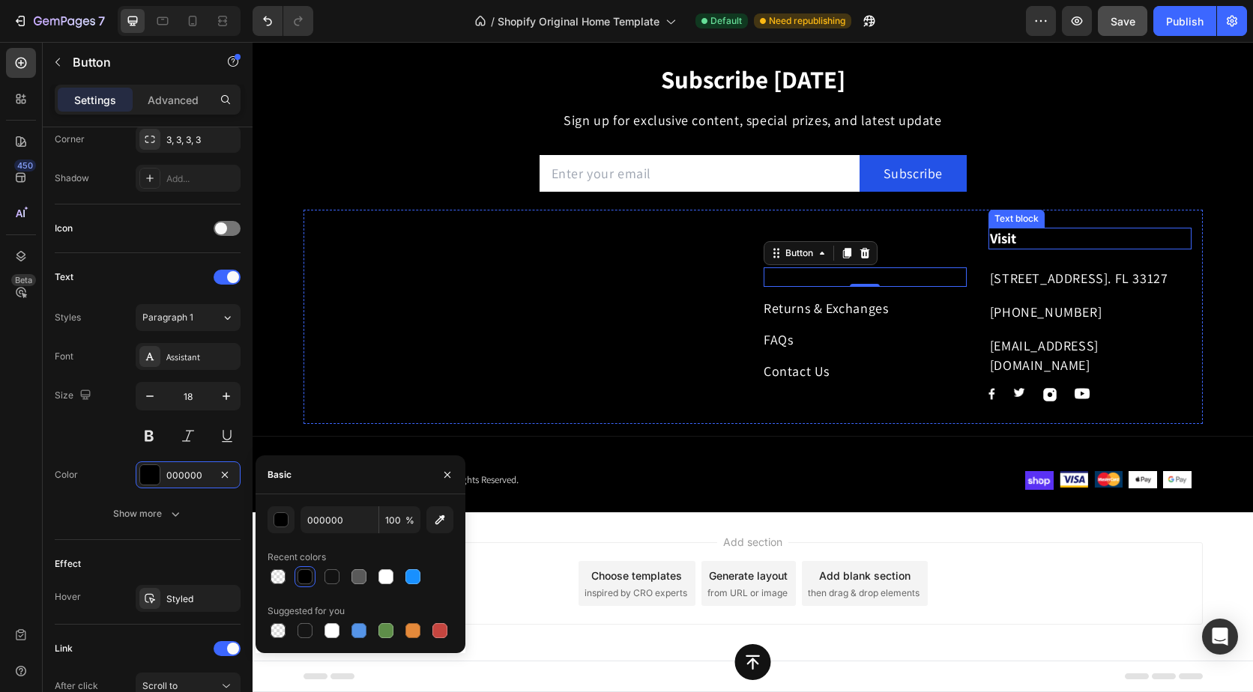
click at [998, 232] on strong "Visit" at bounding box center [1003, 238] width 26 height 18
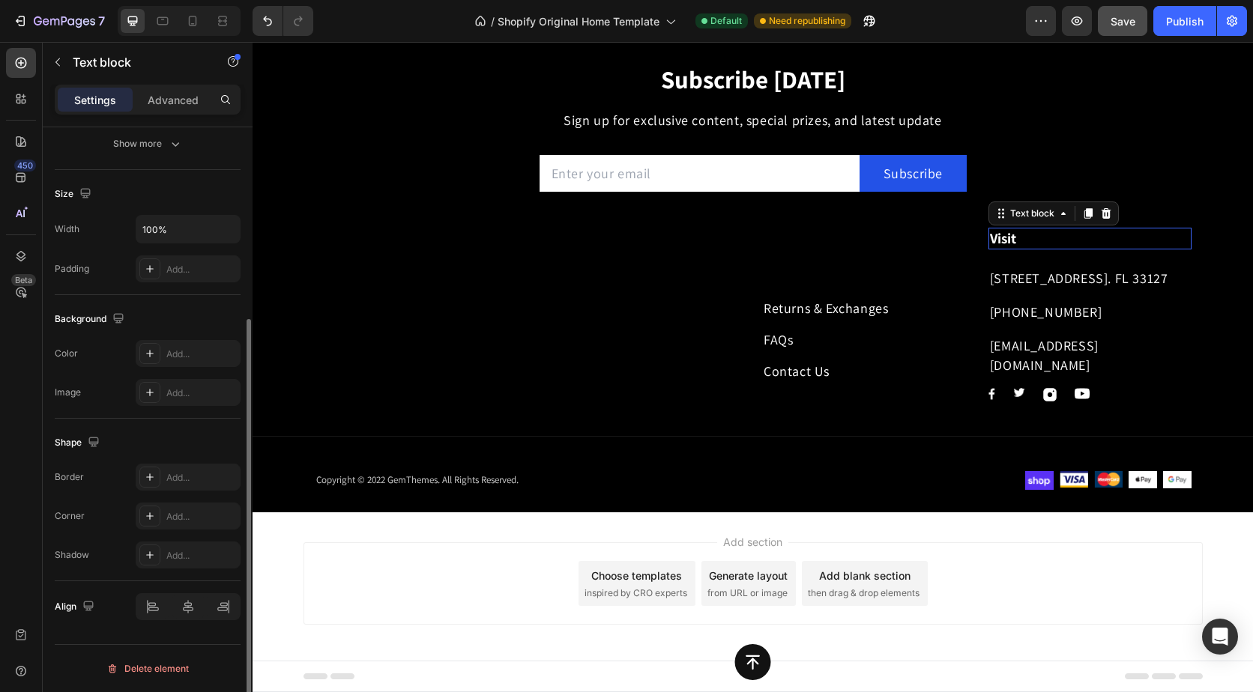
scroll to position [0, 0]
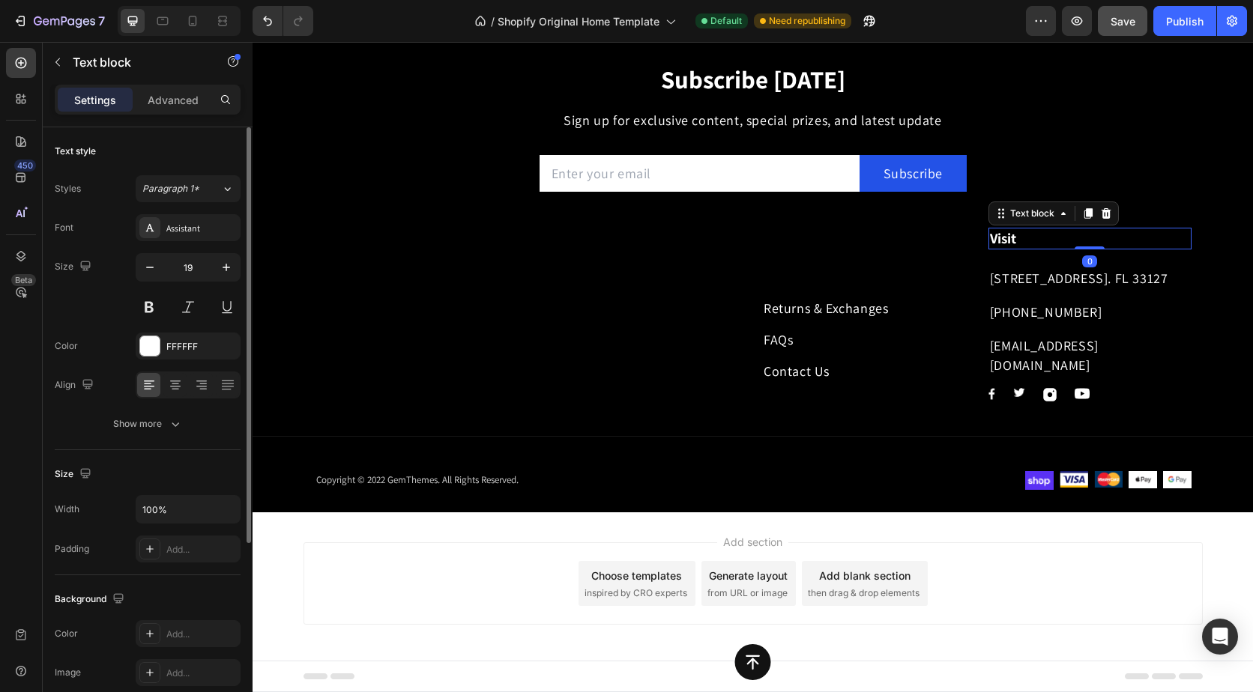
click at [1000, 236] on strong "Visit" at bounding box center [1003, 238] width 26 height 18
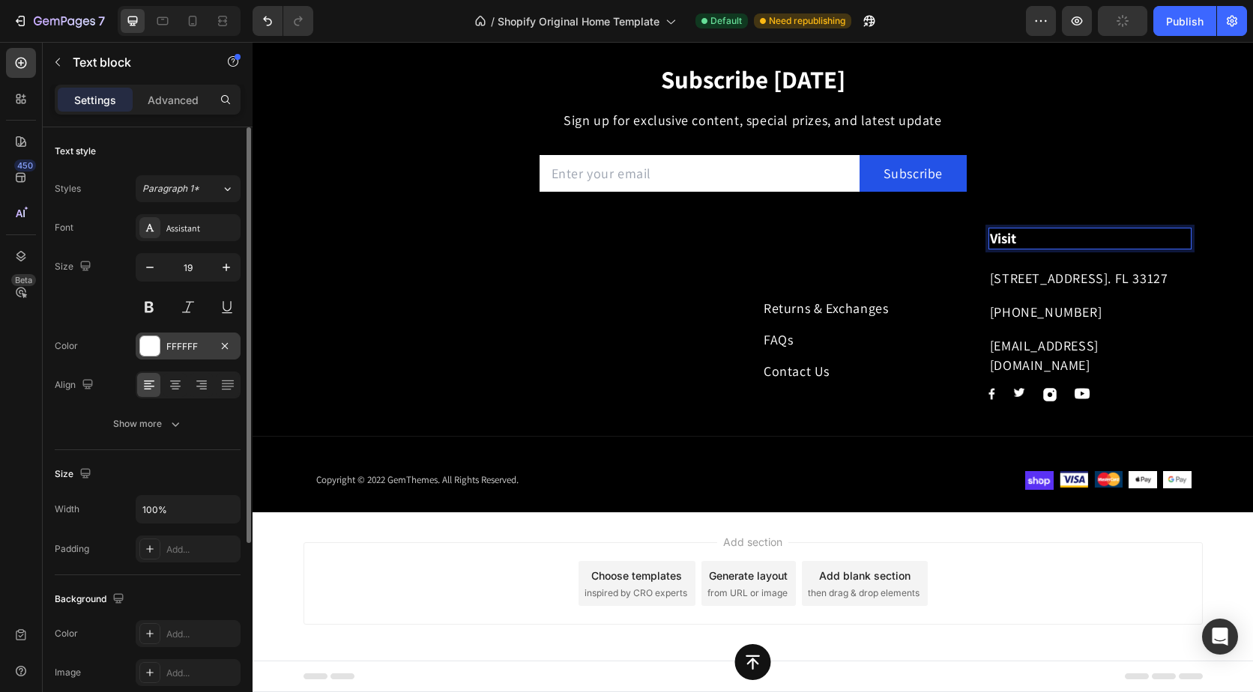
click at [171, 351] on div "FFFFFF" at bounding box center [187, 346] width 43 height 13
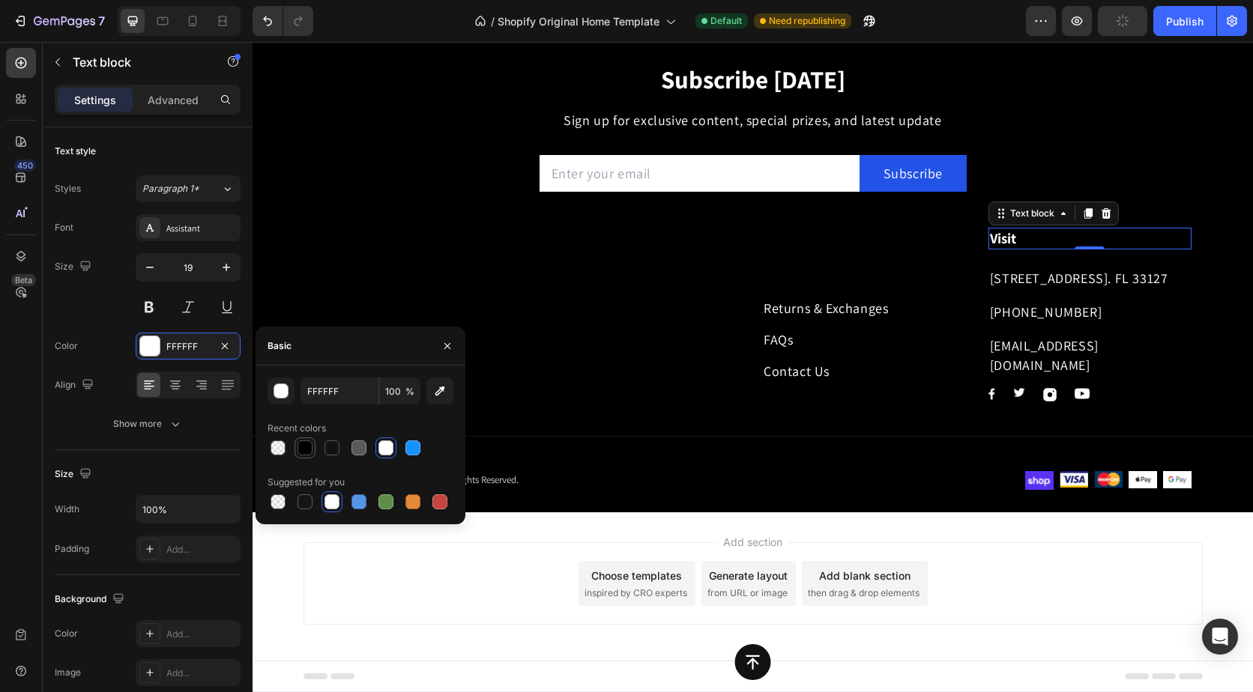
click at [306, 455] on div at bounding box center [305, 448] width 18 height 18
type input "000000"
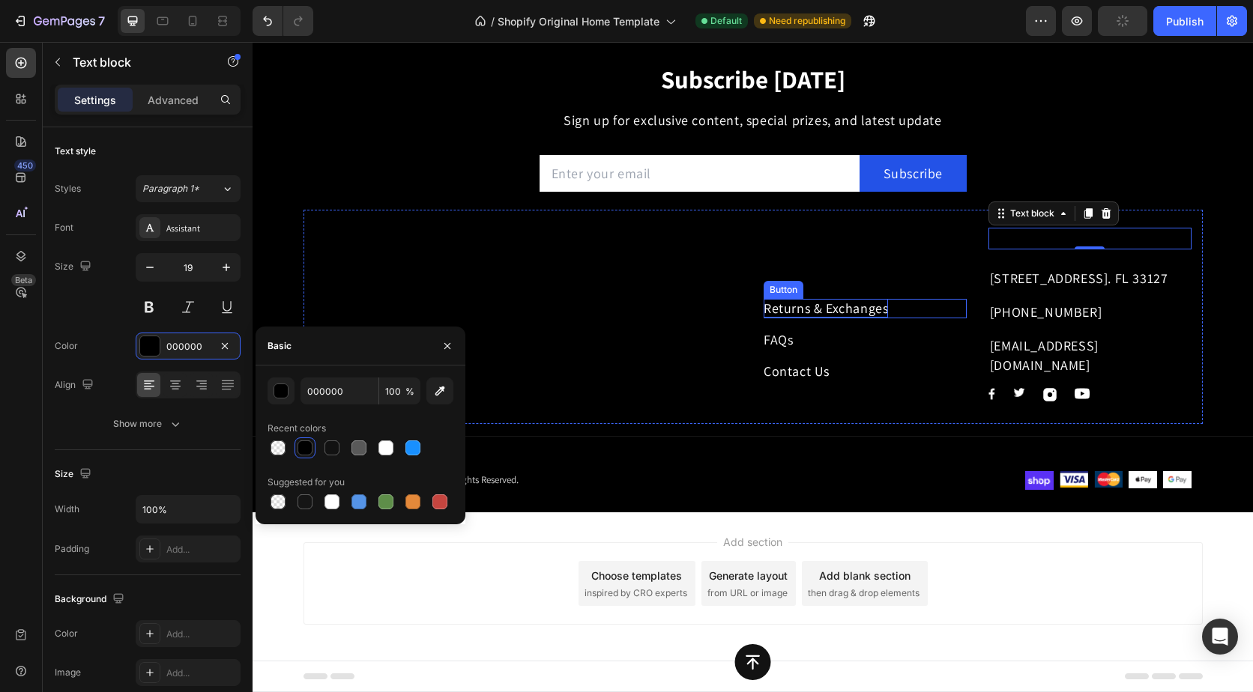
click at [771, 313] on div "Returns & Exchanges" at bounding box center [825, 308] width 124 height 19
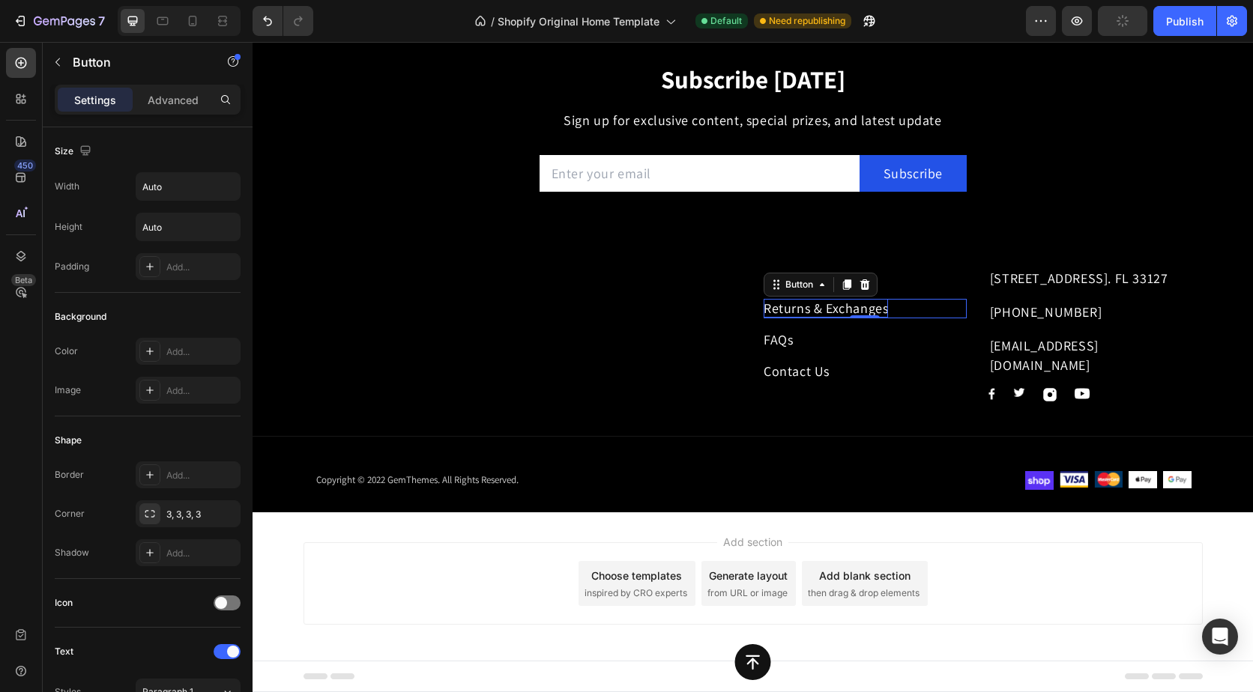
click at [771, 313] on div "Returns & Exchanges" at bounding box center [825, 308] width 124 height 19
click at [845, 311] on p "Returns & Exchanges" at bounding box center [825, 308] width 124 height 19
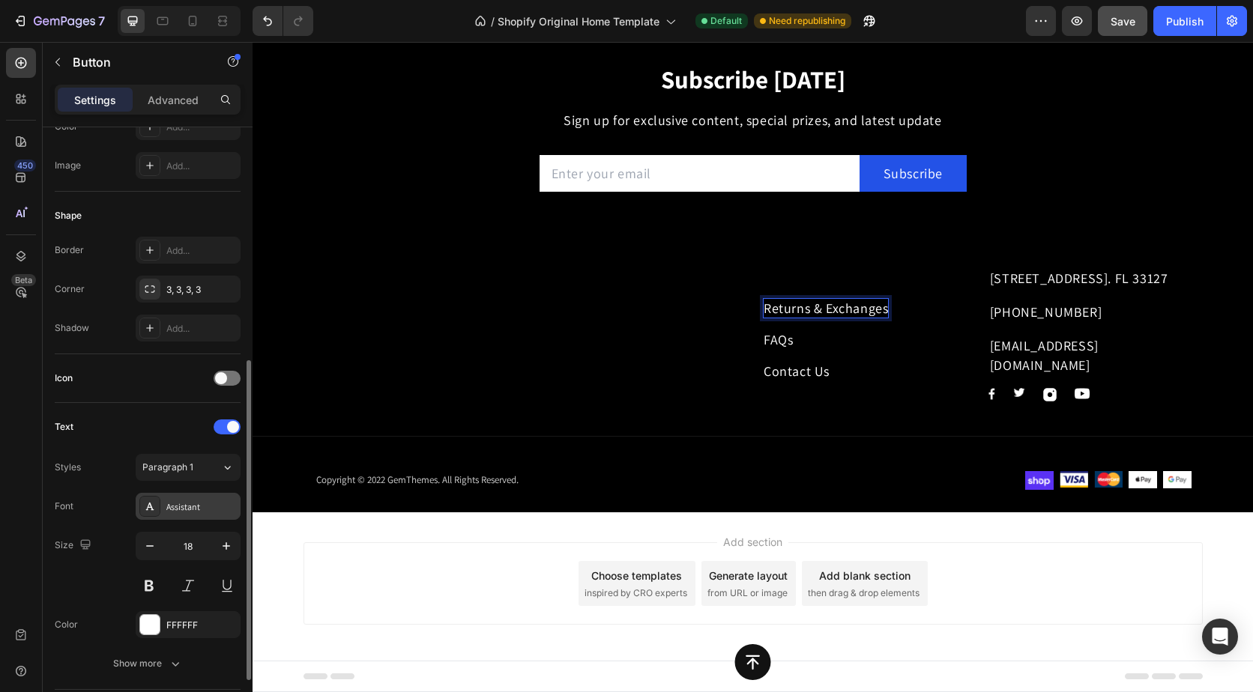
scroll to position [300, 0]
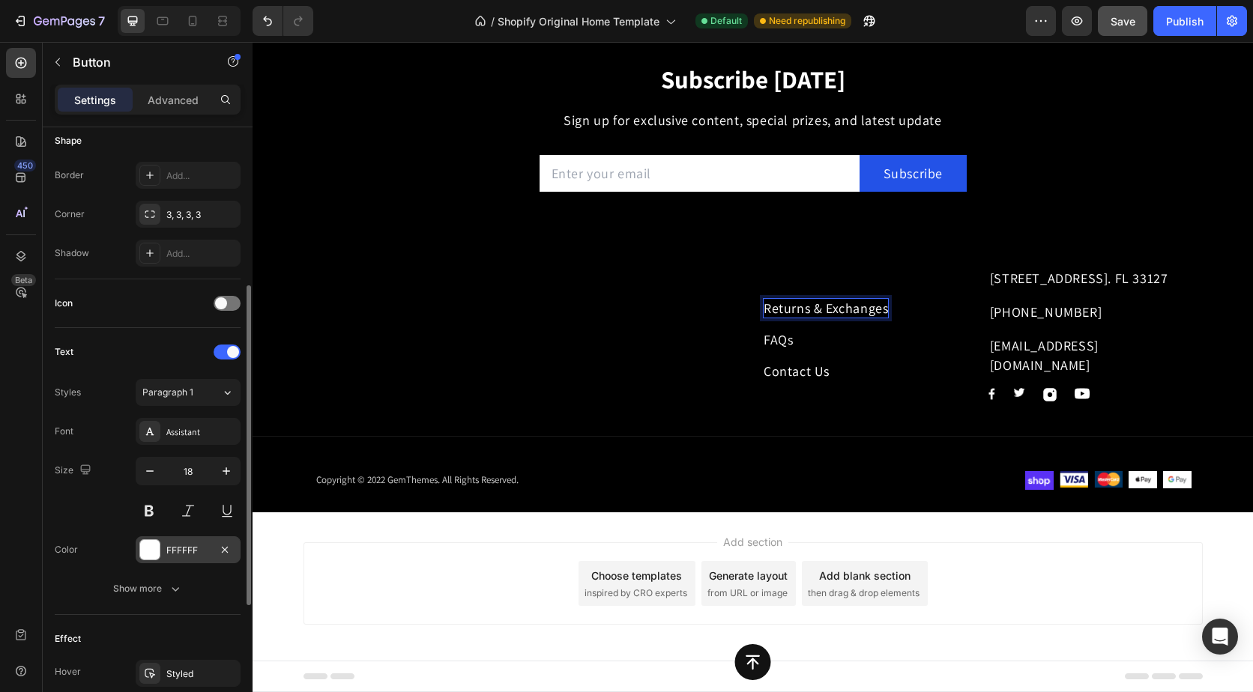
click at [174, 547] on div "FFFFFF" at bounding box center [187, 550] width 43 height 13
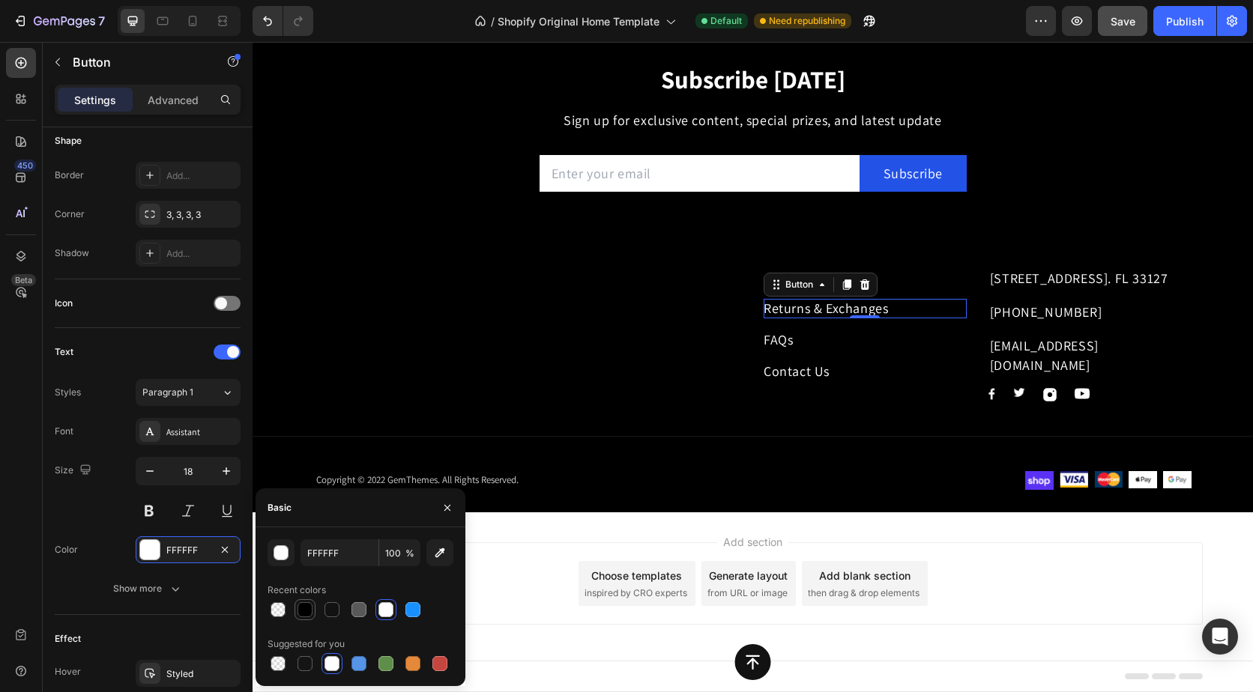
click at [302, 610] on div at bounding box center [304, 609] width 15 height 15
type input "000000"
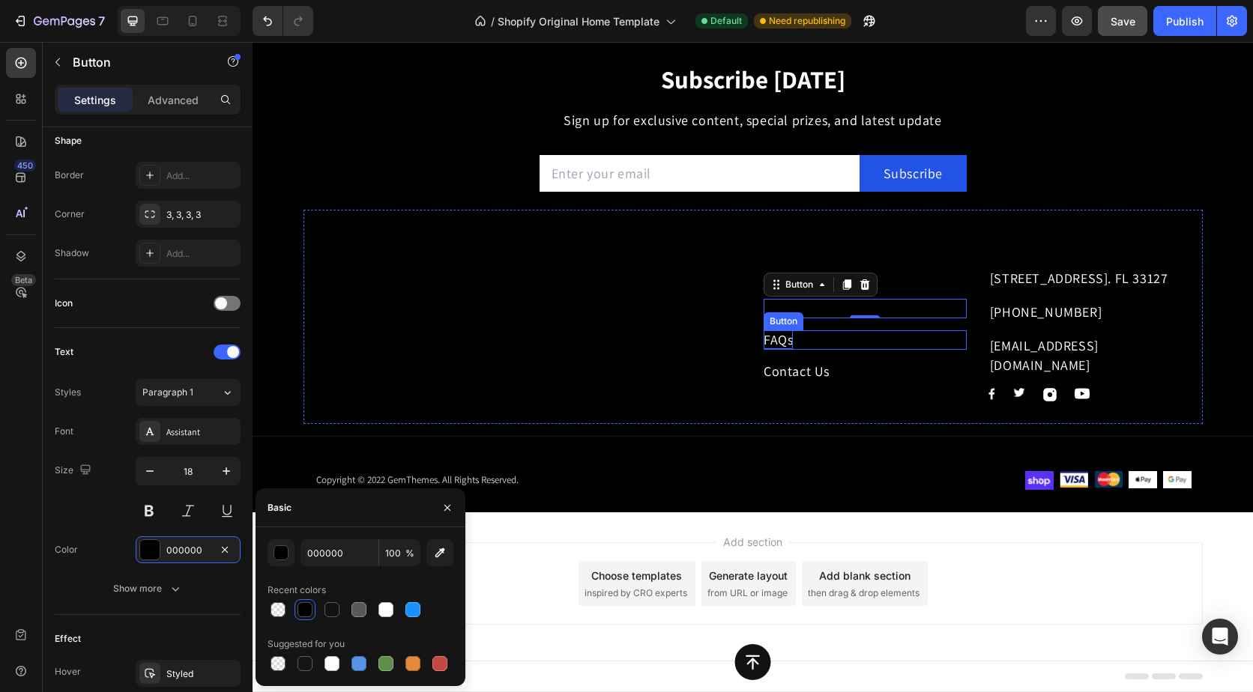
click at [771, 333] on div "FAQs" at bounding box center [777, 339] width 29 height 19
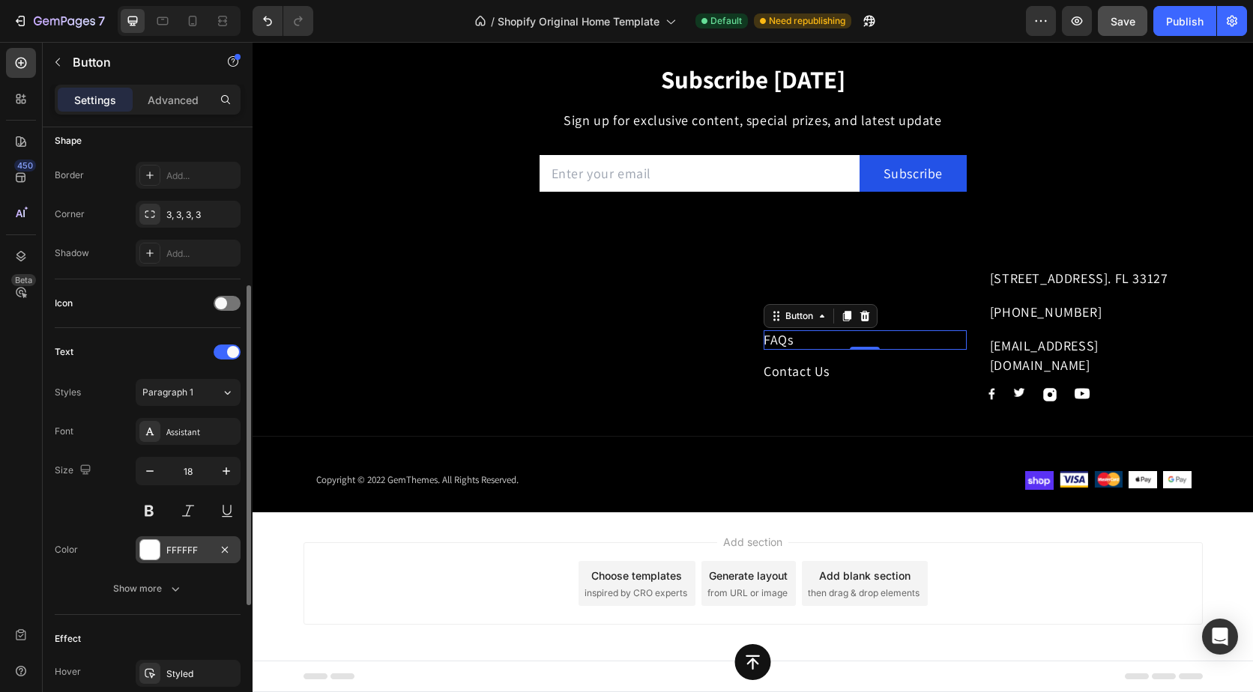
click at [161, 548] on div "FFFFFF" at bounding box center [188, 549] width 105 height 27
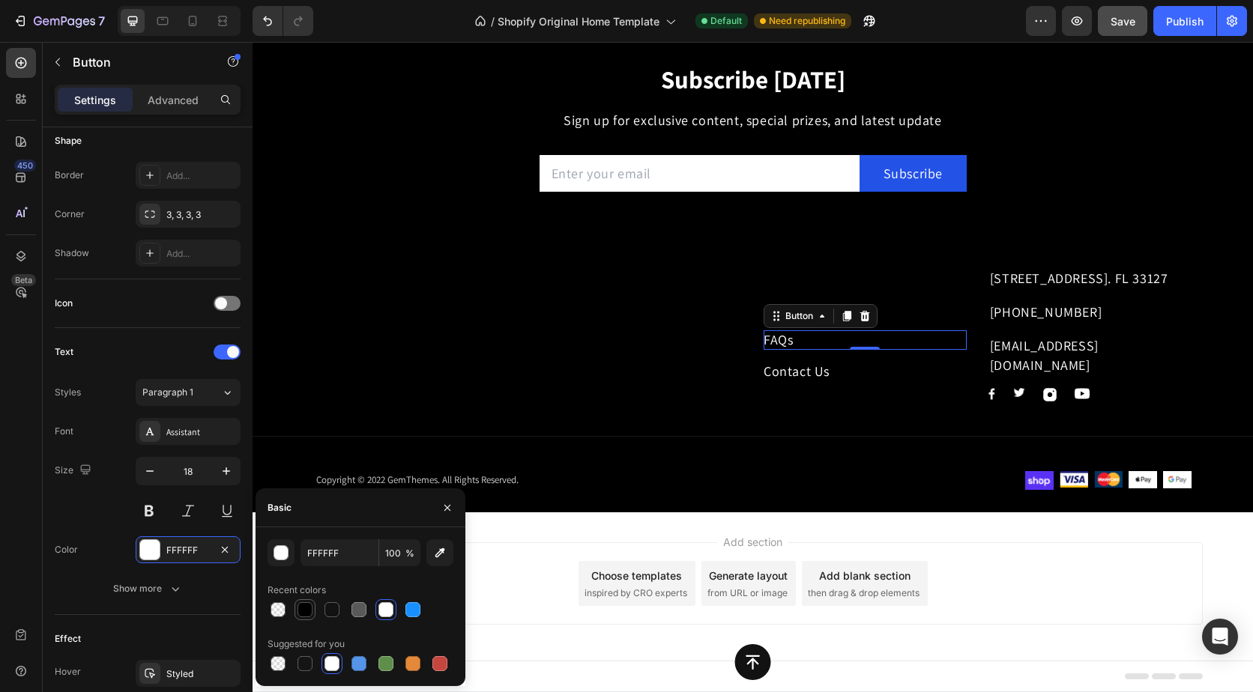
click at [308, 602] on div at bounding box center [305, 610] width 18 height 18
type input "000000"
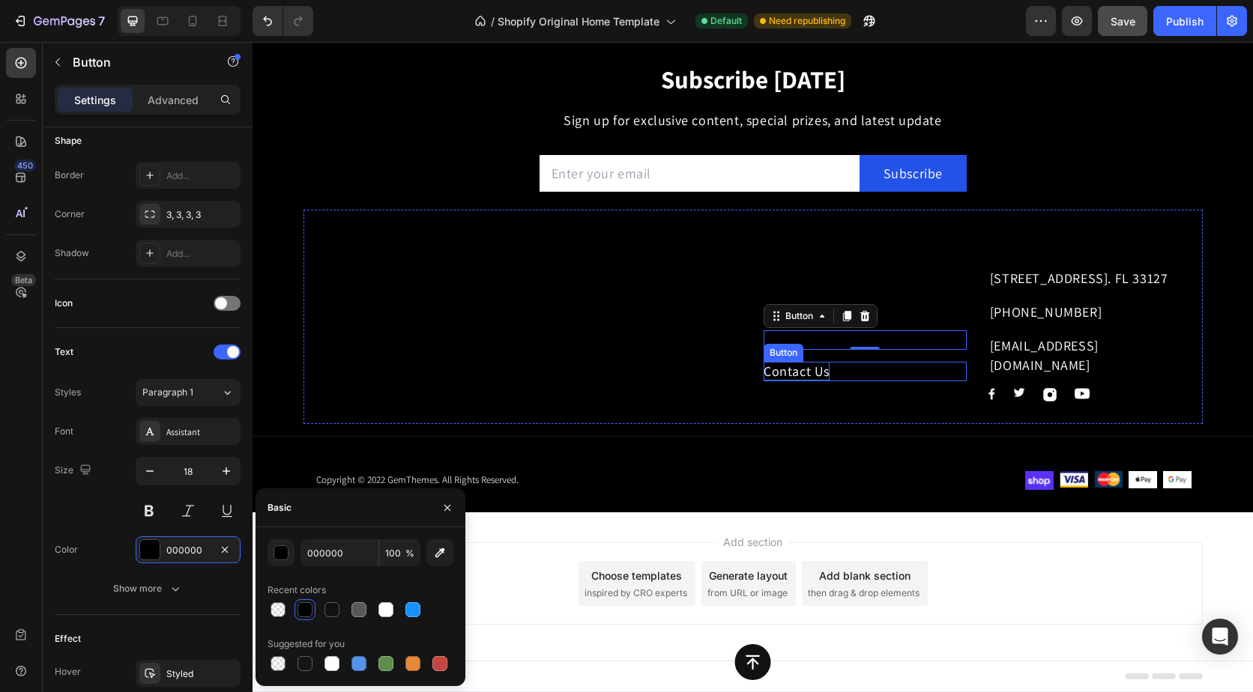
click at [775, 370] on div "Contact Us" at bounding box center [796, 371] width 66 height 19
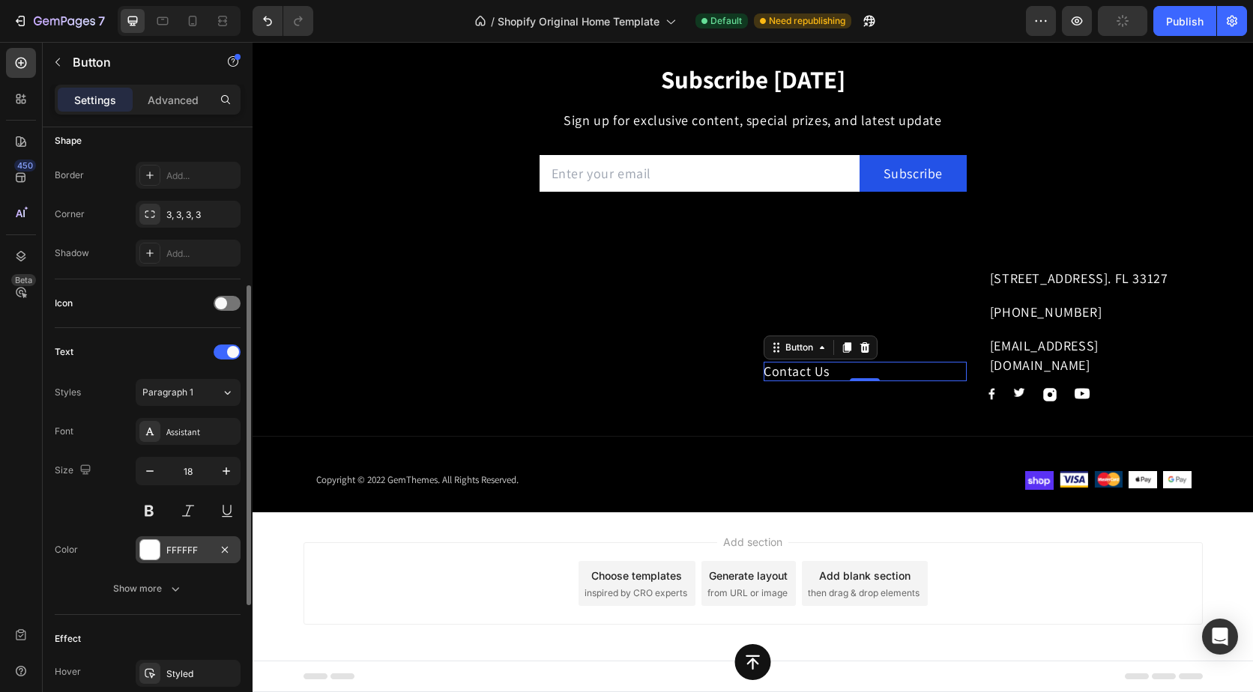
click at [158, 548] on div at bounding box center [149, 549] width 19 height 19
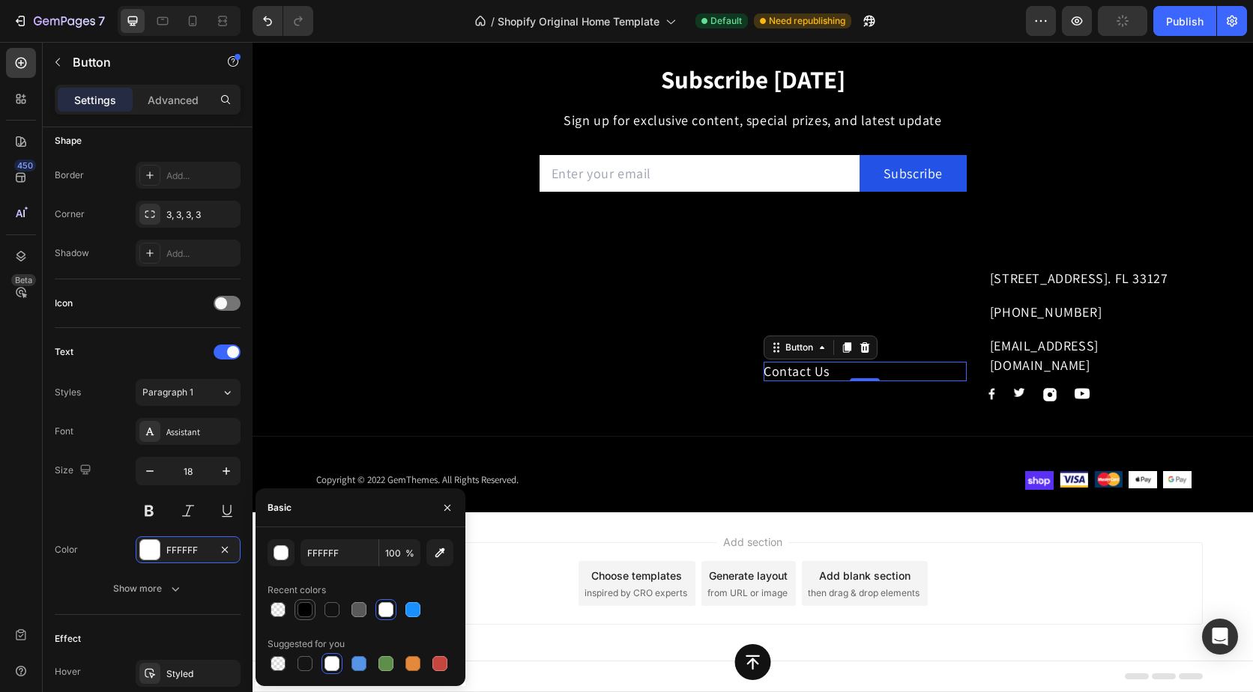
click at [309, 611] on div at bounding box center [304, 609] width 15 height 15
type input "000000"
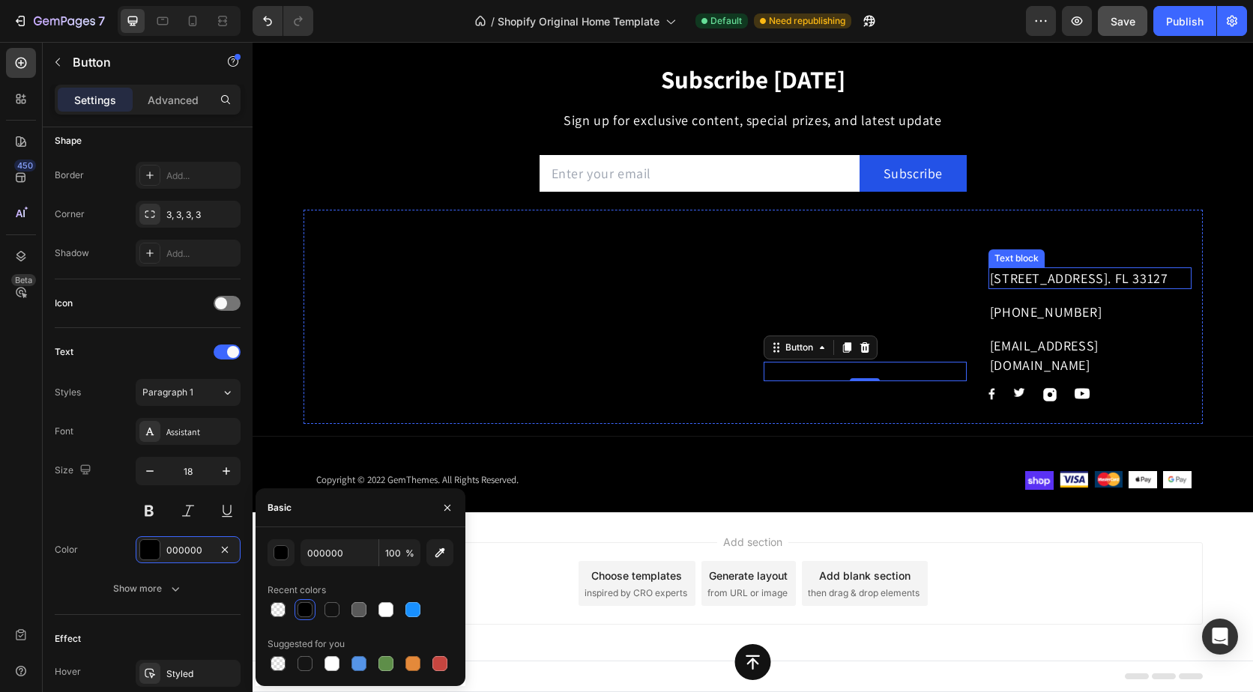
click at [1041, 288] on p "[STREET_ADDRESS]. FL 33127" at bounding box center [1090, 278] width 200 height 19
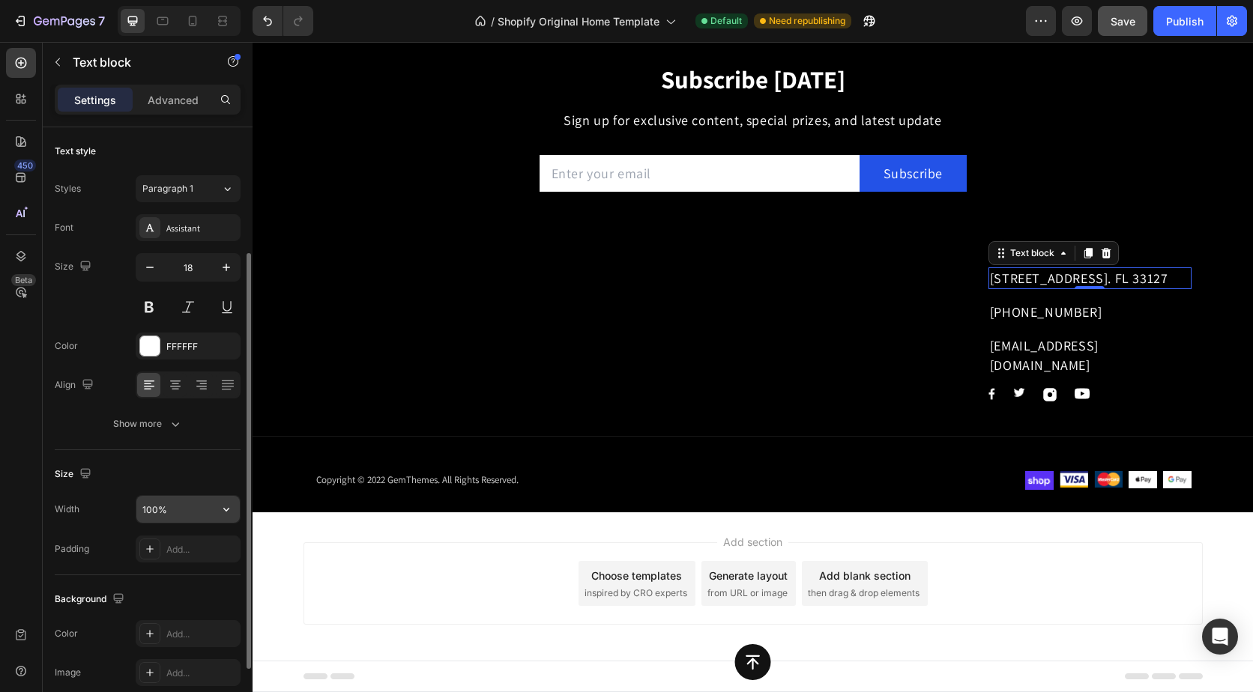
scroll to position [75, 0]
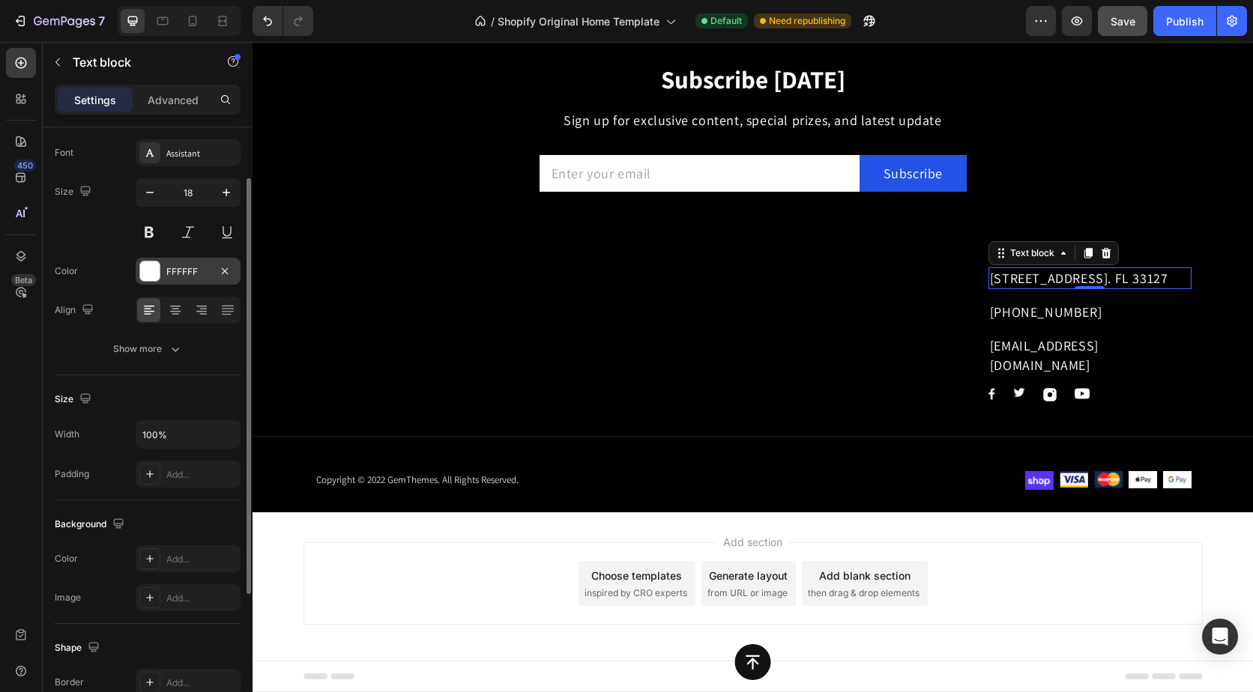
click at [174, 275] on div "FFFFFF" at bounding box center [187, 271] width 43 height 13
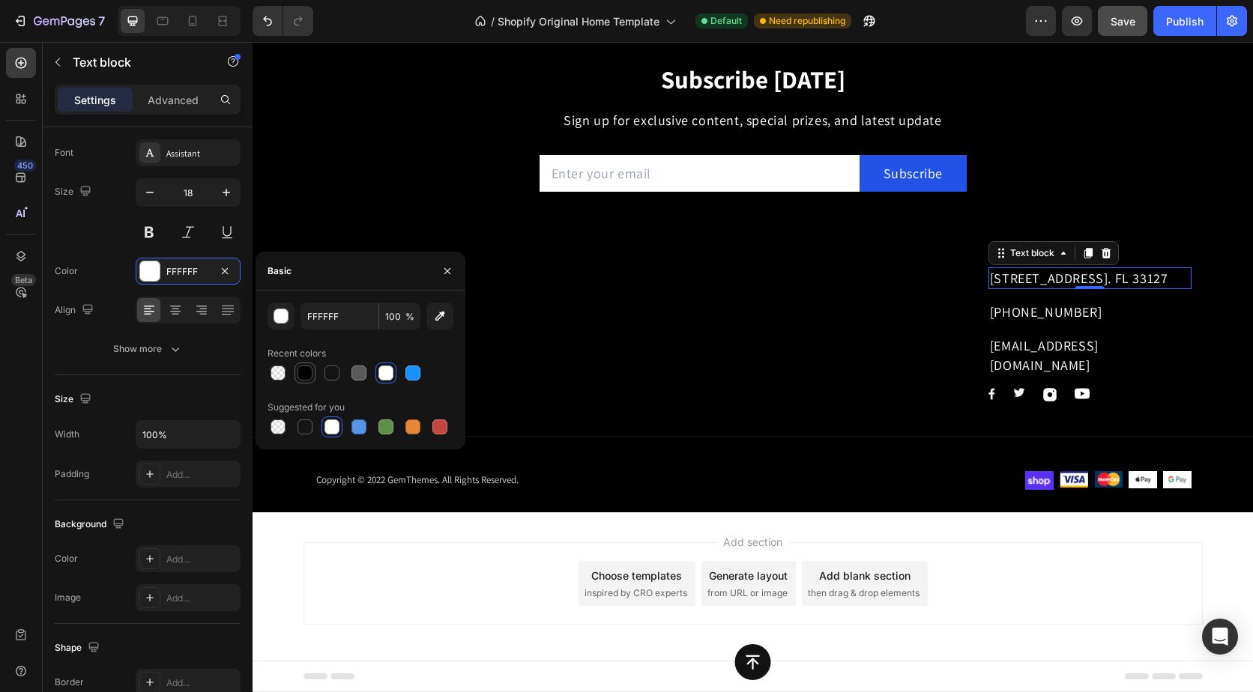
click at [305, 372] on div at bounding box center [304, 373] width 15 height 15
type input "000000"
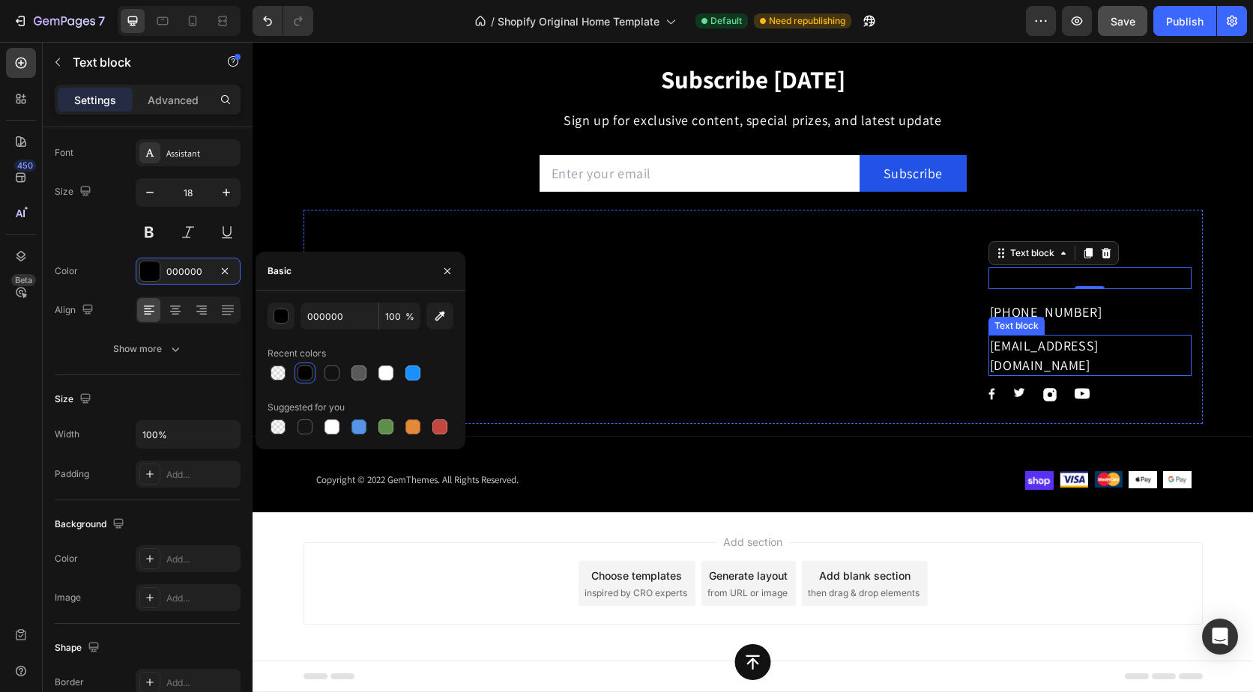
click at [997, 335] on div "Text block" at bounding box center [1016, 326] width 56 height 18
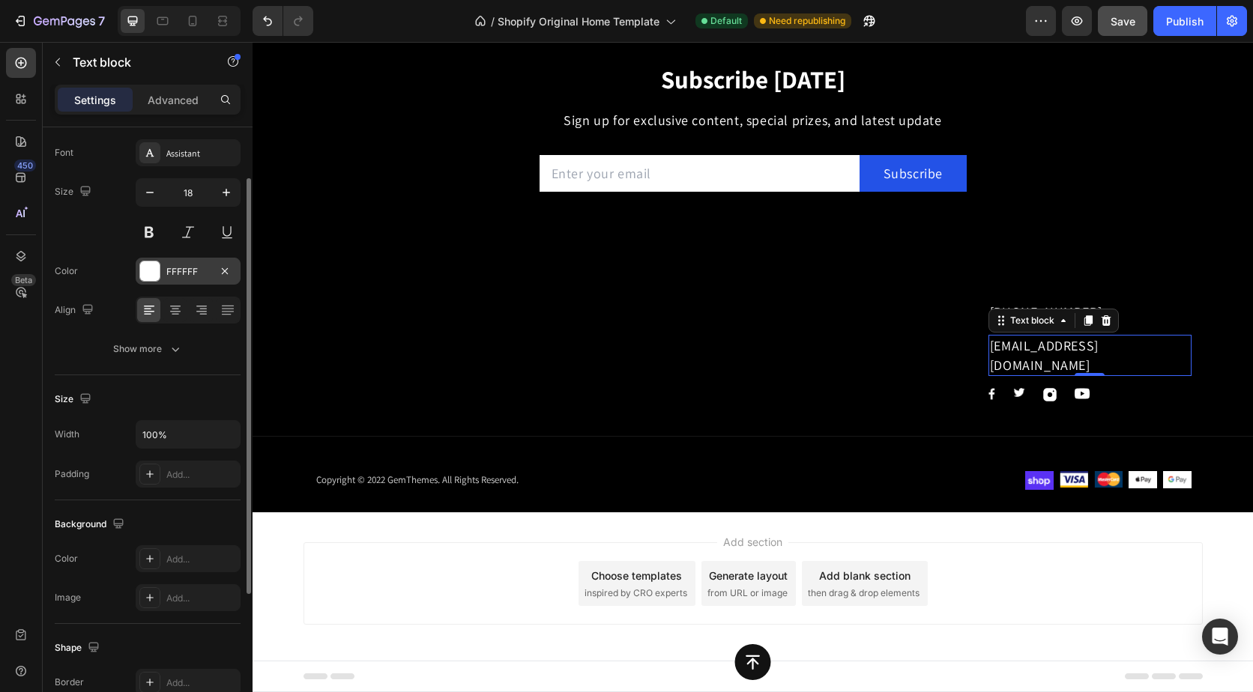
click at [159, 281] on div "FFFFFF" at bounding box center [188, 271] width 105 height 27
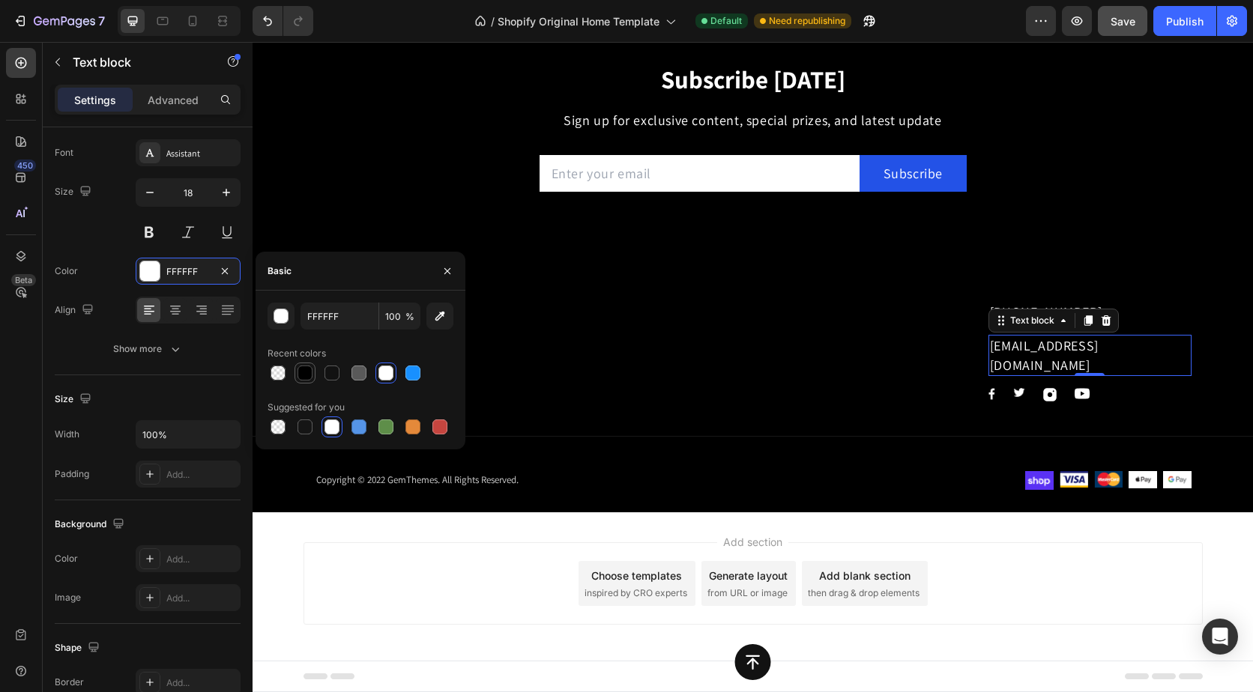
click at [306, 372] on div at bounding box center [304, 373] width 15 height 15
type input "000000"
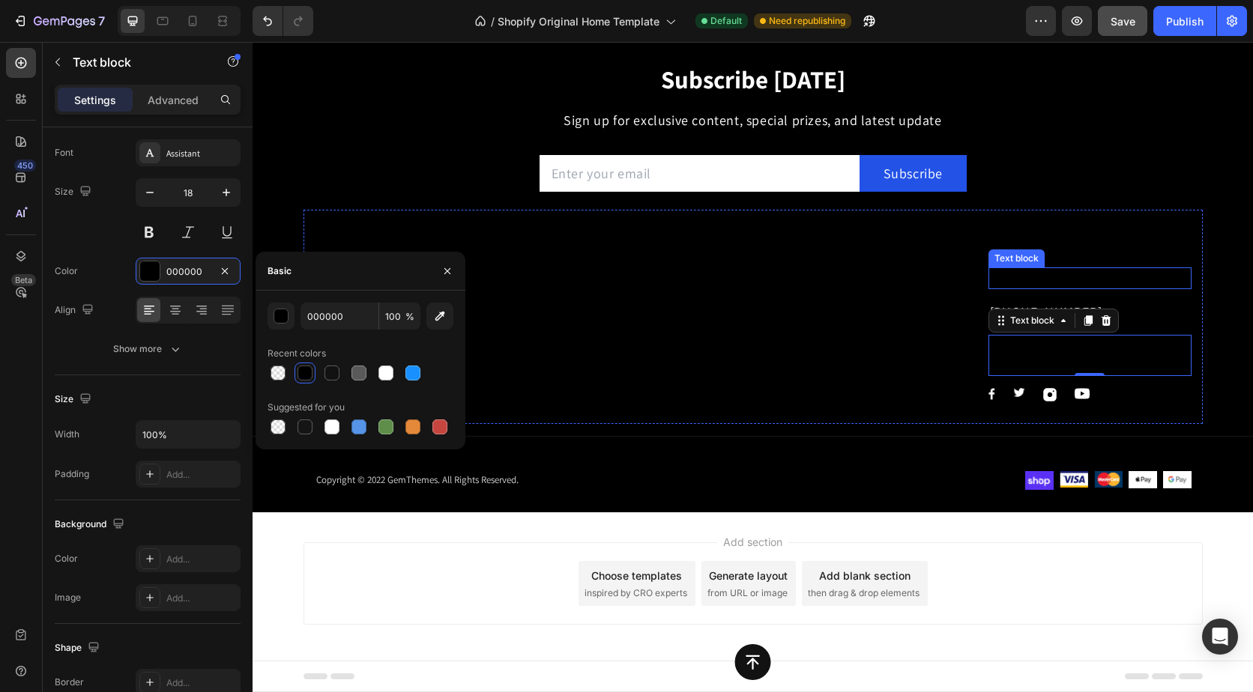
click at [1015, 278] on p "[STREET_ADDRESS]. FL 33127" at bounding box center [1090, 278] width 200 height 19
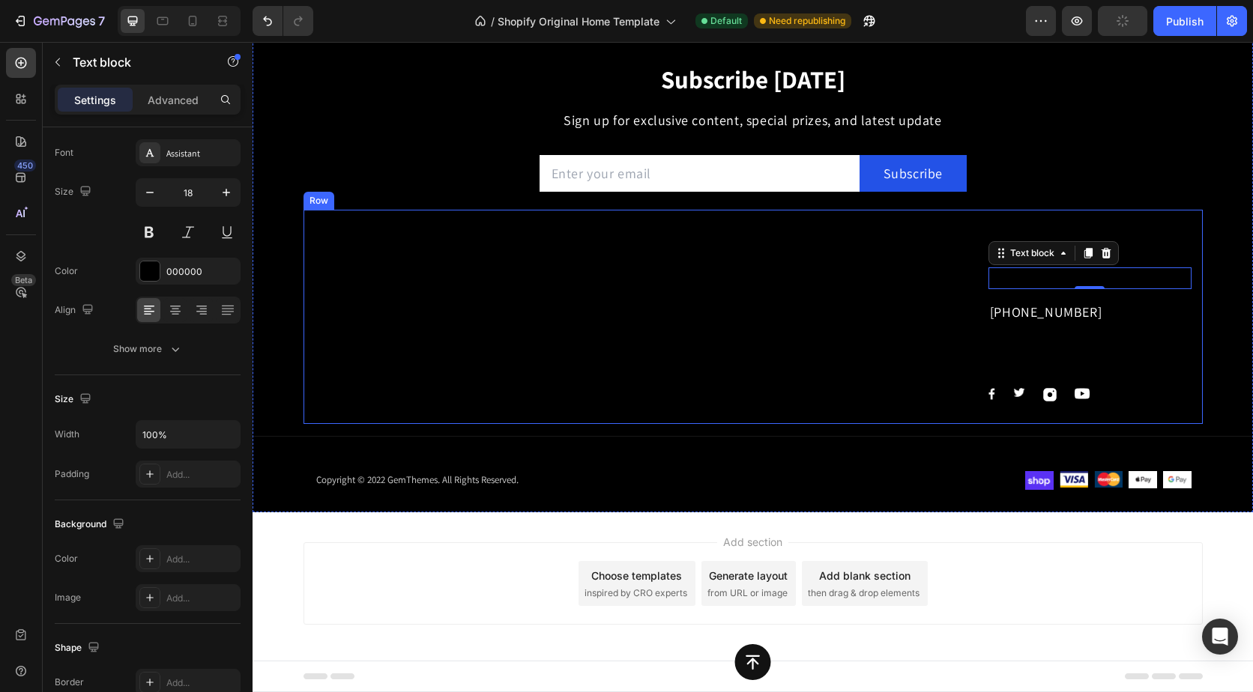
click at [1014, 321] on p "[PHONE_NUMBER]" at bounding box center [1090, 312] width 200 height 19
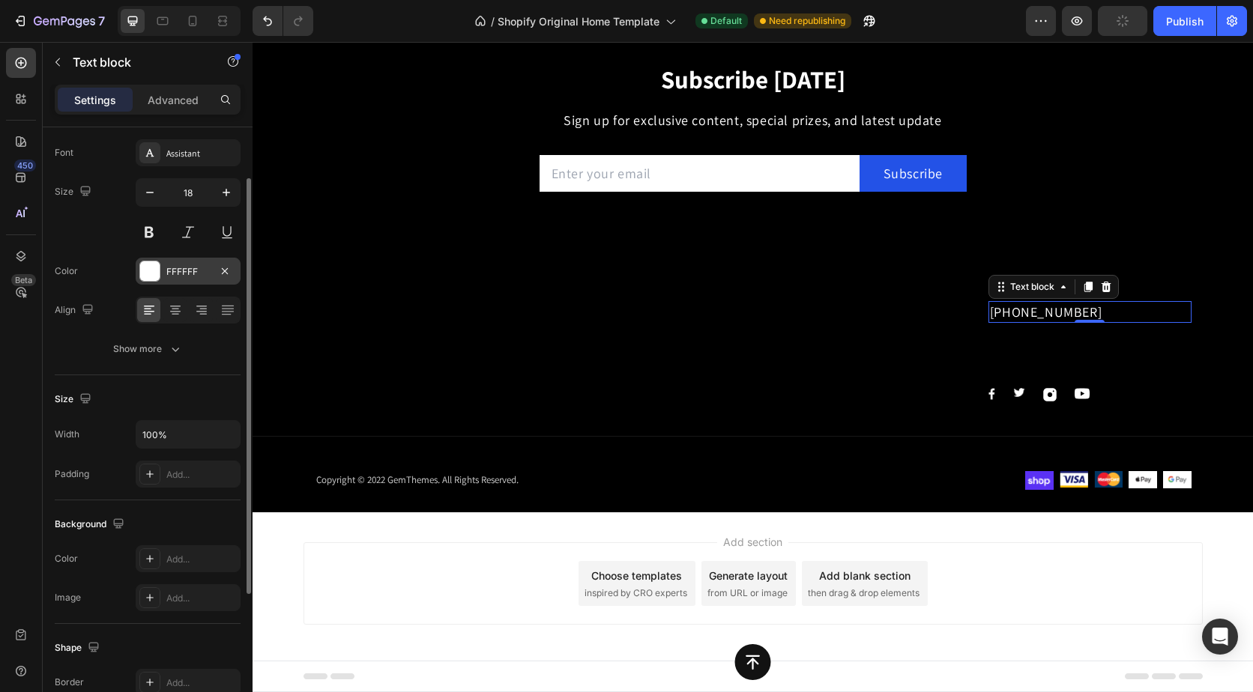
click at [187, 277] on div "FFFFFF" at bounding box center [187, 271] width 43 height 13
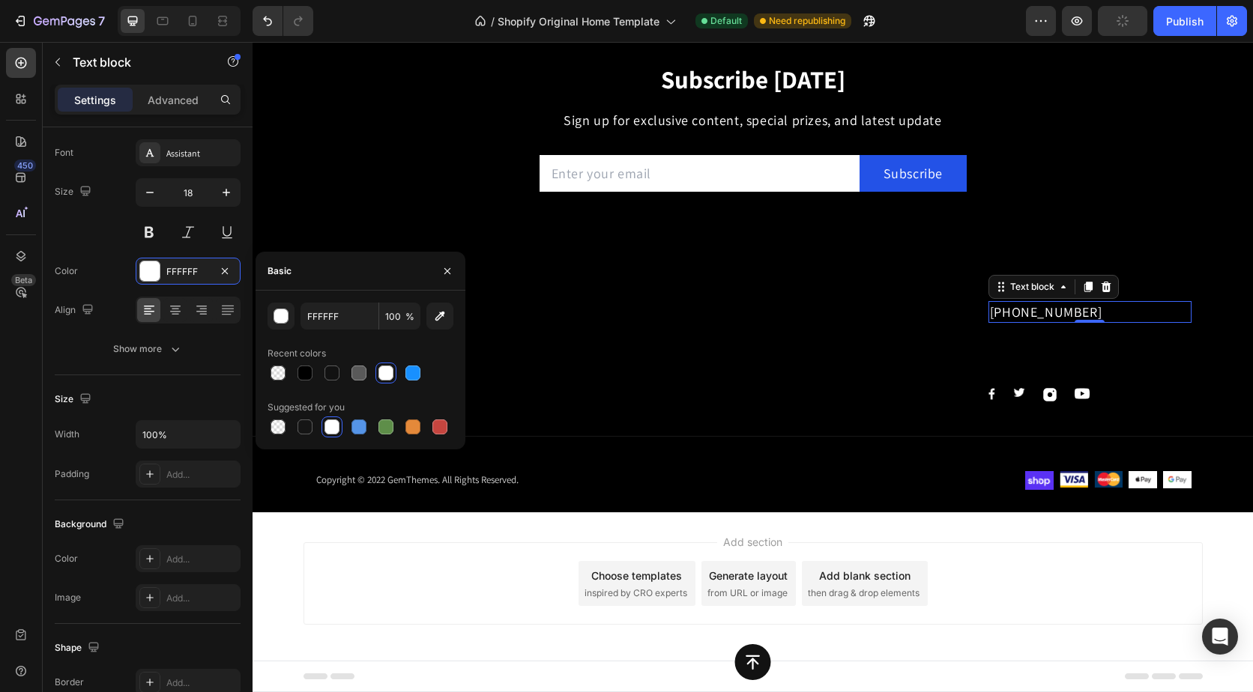
click at [302, 384] on div "FFFFFF 100 % Recent colors Suggested for you" at bounding box center [360, 370] width 186 height 135
click at [302, 379] on div at bounding box center [304, 373] width 15 height 15
type input "000000"
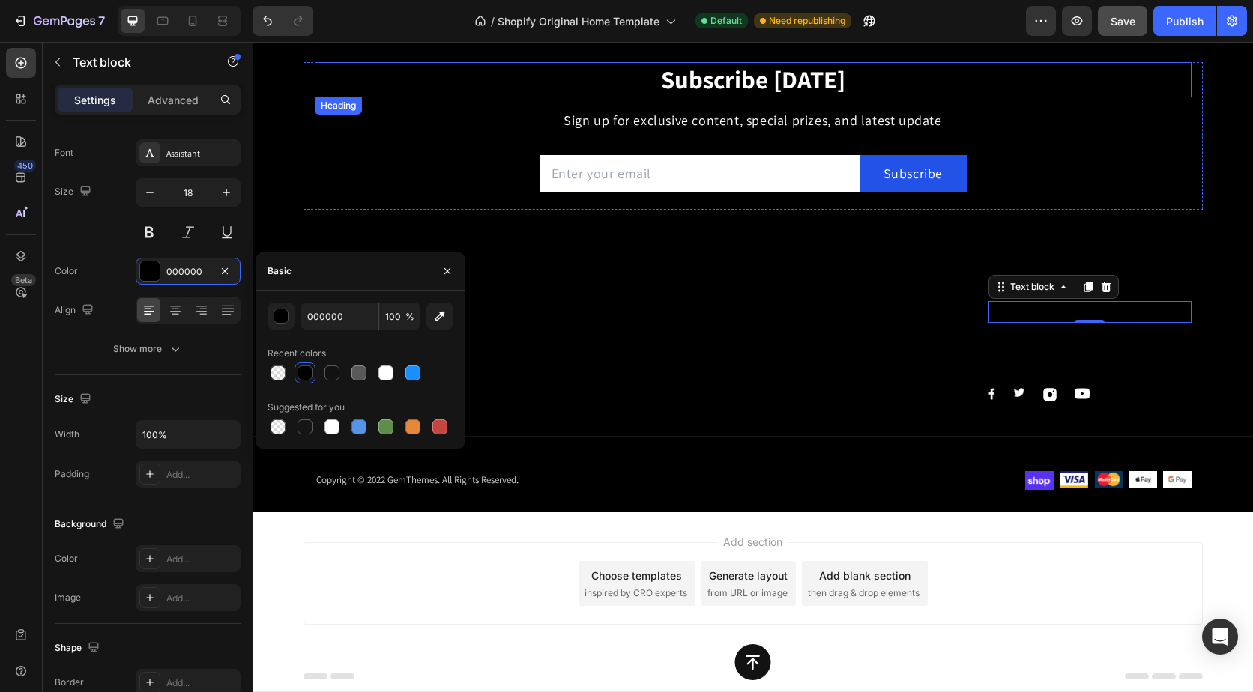
click at [730, 81] on p "Subscribe [DATE]" at bounding box center [753, 80] width 874 height 32
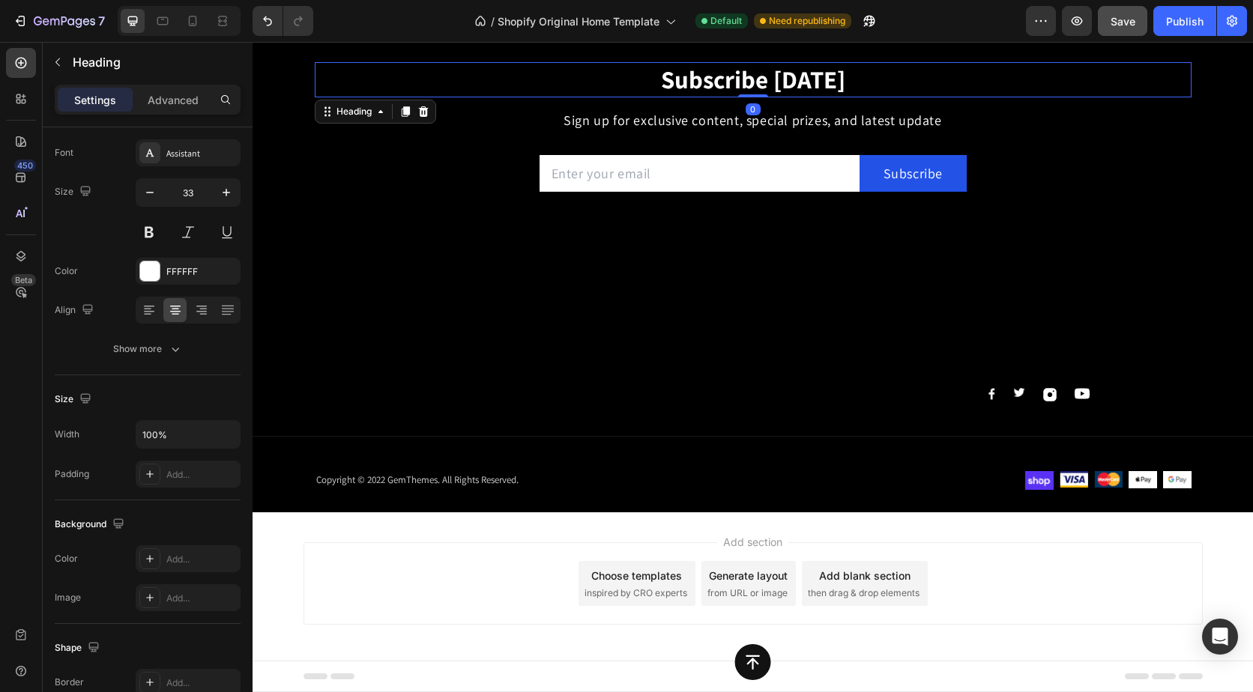
scroll to position [0, 0]
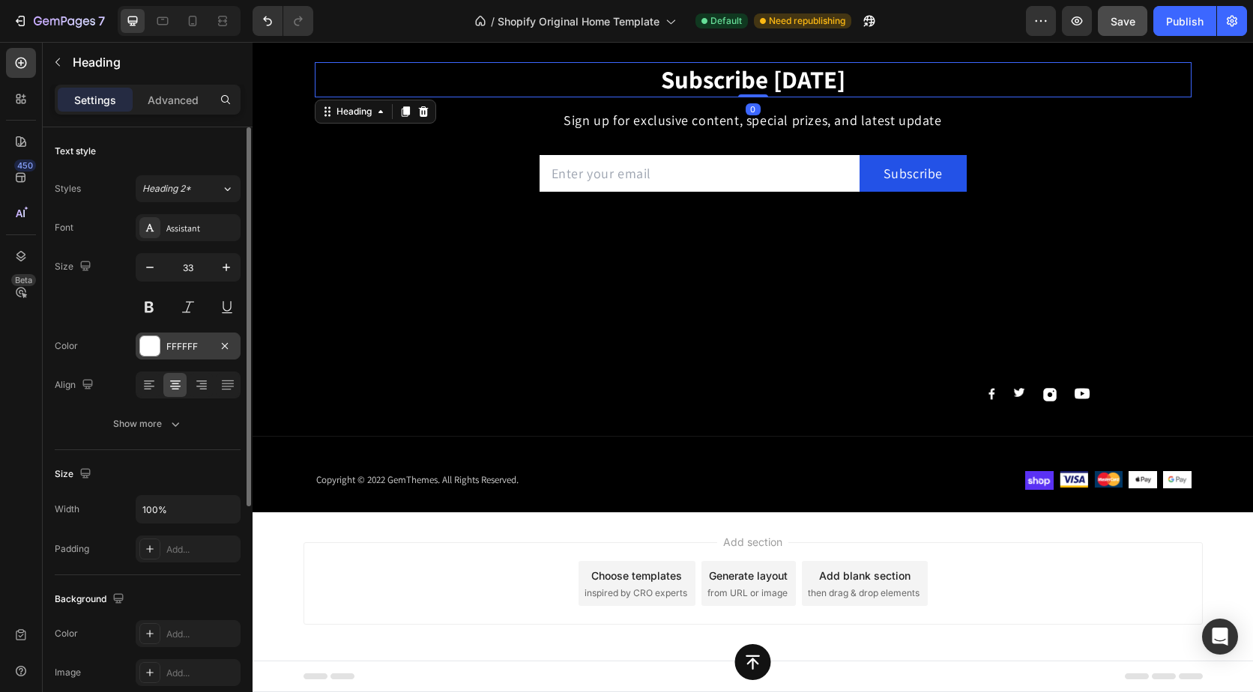
click at [186, 342] on div "FFFFFF" at bounding box center [187, 346] width 43 height 13
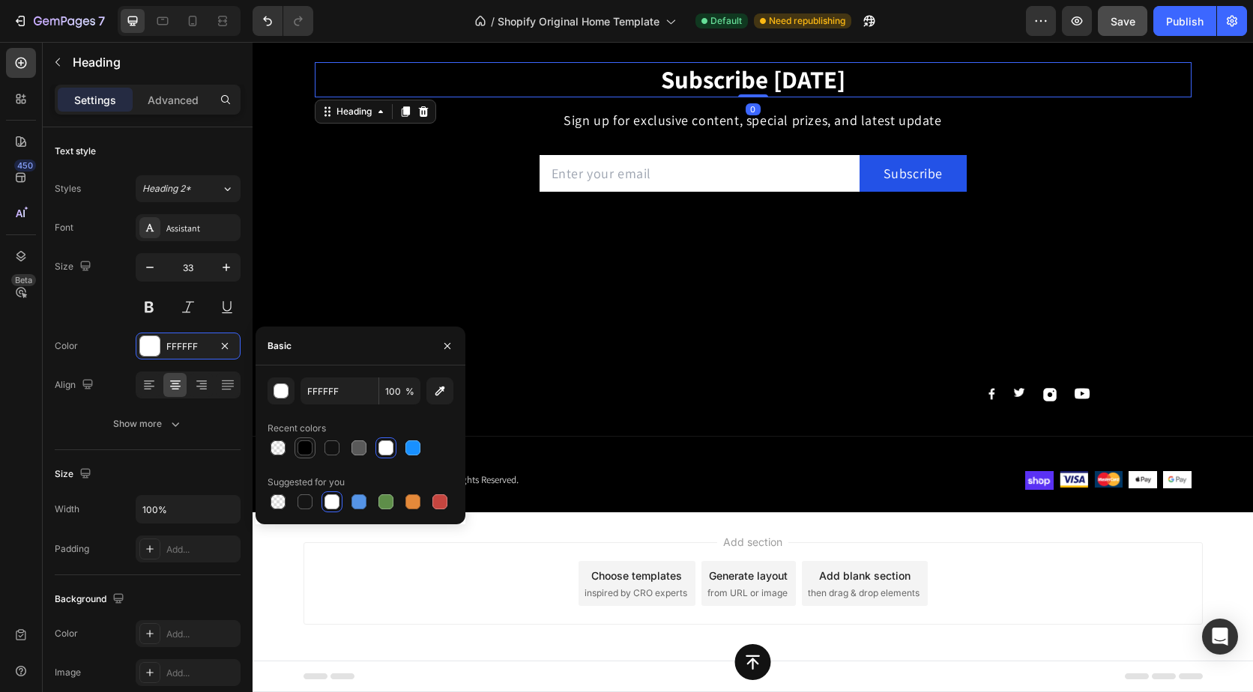
click at [304, 449] on div at bounding box center [304, 448] width 15 height 15
type input "000000"
drag, startPoint x: 617, startPoint y: 97, endPoint x: 617, endPoint y: 109, distance: 12.0
click at [617, 97] on h2 "Subscribe [DATE]" at bounding box center [753, 79] width 877 height 35
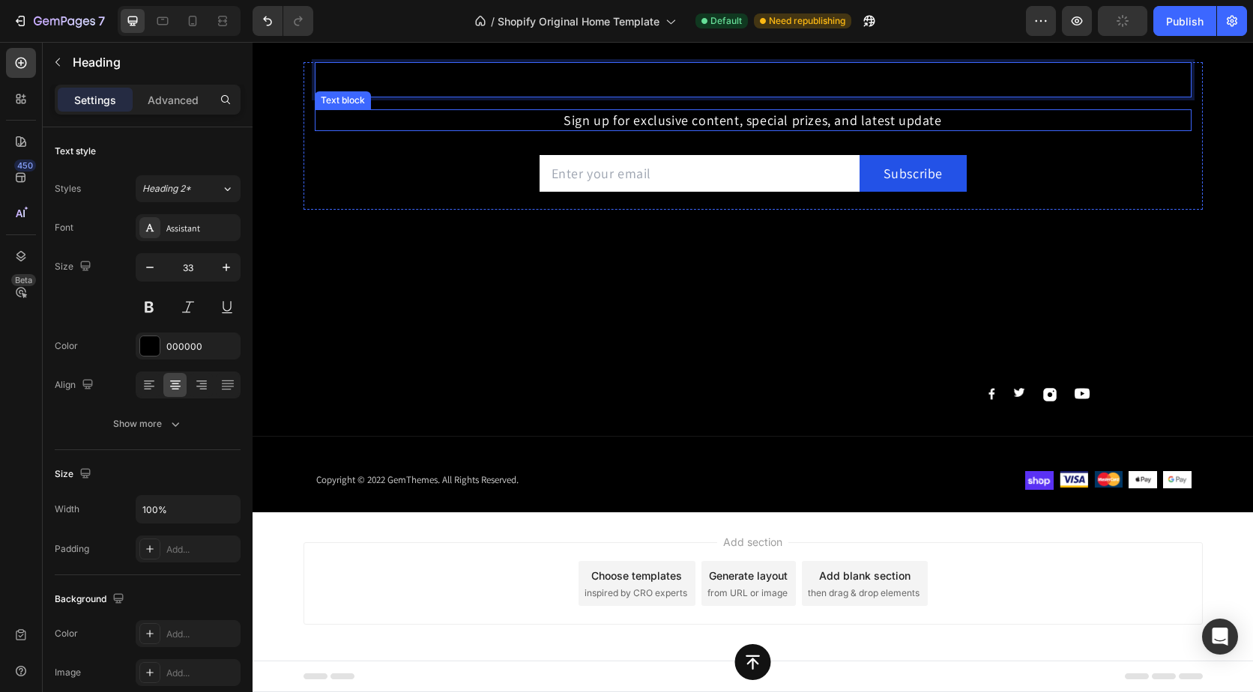
click at [617, 118] on p "Sign up for exclusive content, special prizes, and latest update" at bounding box center [753, 120] width 874 height 19
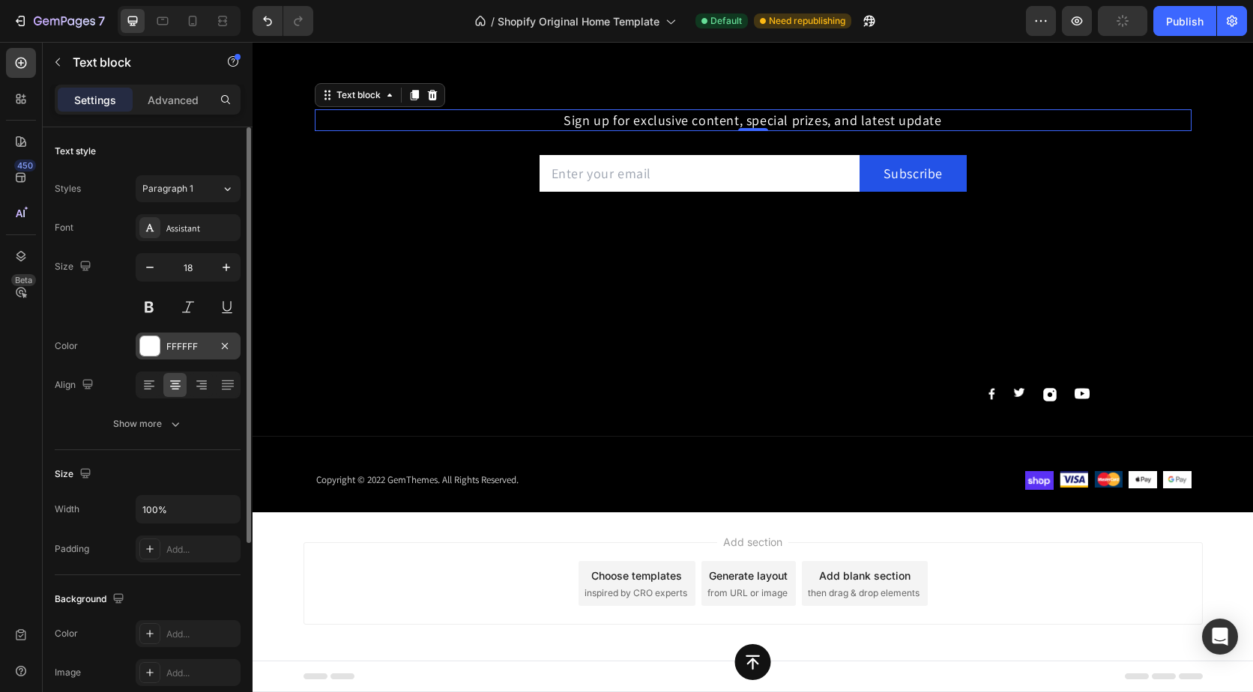
click at [202, 343] on div "FFFFFF" at bounding box center [187, 346] width 43 height 13
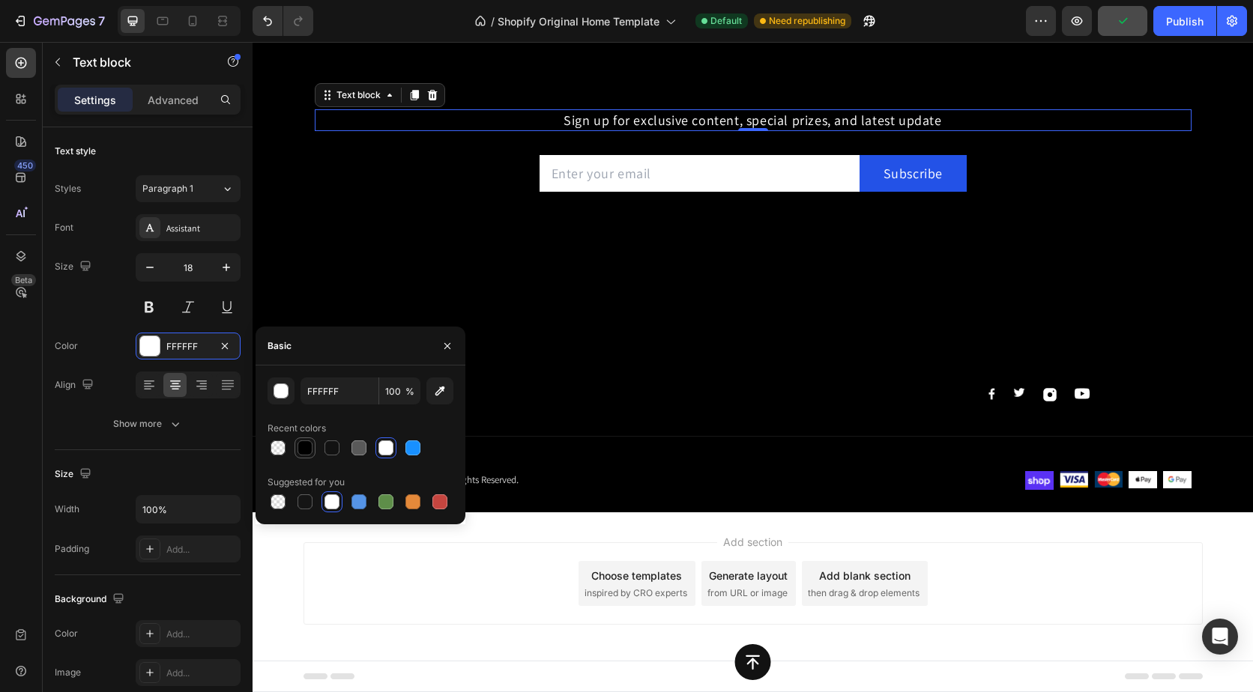
click at [302, 442] on div at bounding box center [304, 448] width 15 height 15
type input "000000"
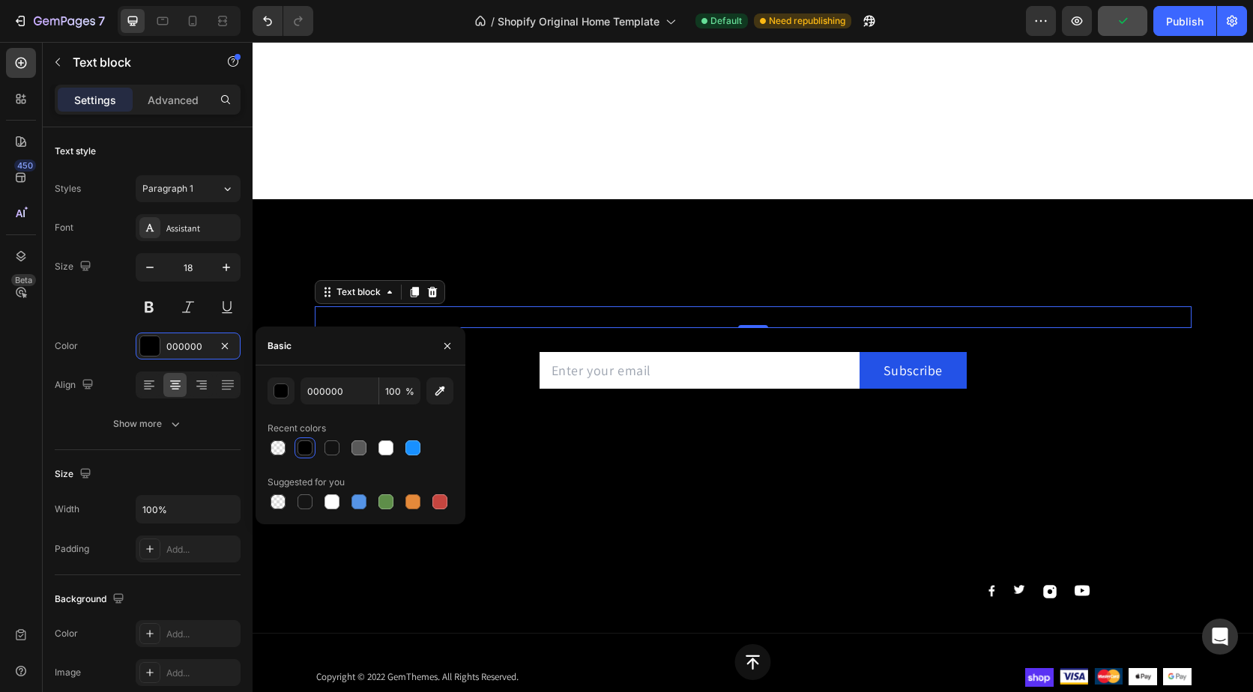
scroll to position [520, 0]
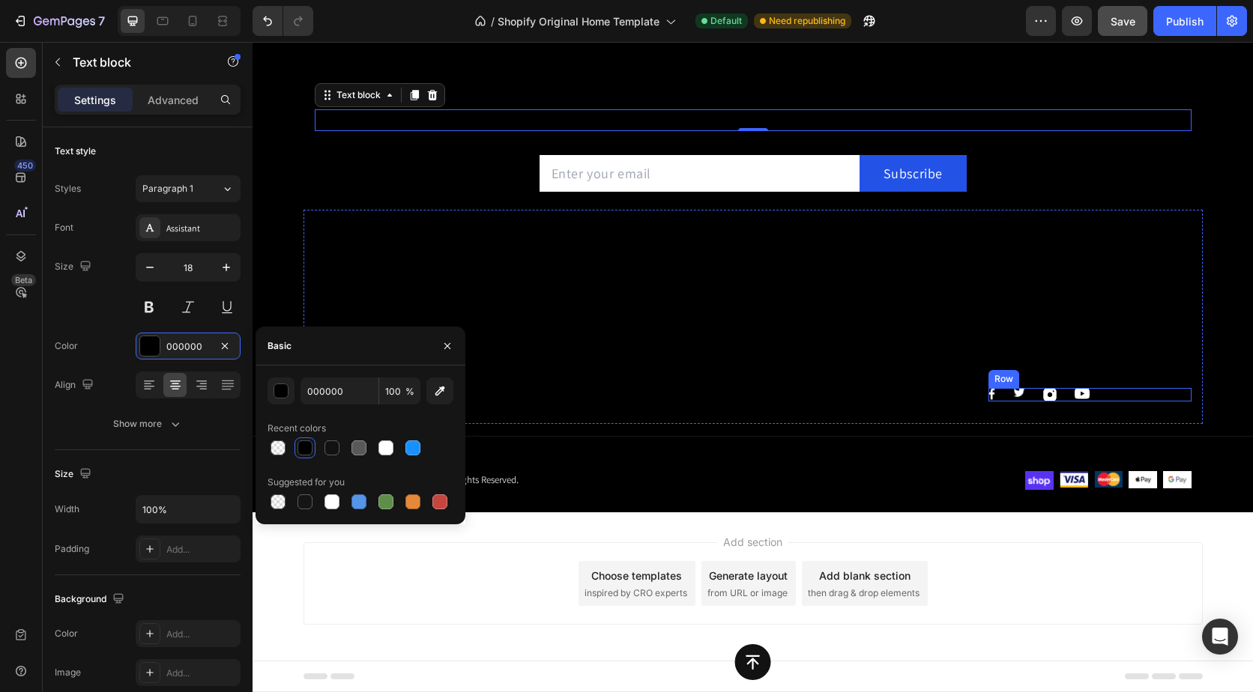
click at [990, 396] on div "Image Image Image Image Row" at bounding box center [1089, 394] width 203 height 13
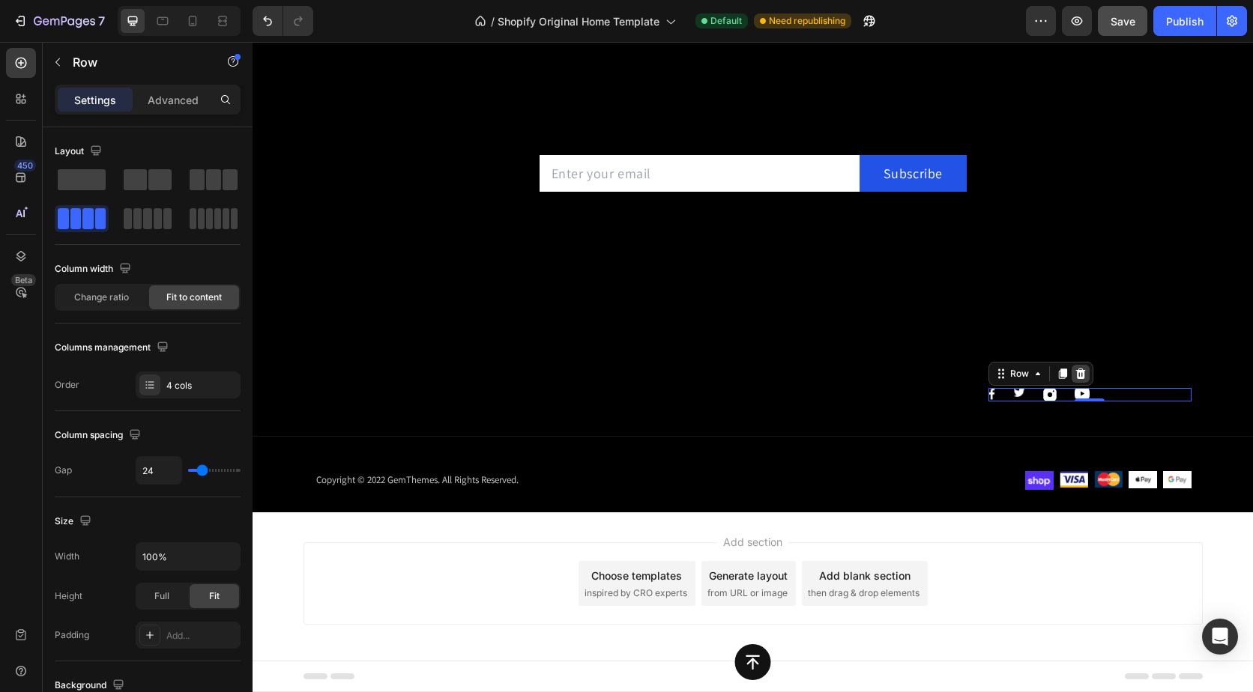
click at [1077, 374] on icon at bounding box center [1080, 374] width 10 height 10
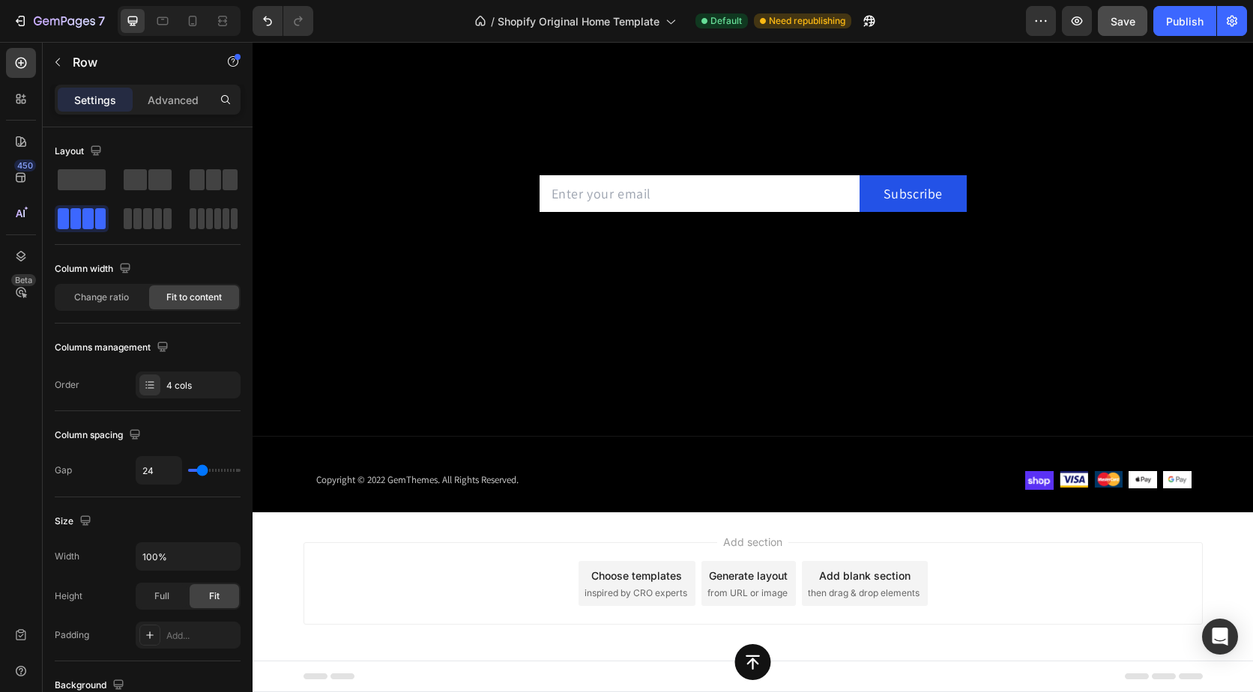
scroll to position [500, 0]
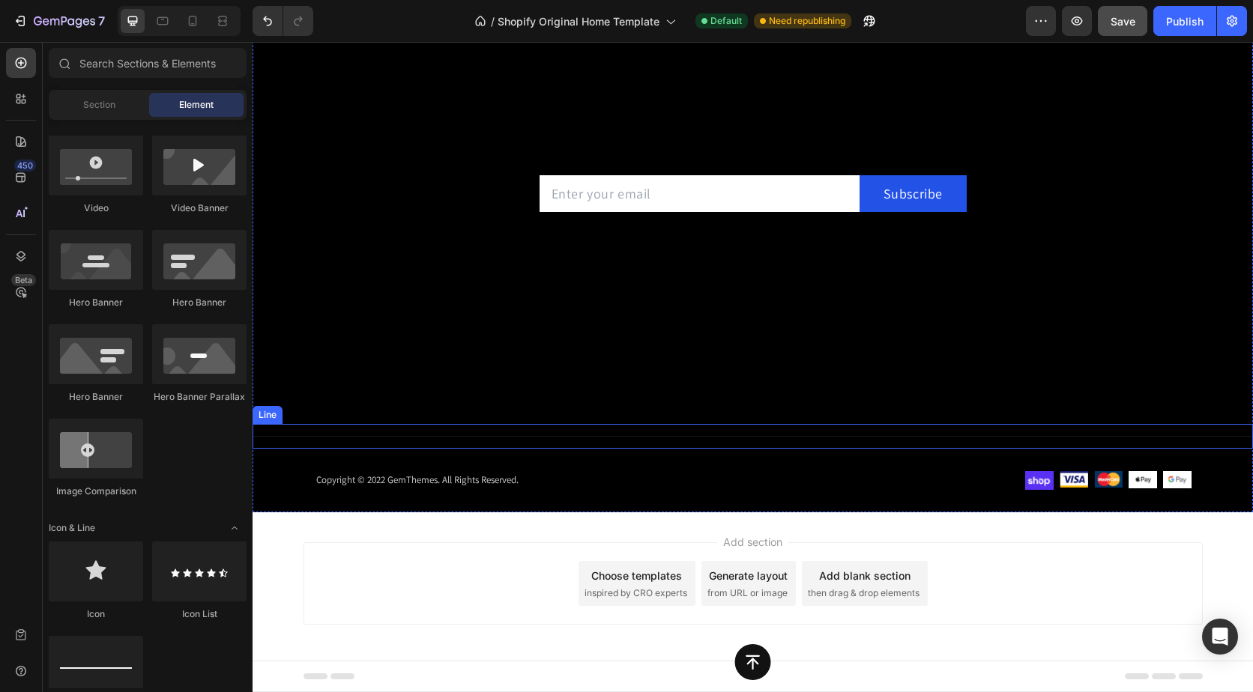
click at [590, 432] on div "Title Line" at bounding box center [752, 436] width 1000 height 25
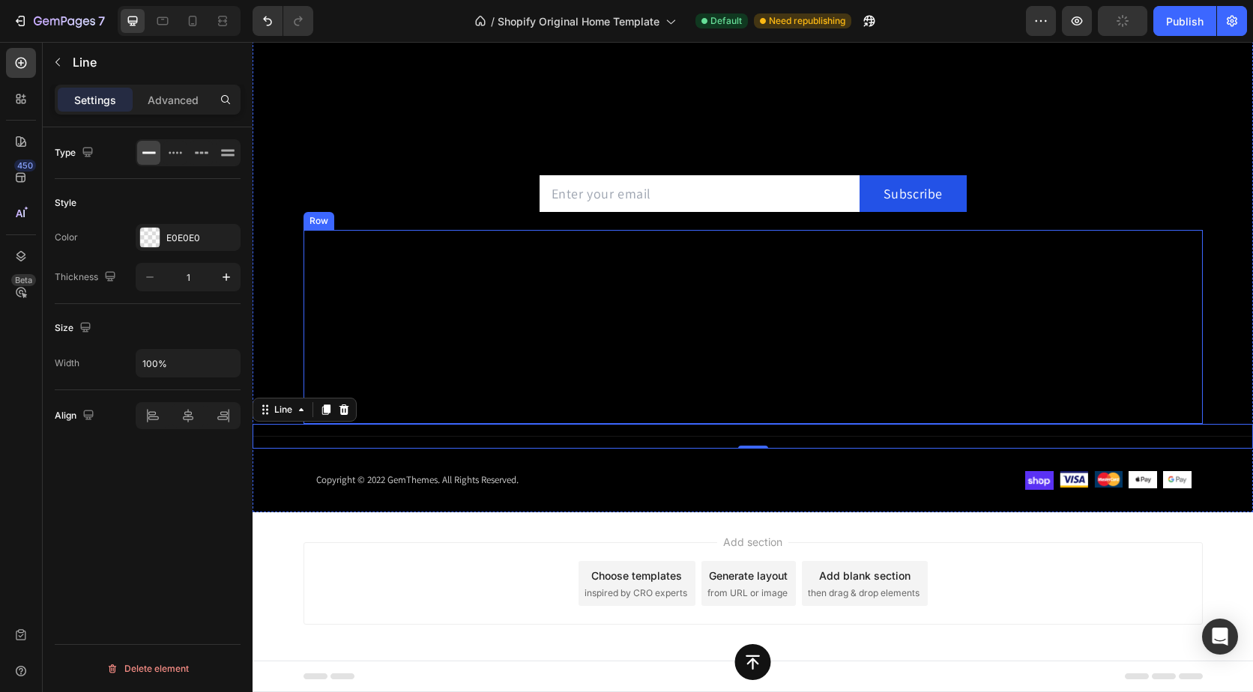
click at [527, 365] on div "Company Text block About Button Events Button Rentals Button Features Button Sh…" at bounding box center [752, 327] width 899 height 194
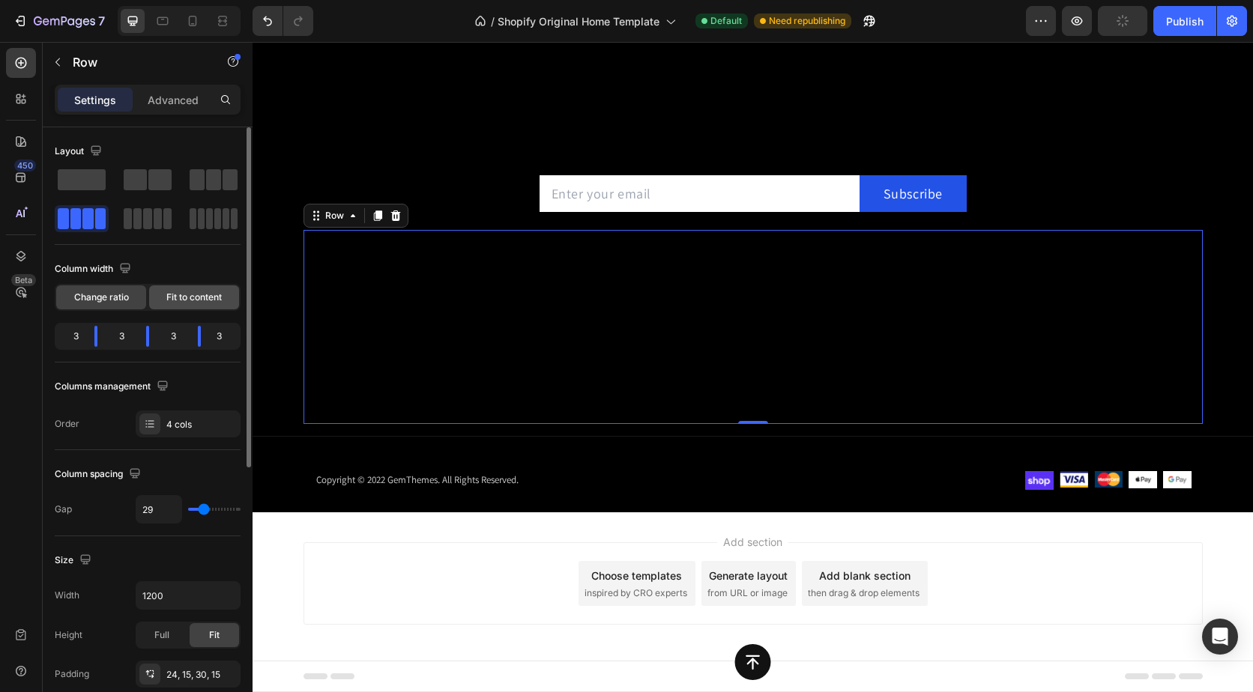
drag, startPoint x: 235, startPoint y: 304, endPoint x: 19, endPoint y: 264, distance: 220.3
click at [235, 304] on div "Fit to content" at bounding box center [194, 297] width 90 height 24
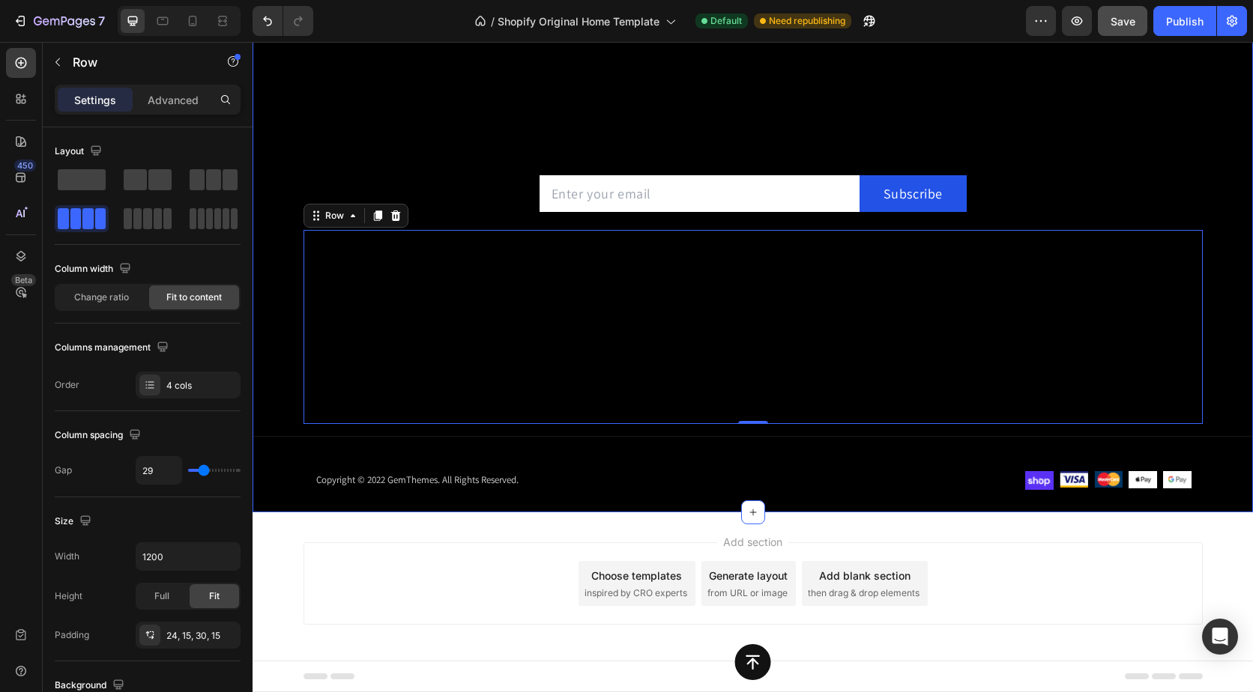
click at [272, 306] on div "Subscribe [DATE] Heading Sign up for exclusive content, special prizes, and lat…" at bounding box center [752, 297] width 1000 height 430
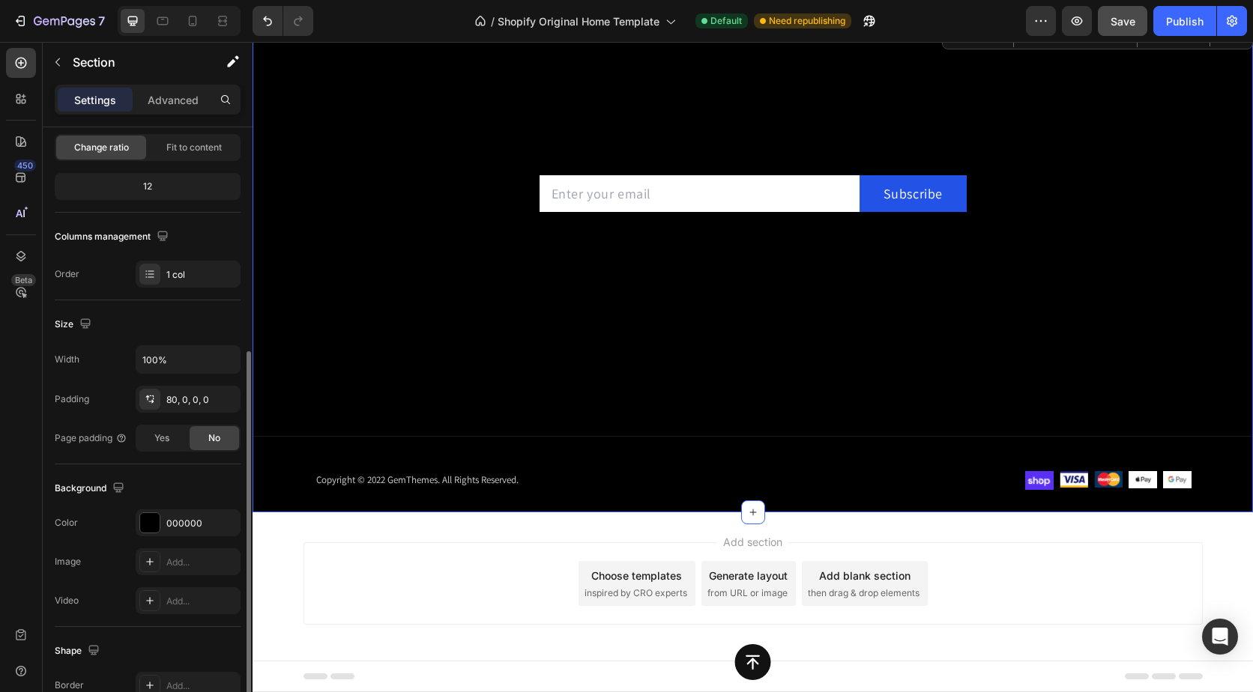
scroll to position [225, 0]
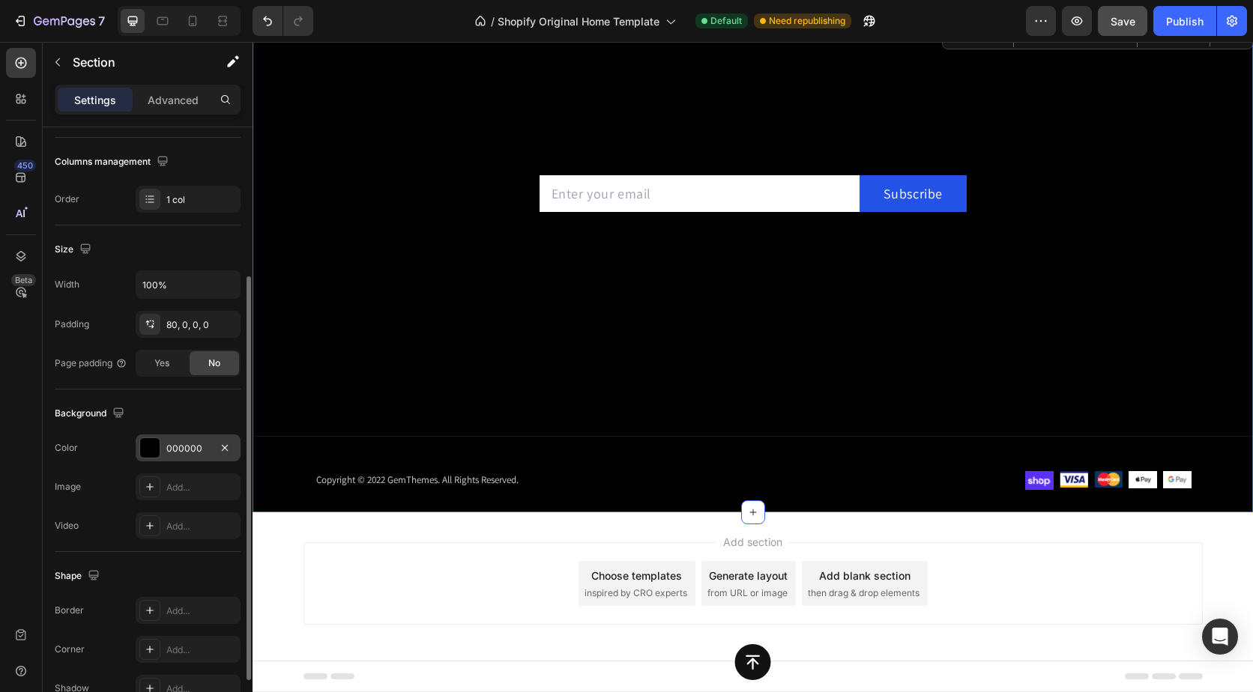
click at [189, 444] on div "000000" at bounding box center [187, 448] width 43 height 13
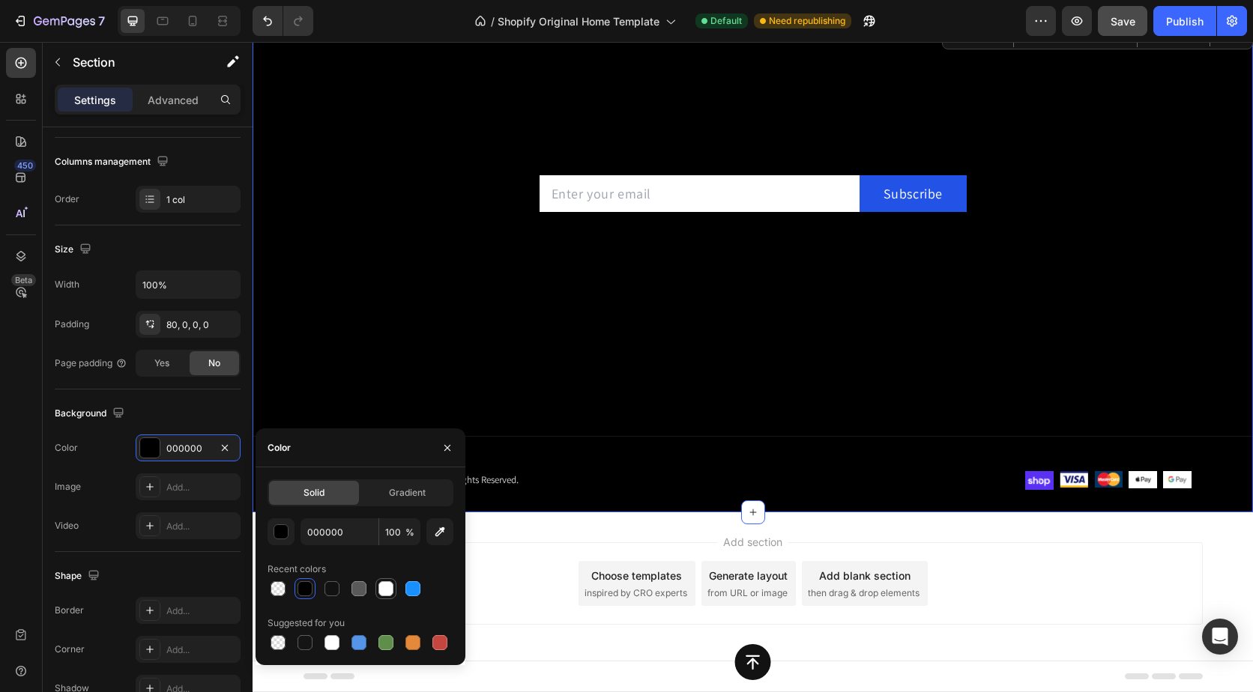
click at [387, 592] on div at bounding box center [385, 588] width 15 height 15
type input "FFFFFF"
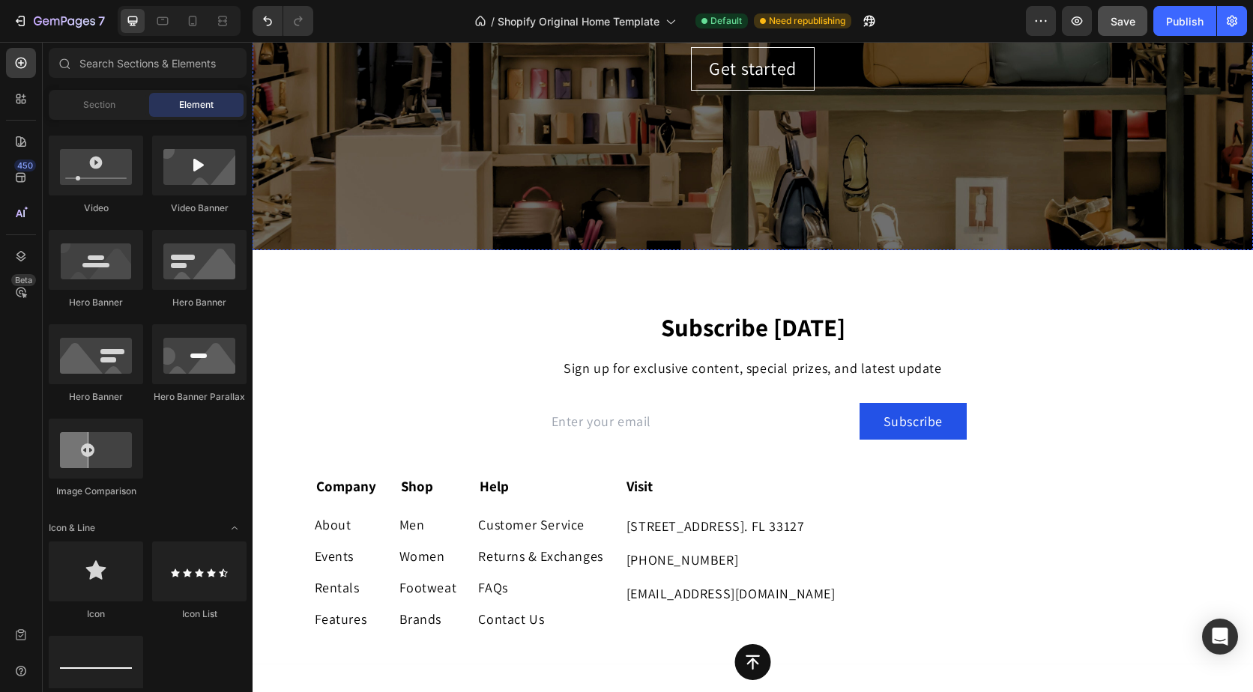
scroll to position [300, 0]
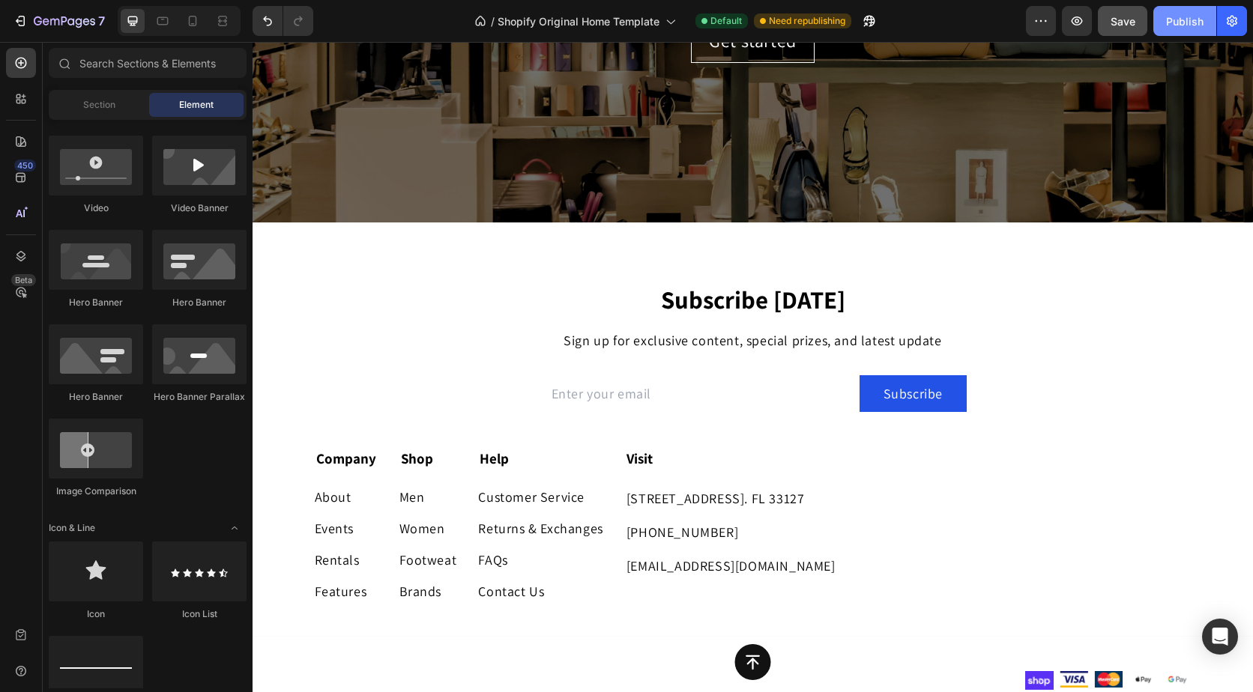
click at [1181, 22] on div "Publish" at bounding box center [1184, 21] width 37 height 16
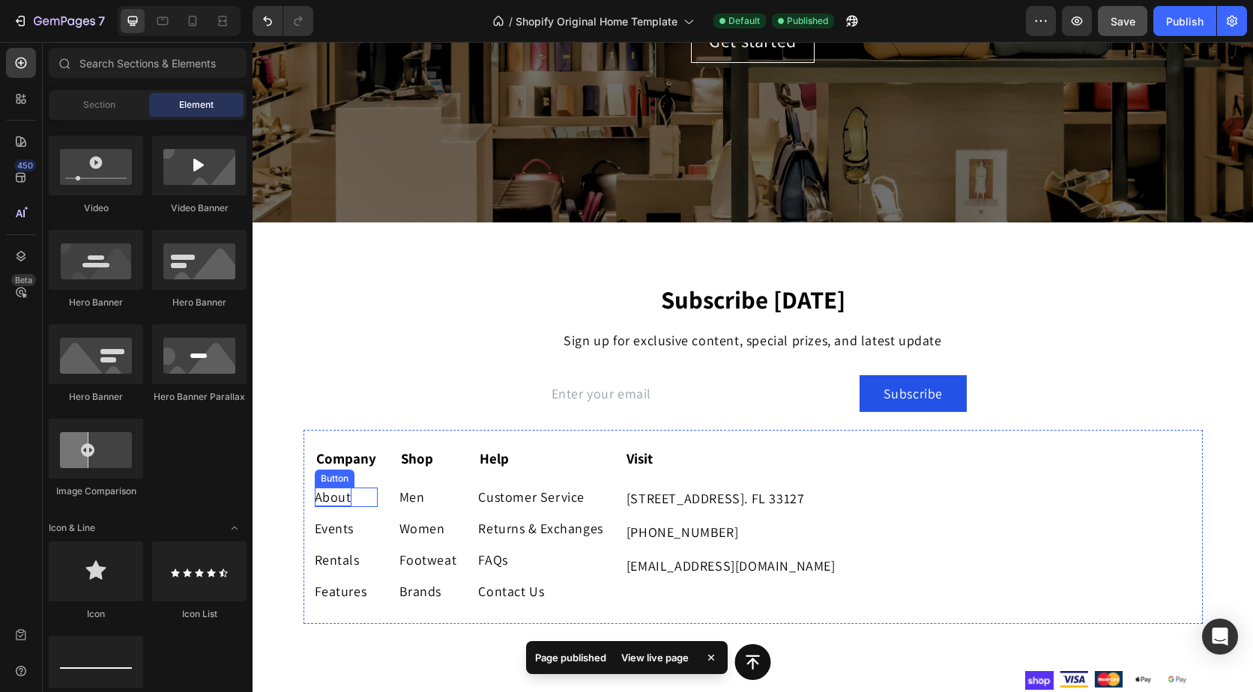
click at [336, 503] on div "About" at bounding box center [333, 497] width 37 height 19
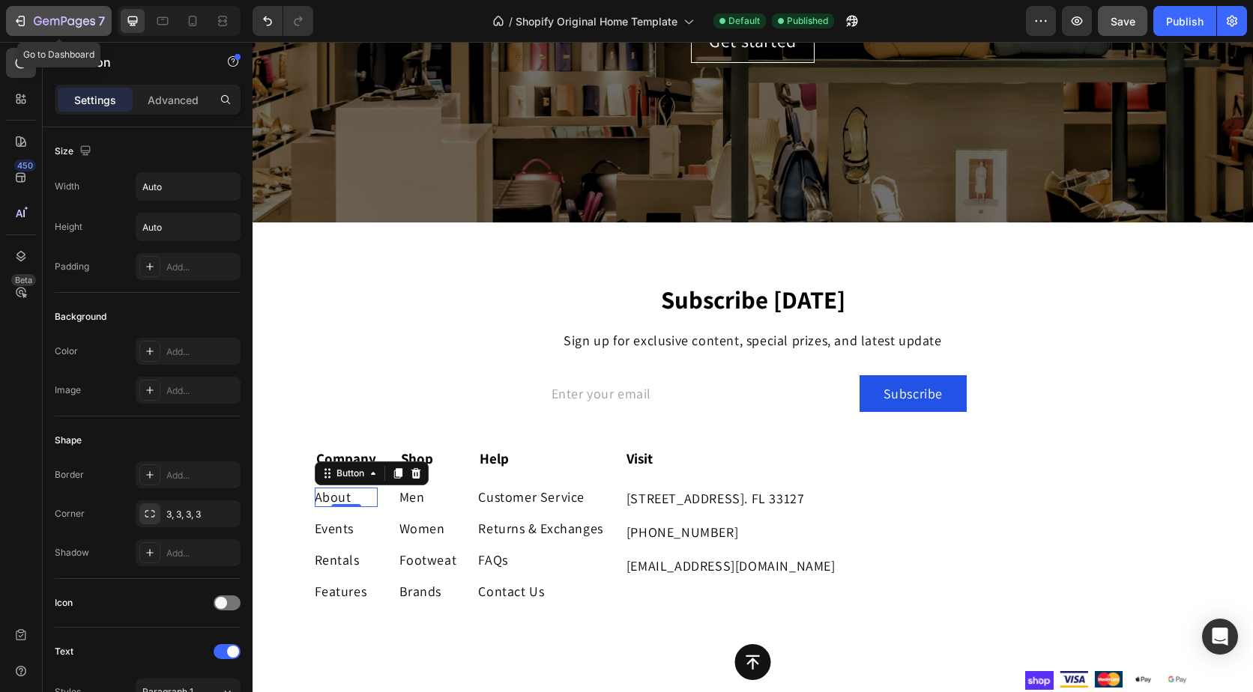
click at [11, 16] on button "7" at bounding box center [59, 21] width 106 height 30
